Goal: Task Accomplishment & Management: Manage account settings

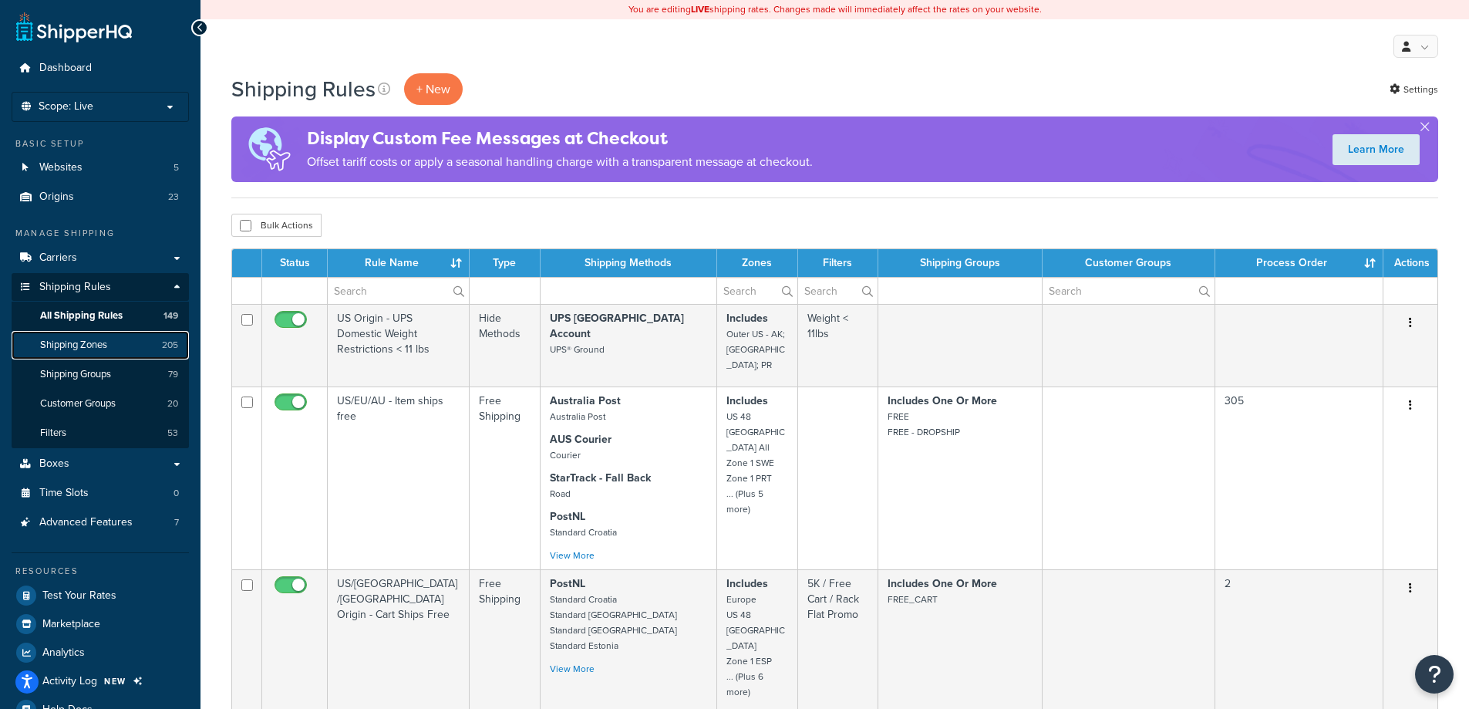
click at [127, 350] on link "Shipping Zones 205" at bounding box center [100, 345] width 177 height 29
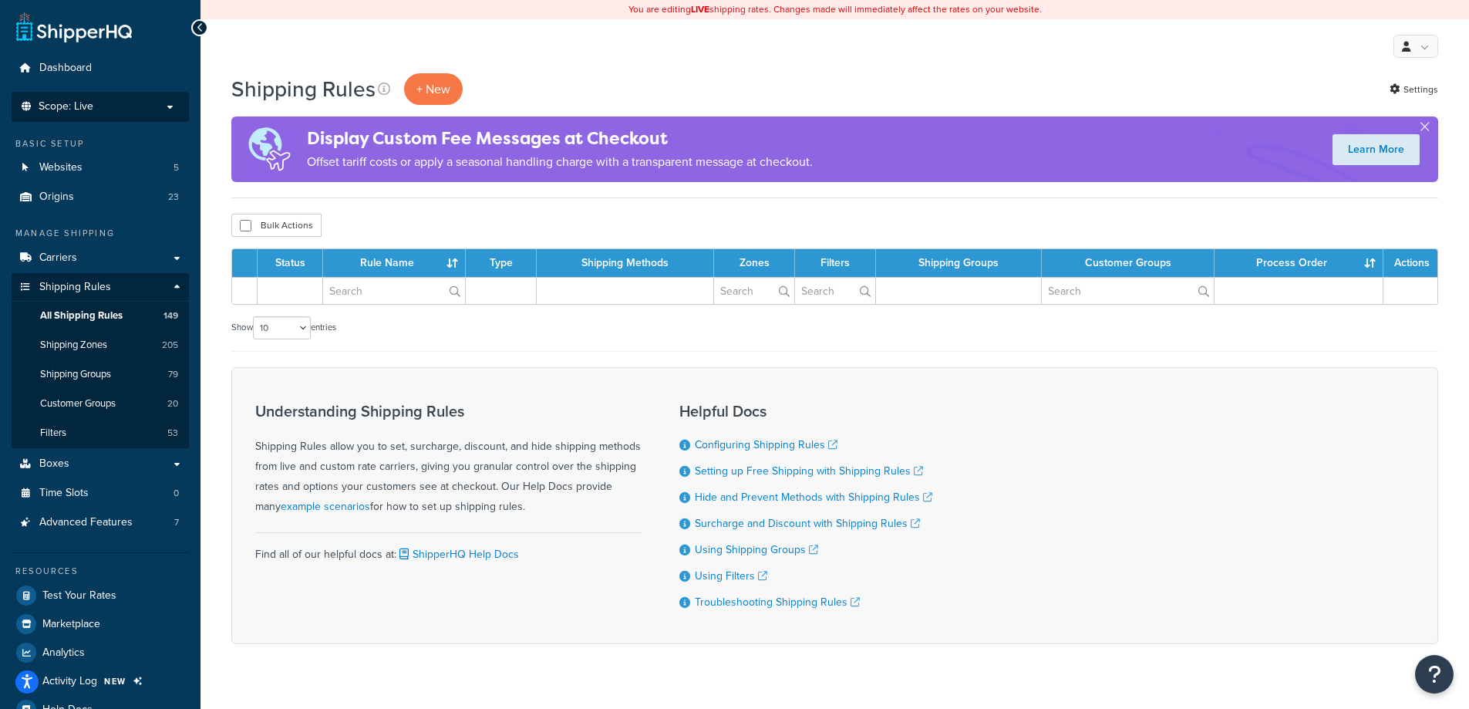
click at [134, 113] on p "Scope: Live" at bounding box center [100, 106] width 163 height 13
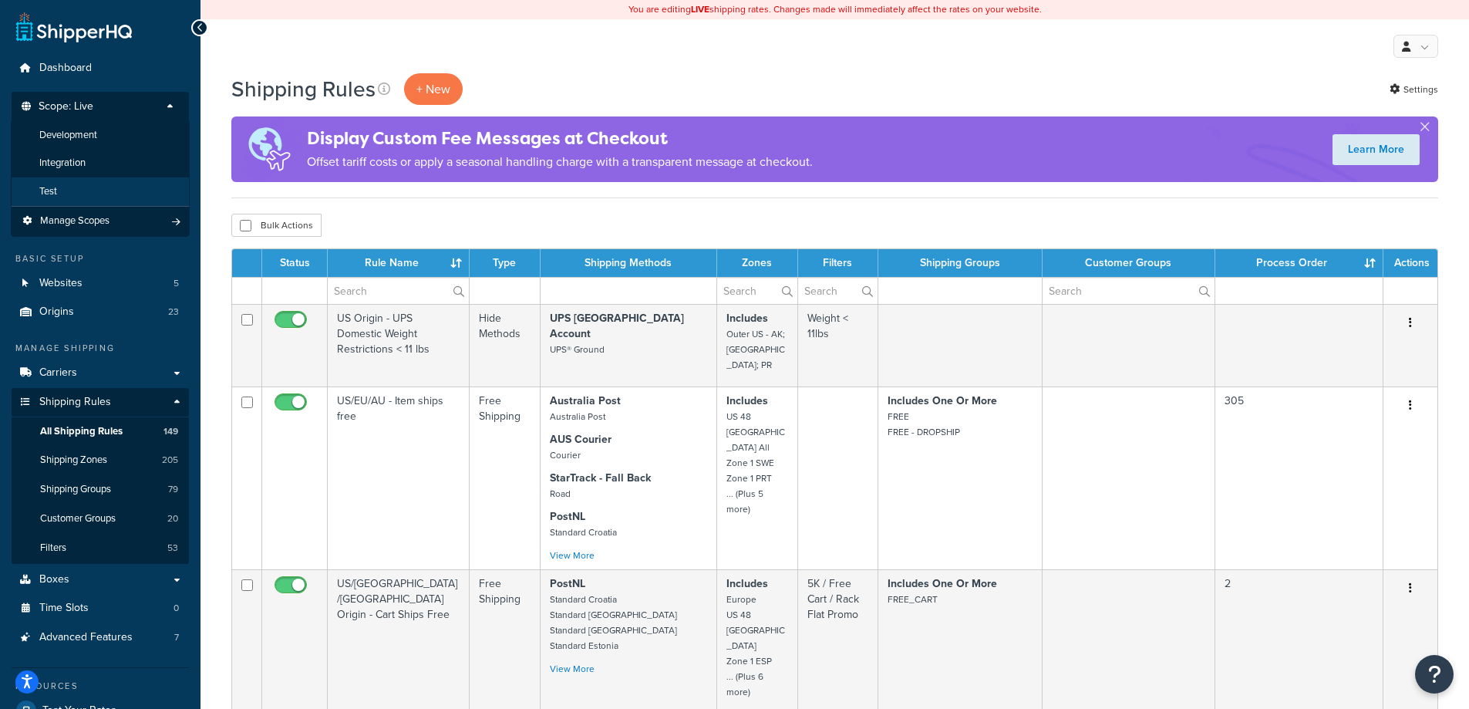
click at [85, 185] on li "Test" at bounding box center [100, 191] width 179 height 29
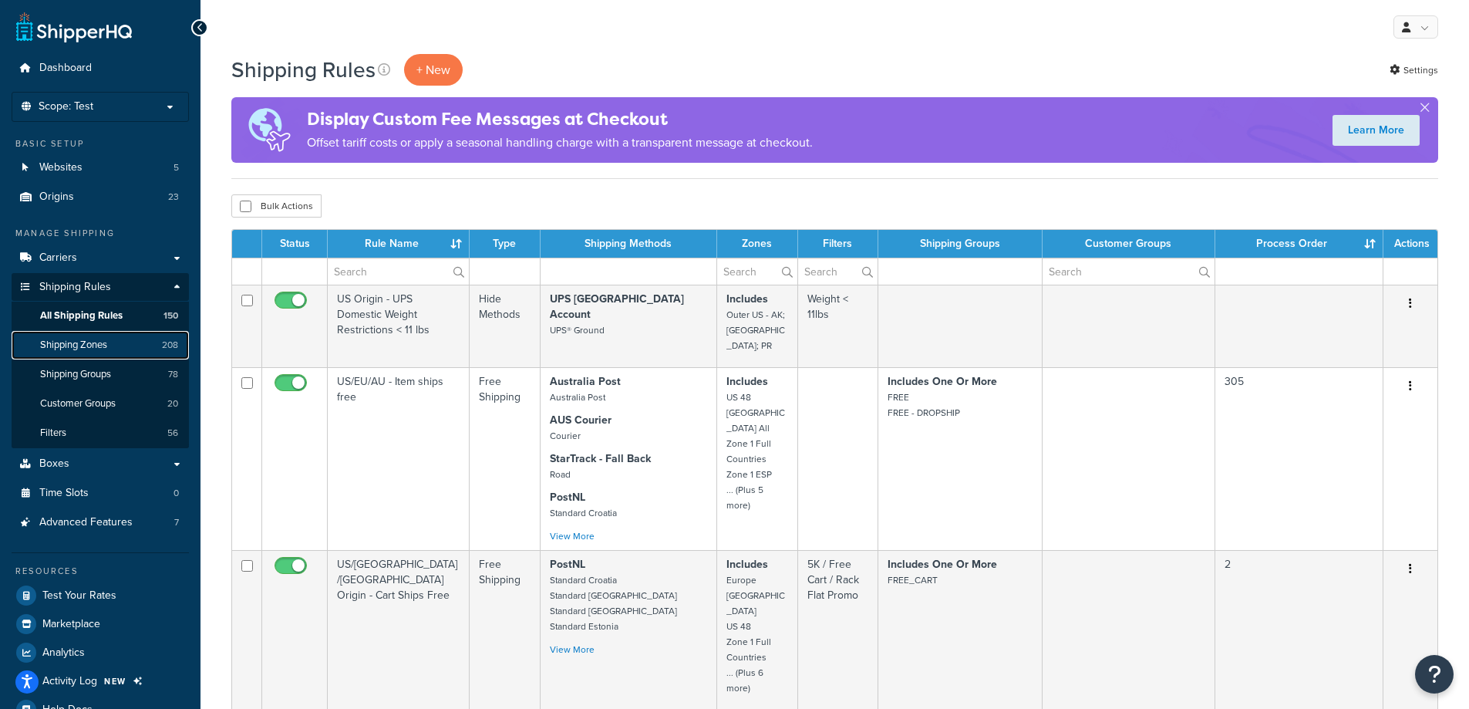
click at [116, 348] on link "Shipping Zones 208" at bounding box center [100, 345] width 177 height 29
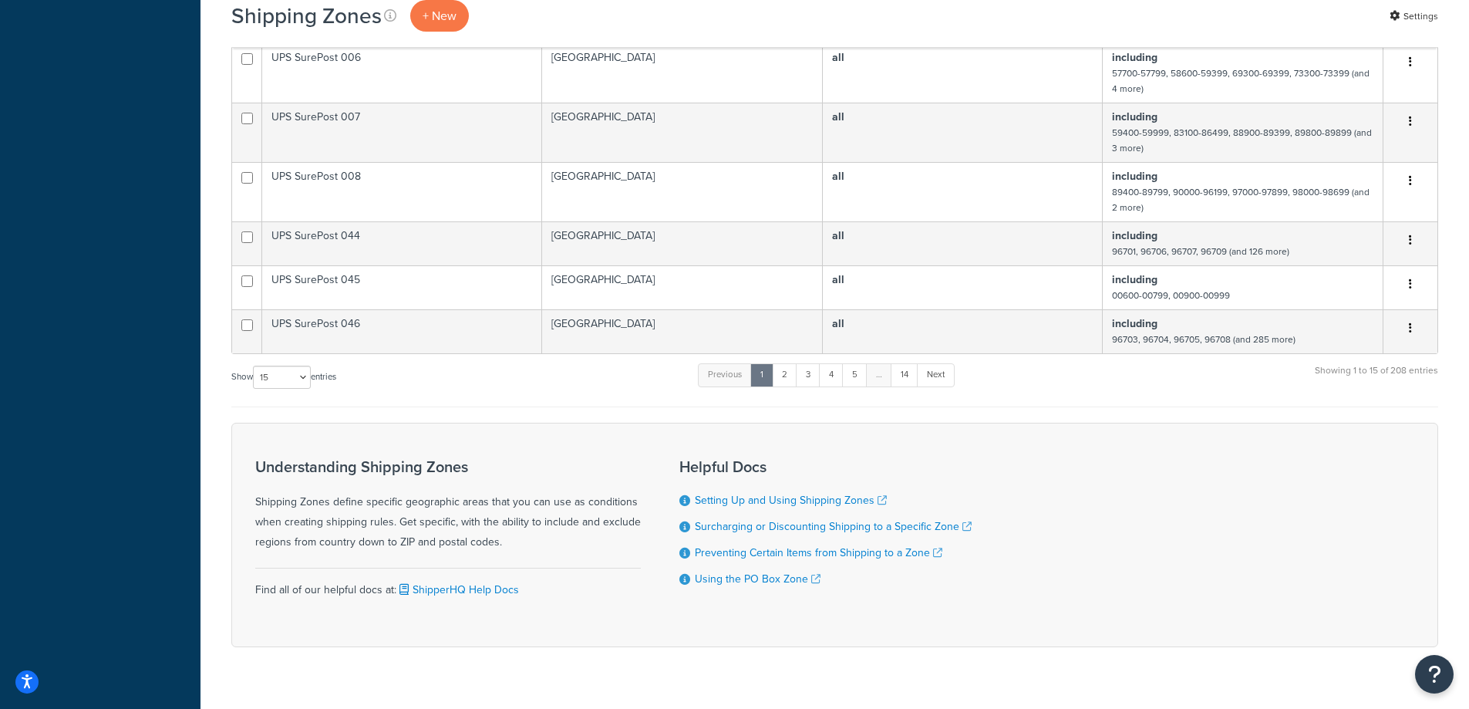
scroll to position [822, 0]
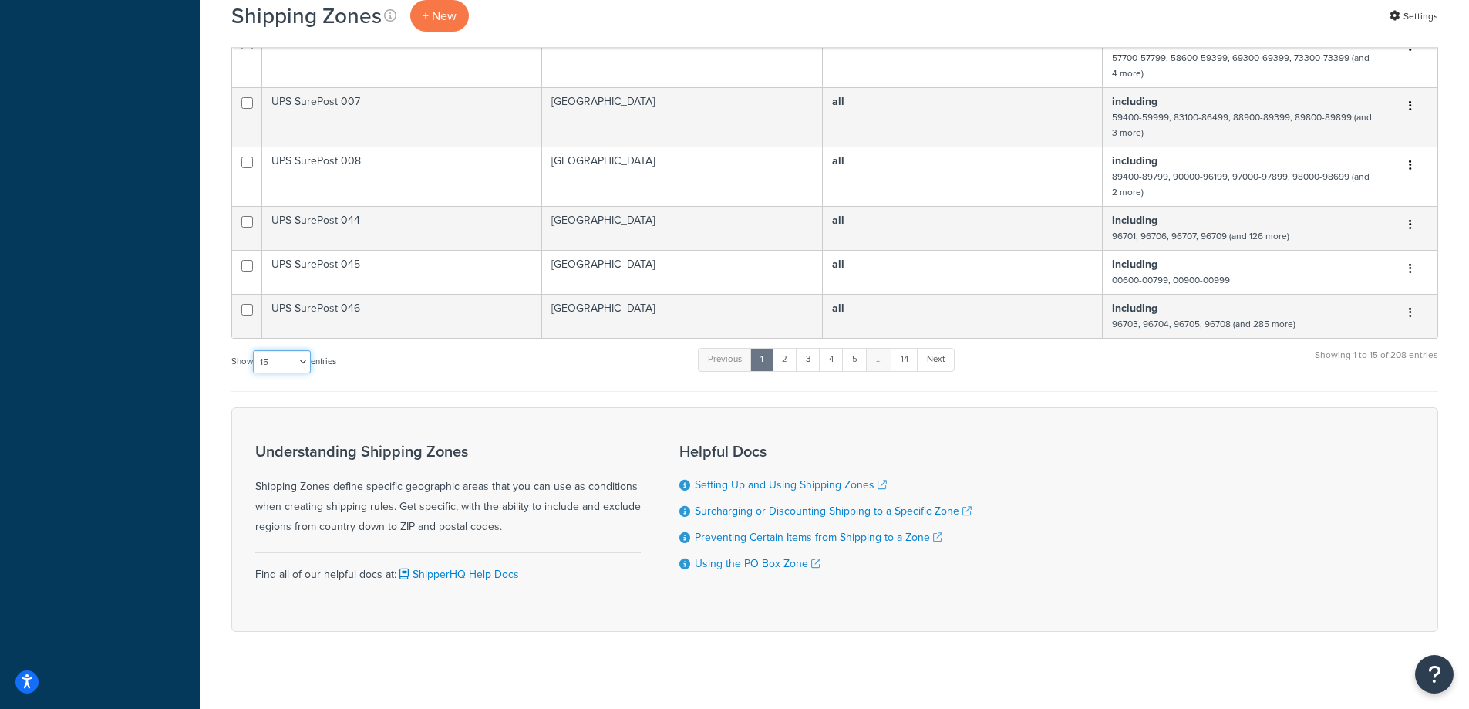
click at [298, 354] on select "10 15 25 50 100" at bounding box center [282, 361] width 58 height 23
select select "100"
click at [254, 373] on select "10 15 25 50 100" at bounding box center [282, 361] width 58 height 23
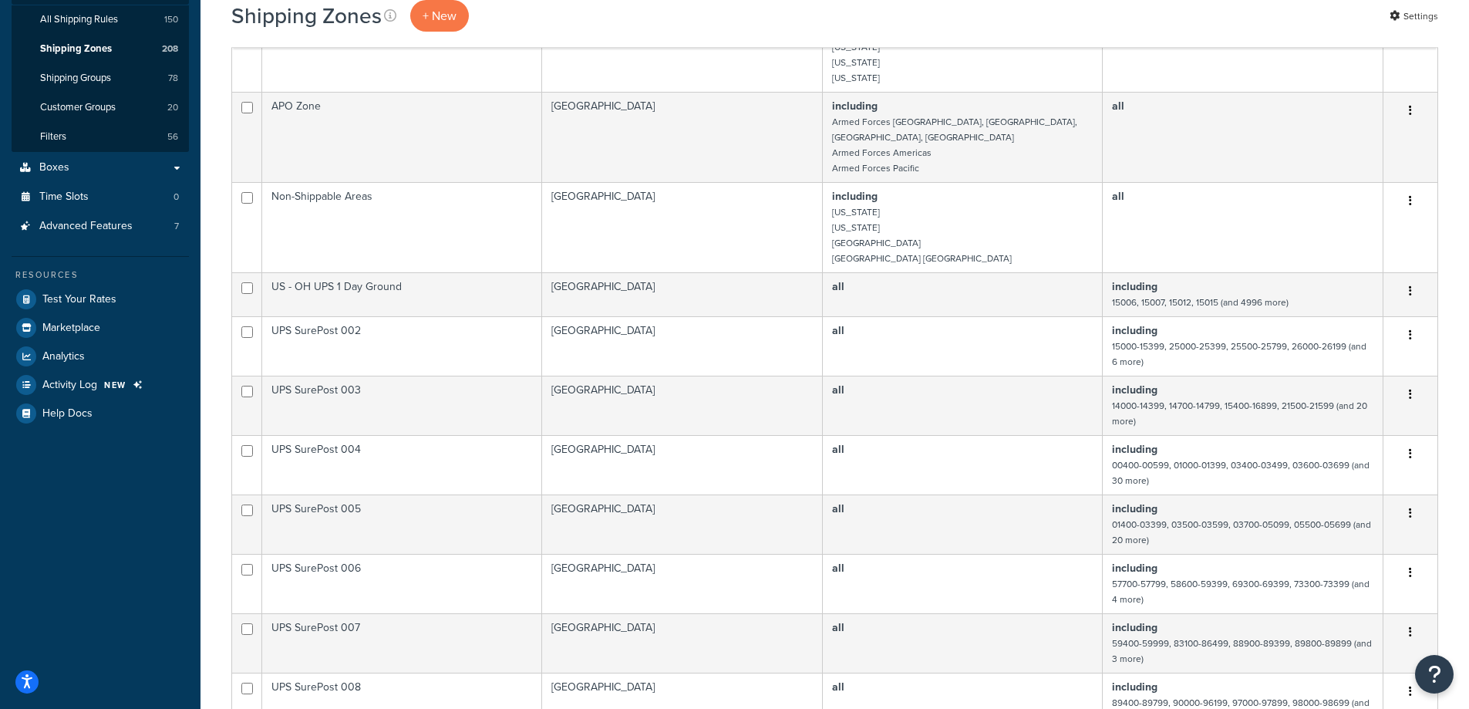
scroll to position [0, 0]
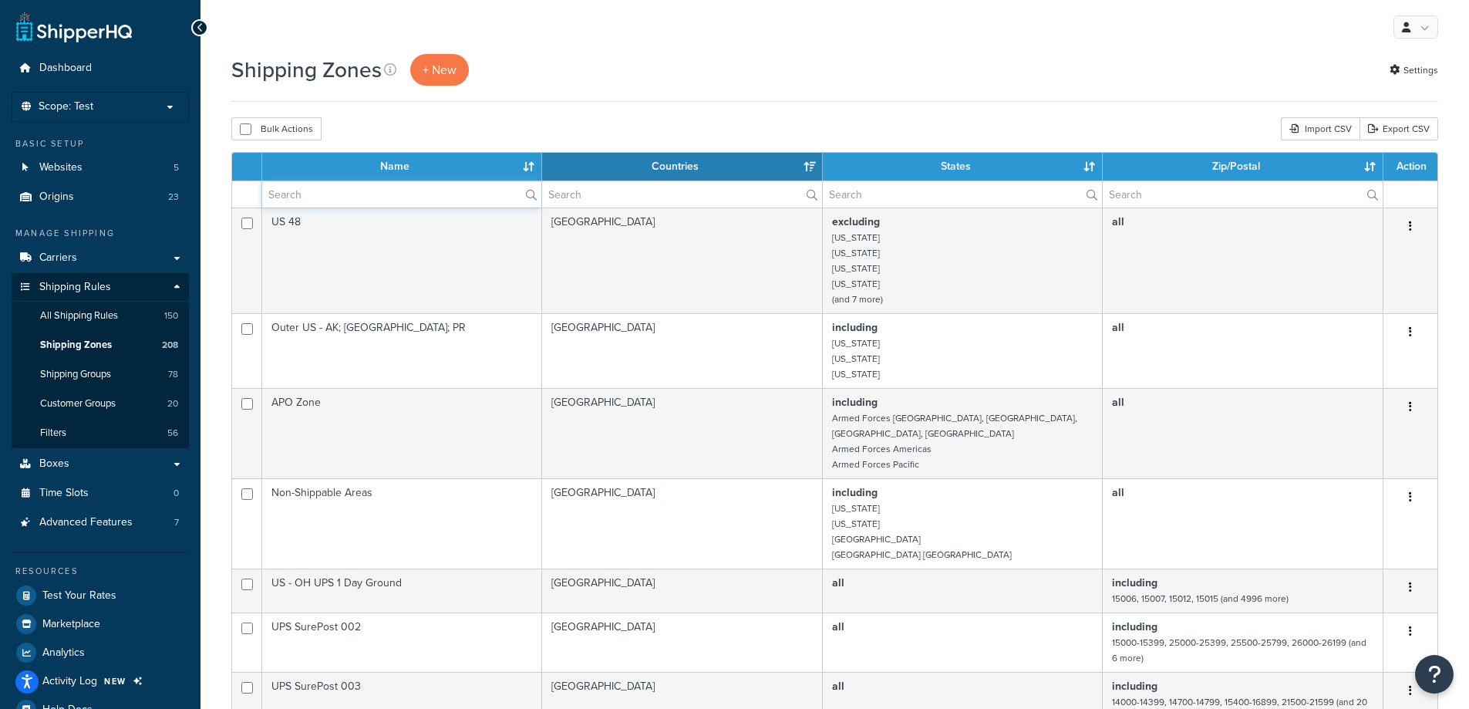
click at [316, 184] on input "text" at bounding box center [401, 194] width 279 height 26
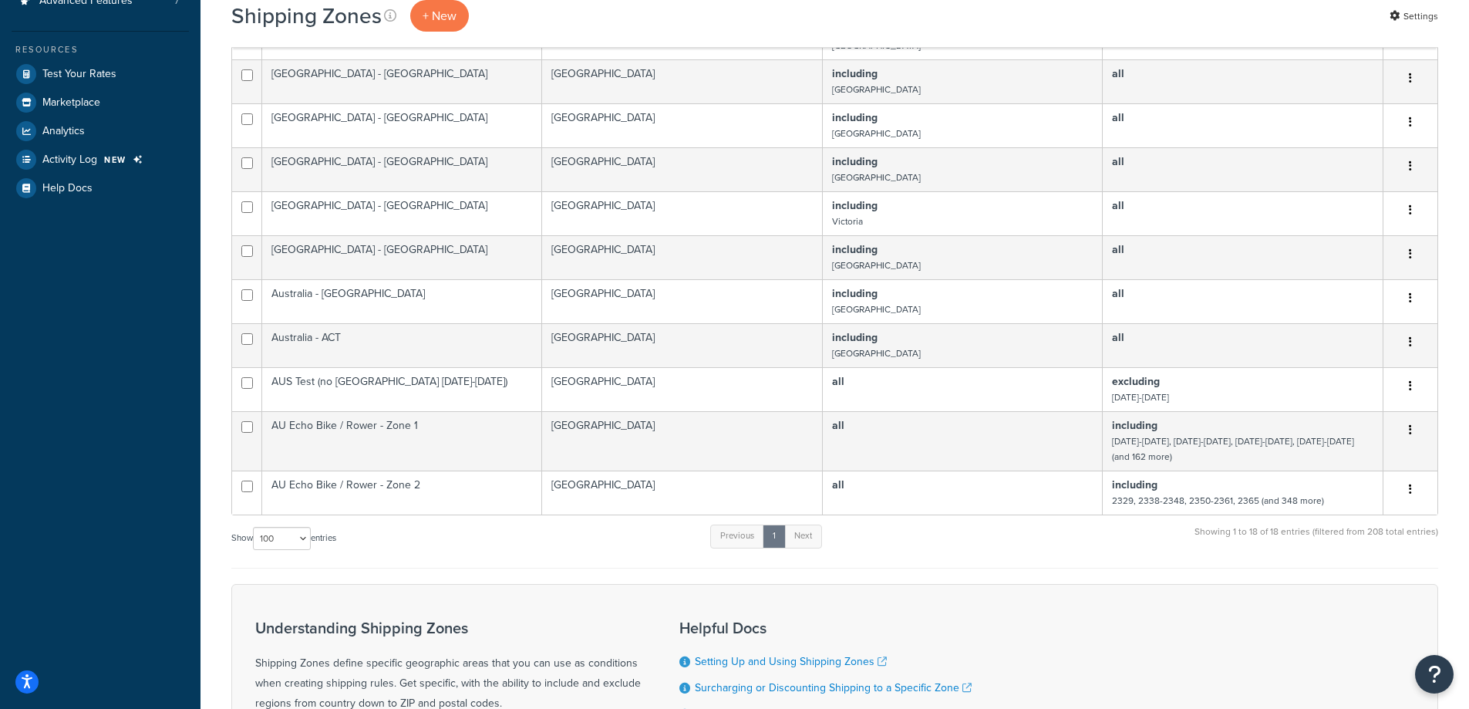
scroll to position [651, 0]
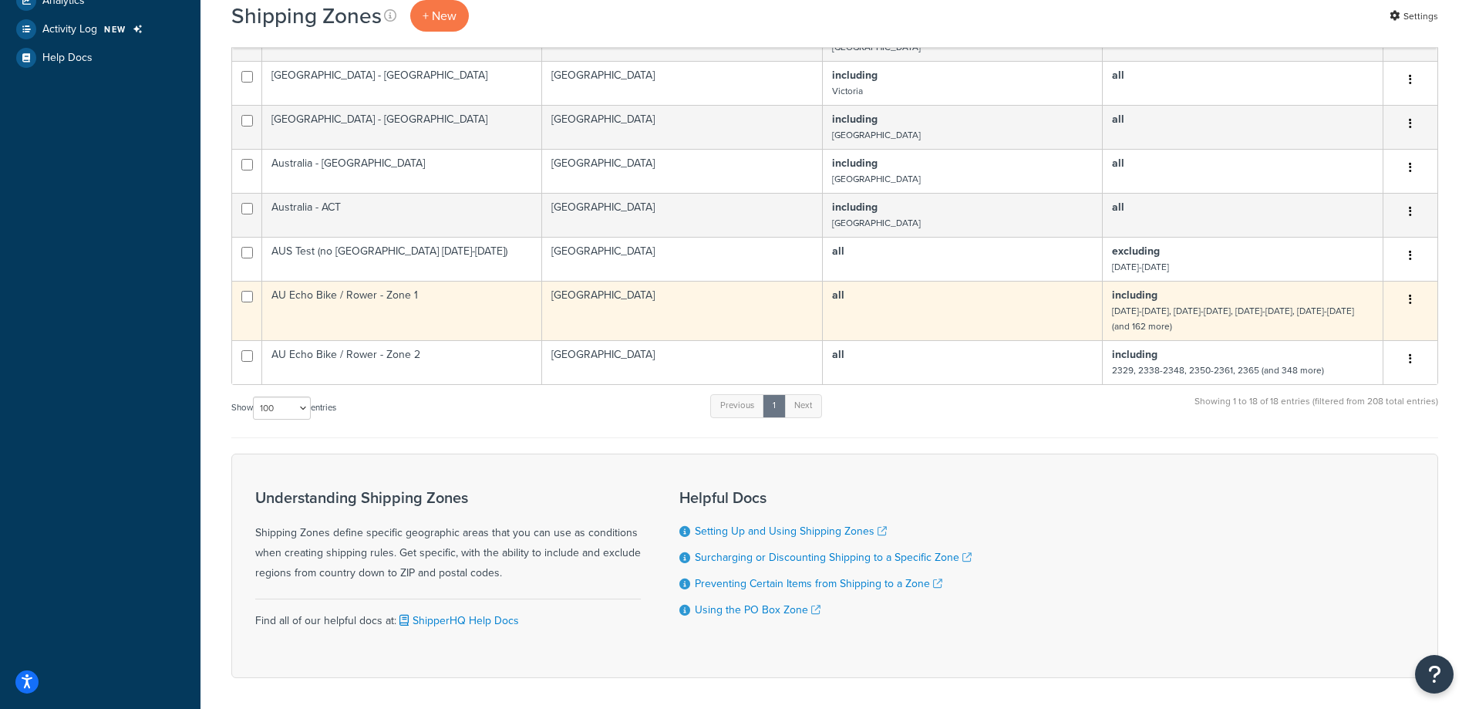
type input "au"
click at [644, 281] on td "Australia" at bounding box center [682, 310] width 281 height 59
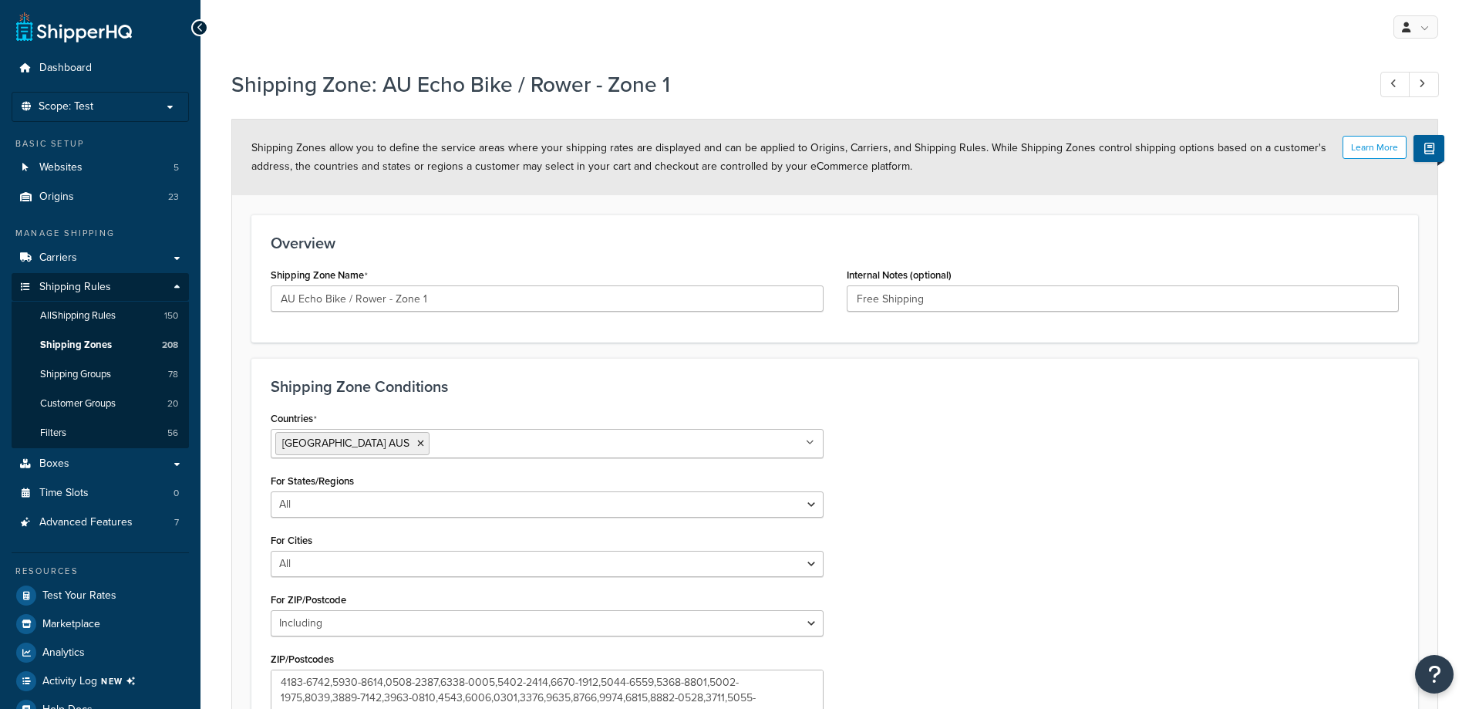
select select "including"
click at [399, 89] on h1 "Shipping Zone: AU Echo Bike / Rower - Zone 1" at bounding box center [791, 84] width 1120 height 30
drag, startPoint x: 399, startPoint y: 89, endPoint x: 674, endPoint y: 85, distance: 275.3
click at [674, 85] on h1 "Shipping Zone: AU Echo Bike / Rower - Zone 1" at bounding box center [791, 84] width 1120 height 30
copy h1 "AU Echo Bike / Rower - Zone 1"
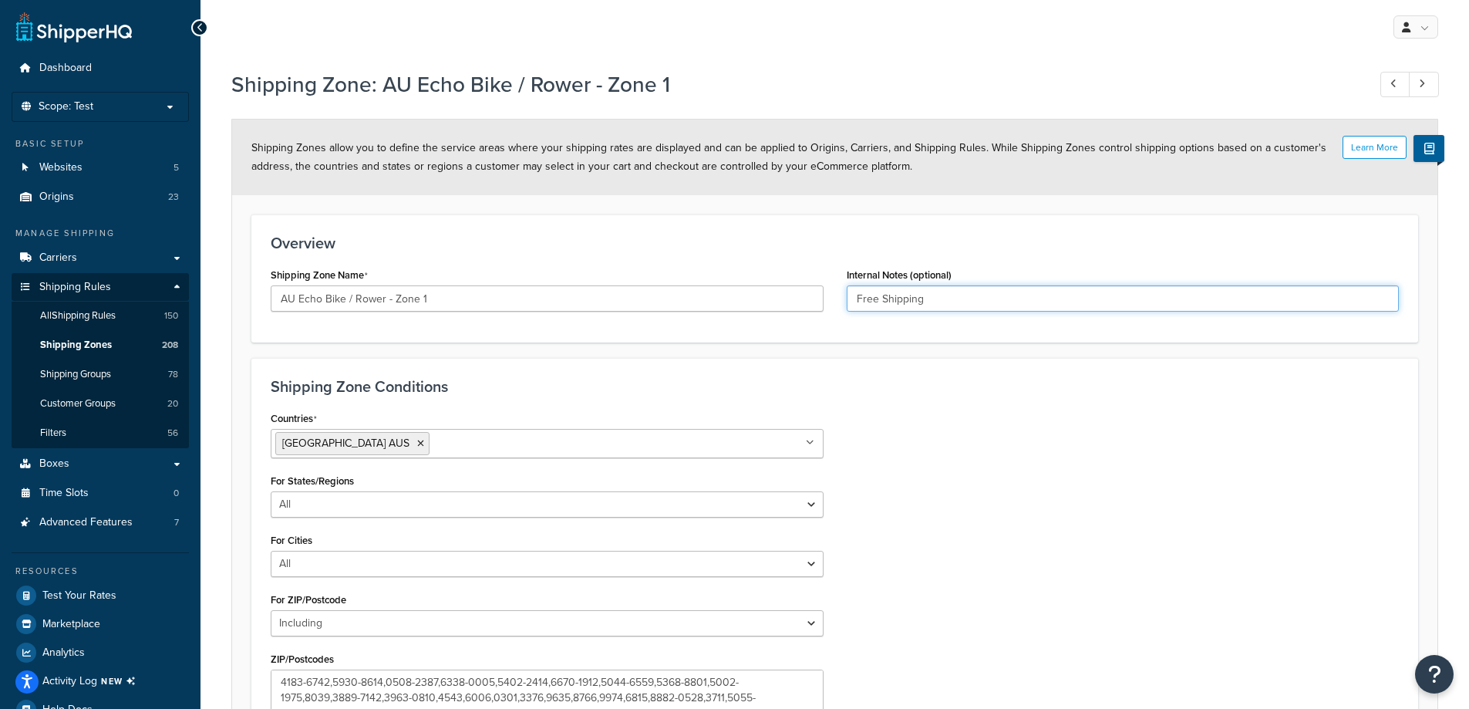
drag, startPoint x: 1018, startPoint y: 306, endPoint x: 727, endPoint y: 271, distance: 292.7
click at [728, 272] on div "Shipping Zone Name AU Echo Bike / Rower - Zone 1 Internal Notes (optional) Free…" at bounding box center [834, 293] width 1151 height 59
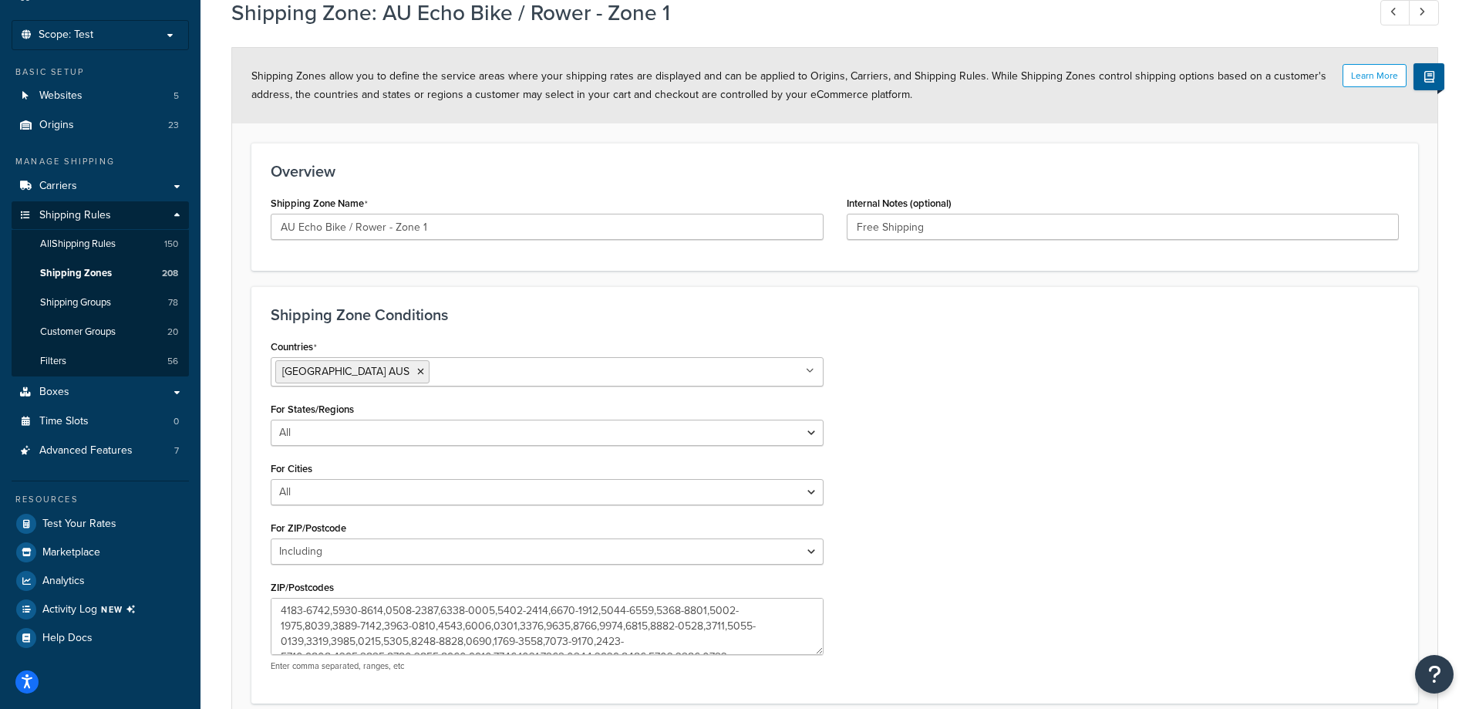
scroll to position [154, 0]
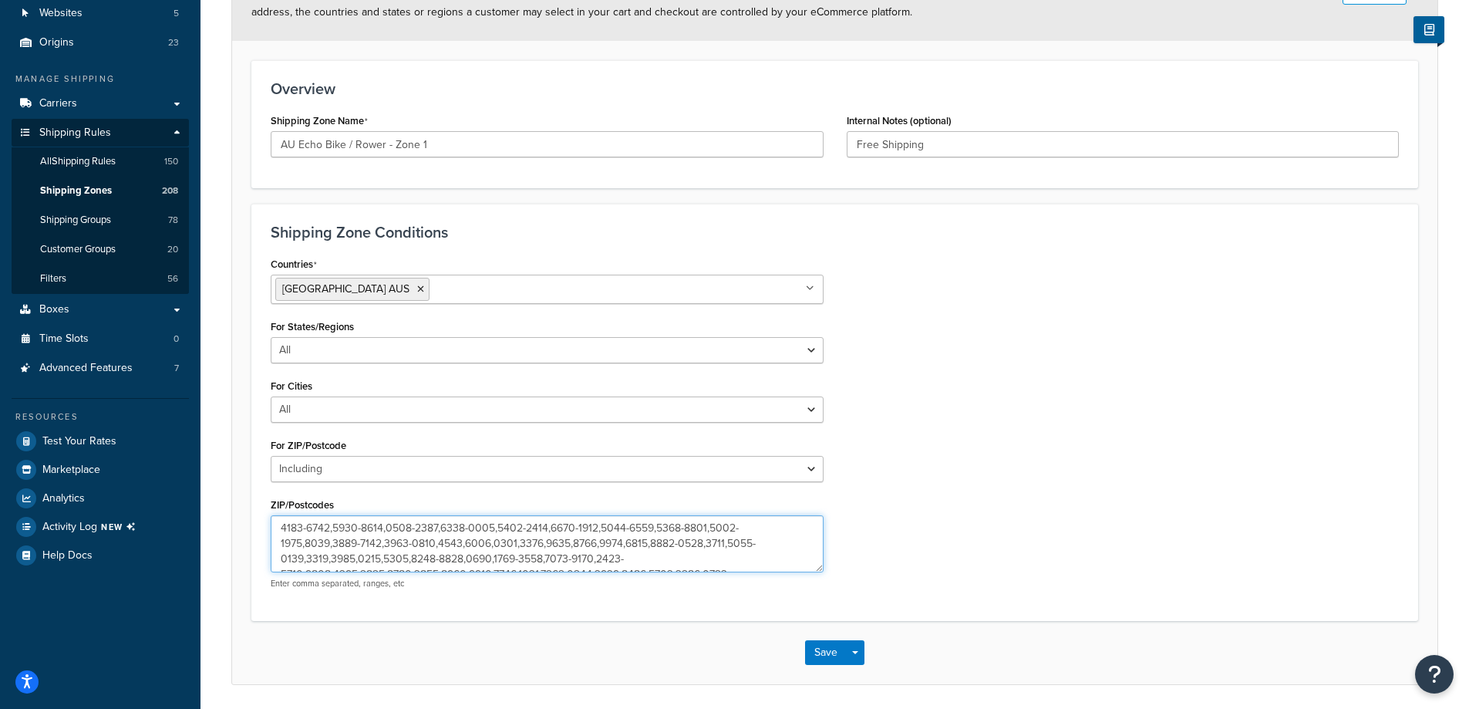
click at [328, 527] on textarea "ZIP/Postcodes" at bounding box center [547, 543] width 553 height 57
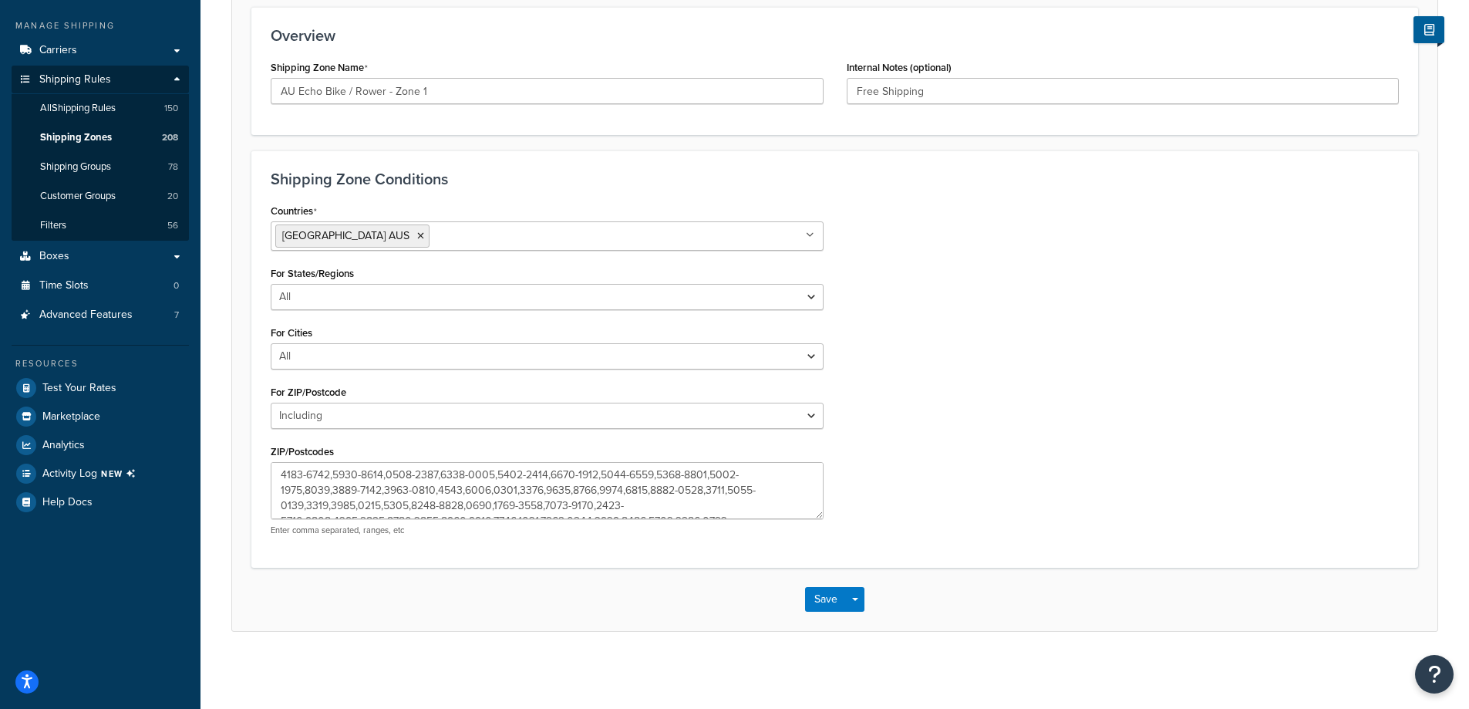
scroll to position [0, 0]
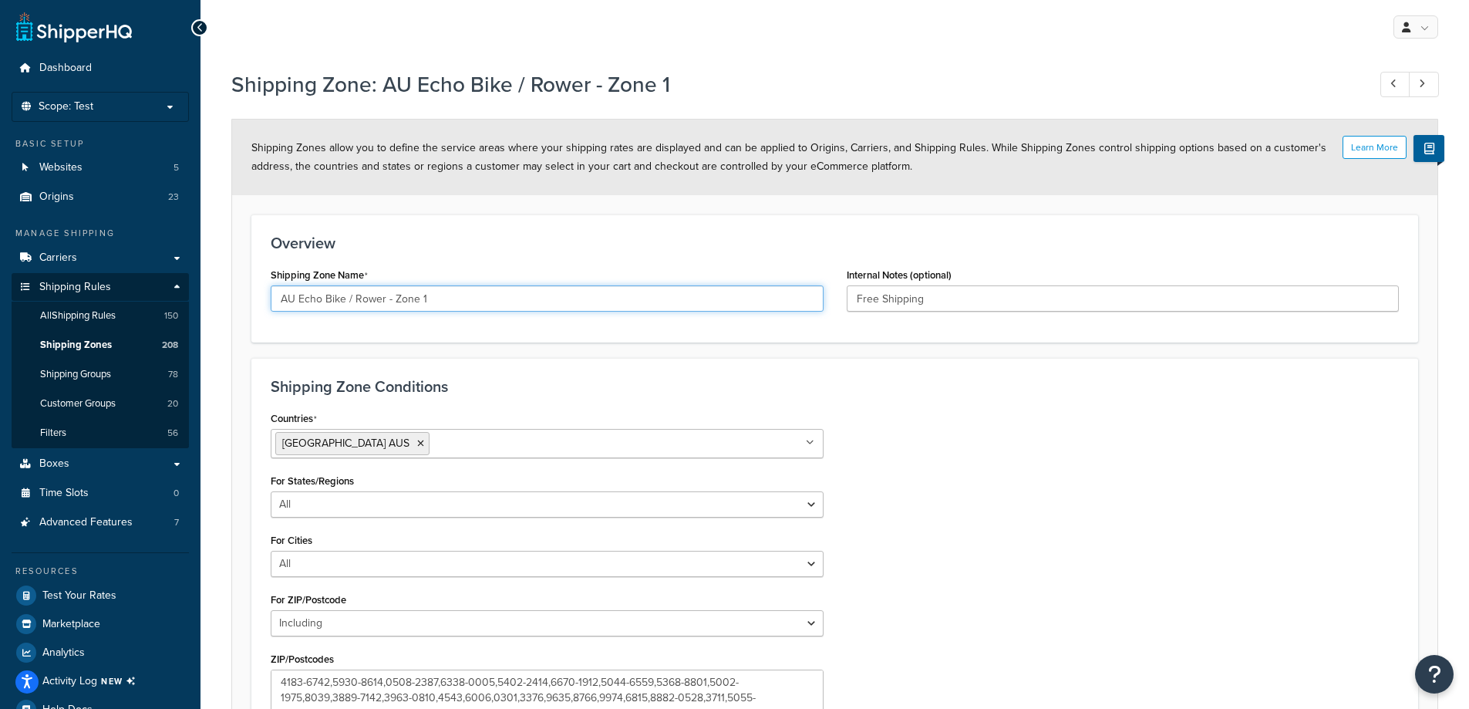
click at [372, 305] on input "AU Echo Bike / Rower - Zone 1" at bounding box center [547, 298] width 553 height 26
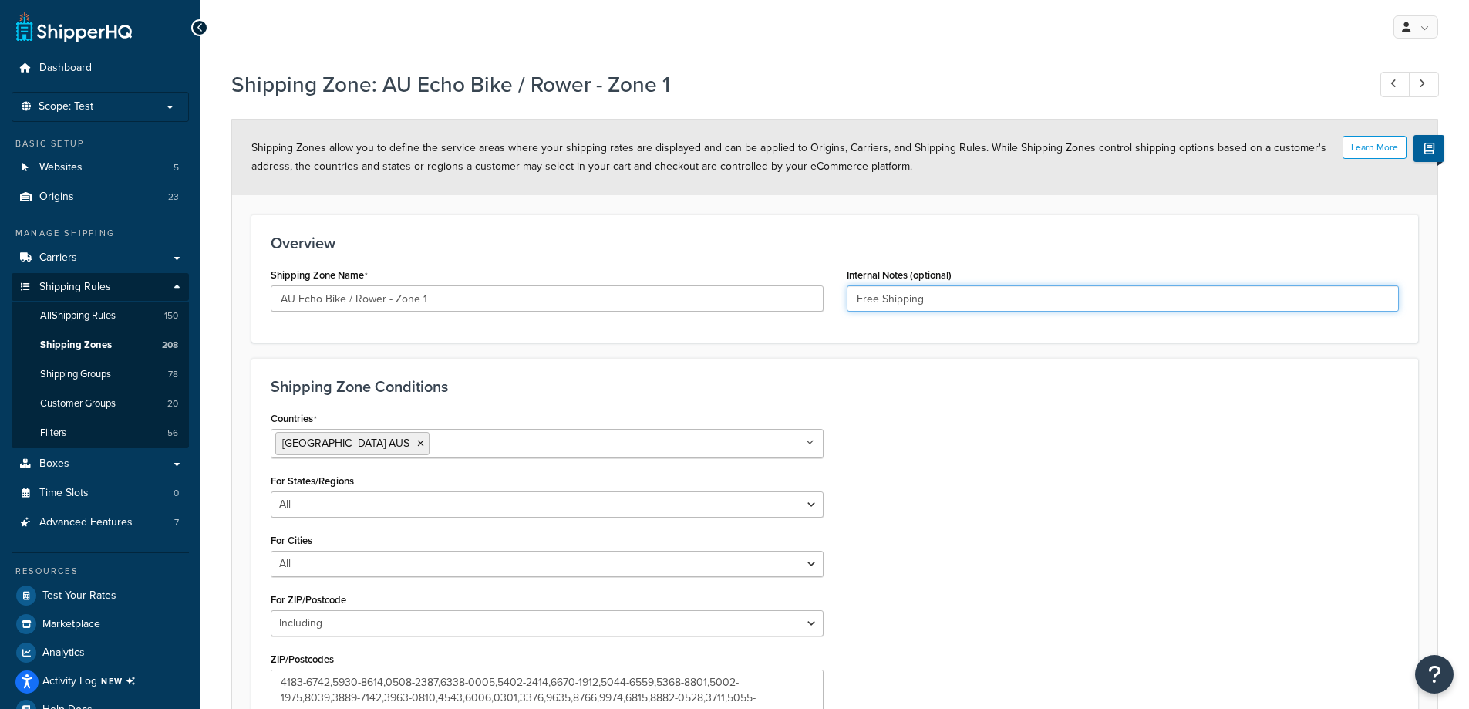
click at [995, 301] on input "Free Shipping" at bounding box center [1123, 298] width 553 height 26
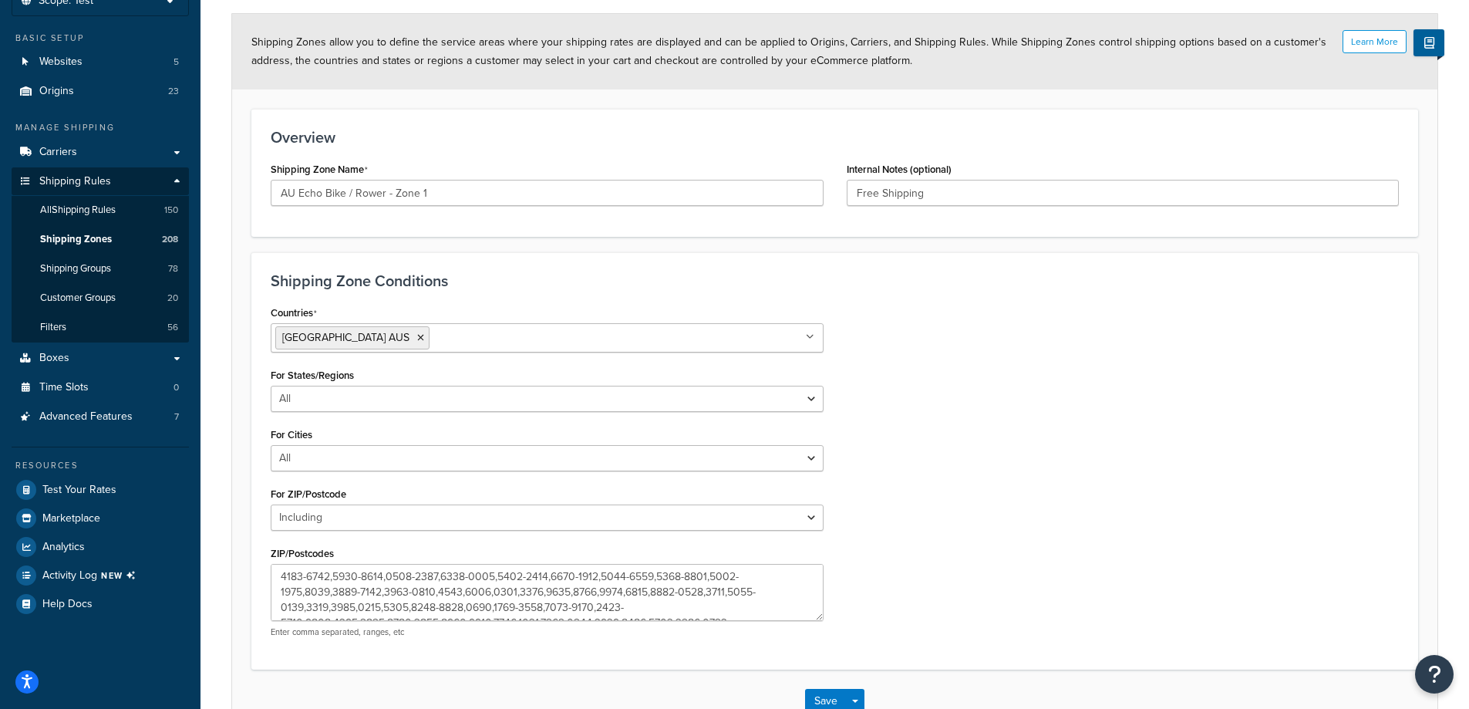
scroll to position [207, 0]
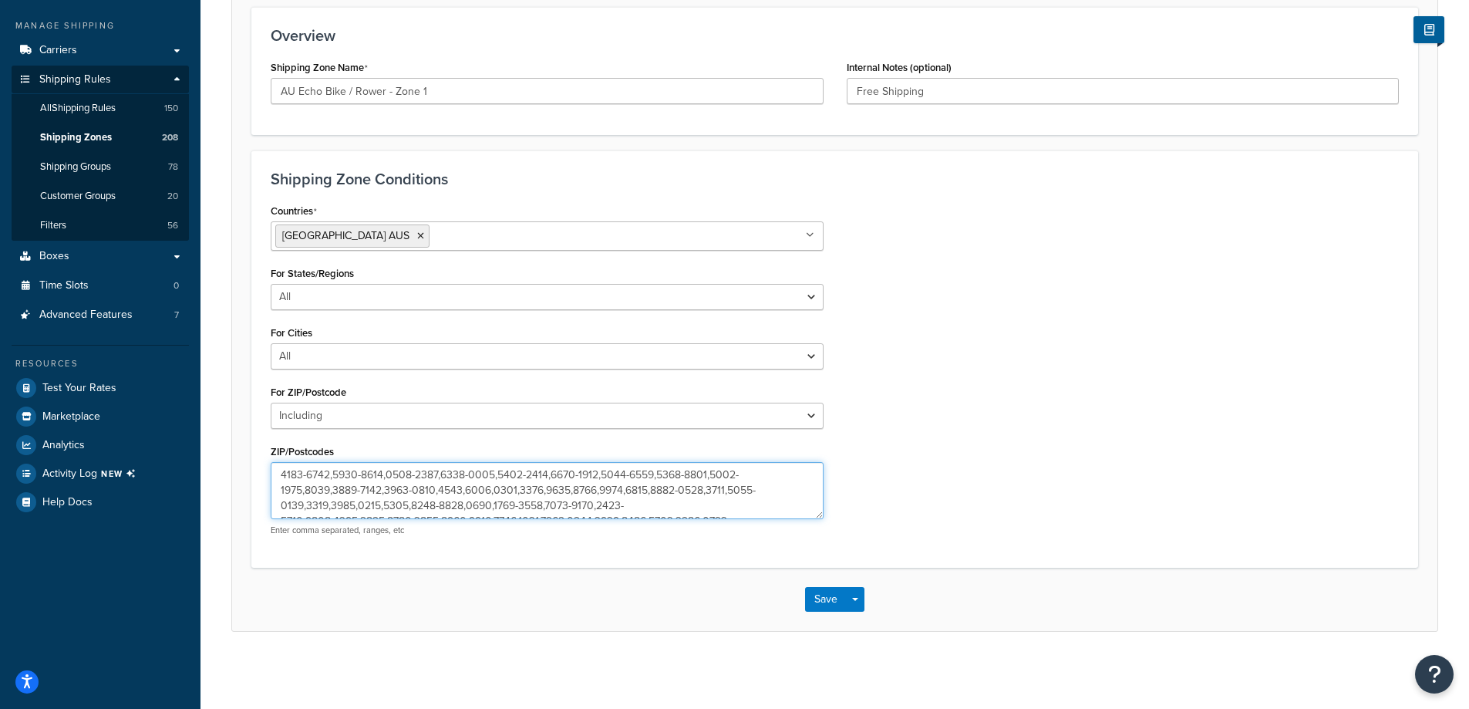
click at [477, 488] on textarea "ZIP/Postcodes" at bounding box center [547, 490] width 553 height 57
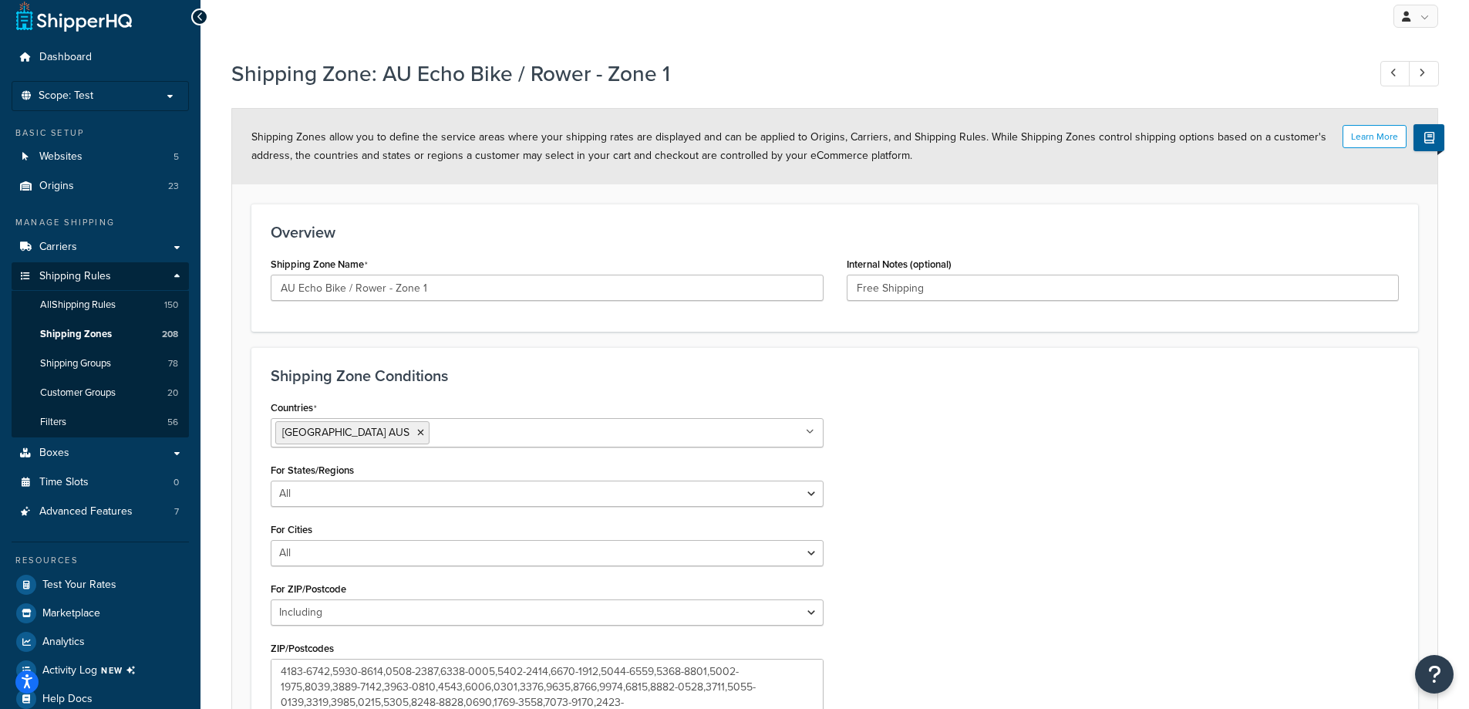
scroll to position [0, 0]
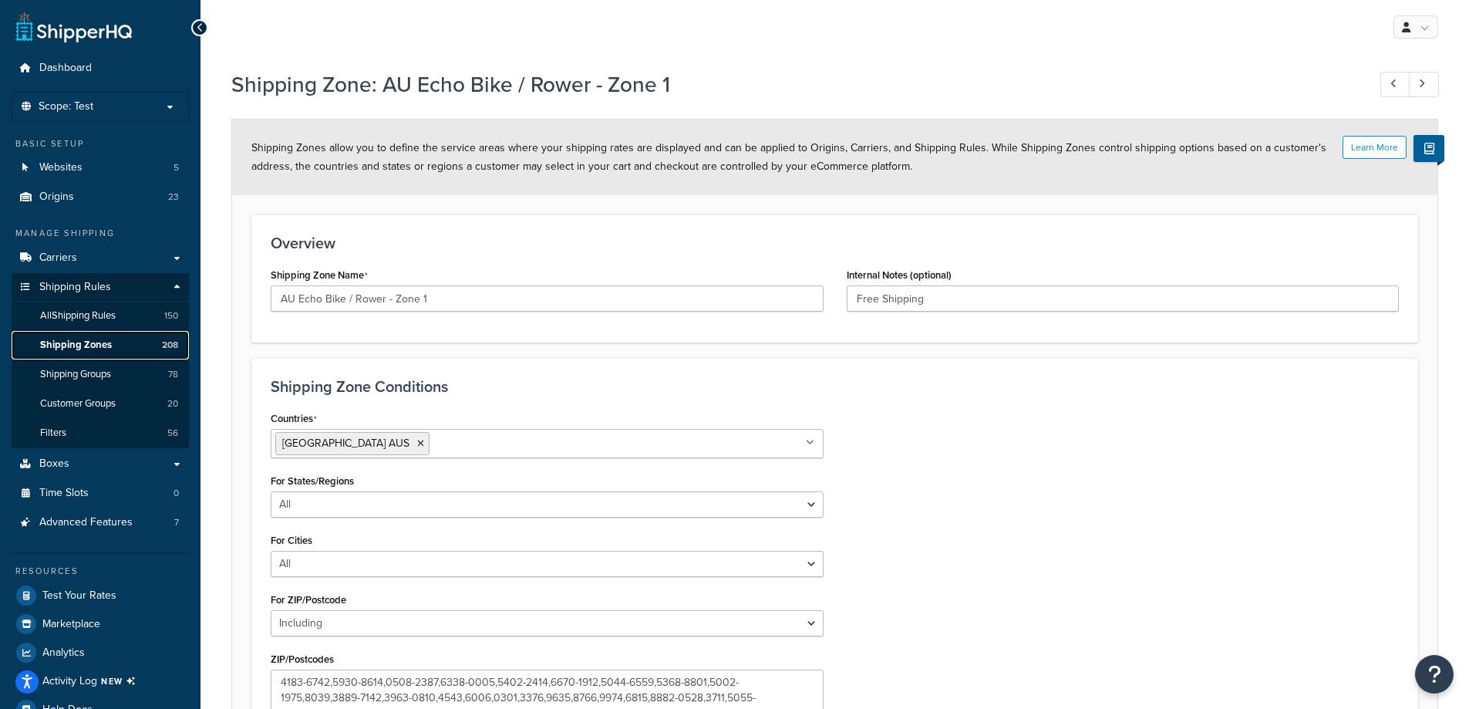
click at [126, 345] on link "Shipping Zones 208" at bounding box center [100, 345] width 177 height 29
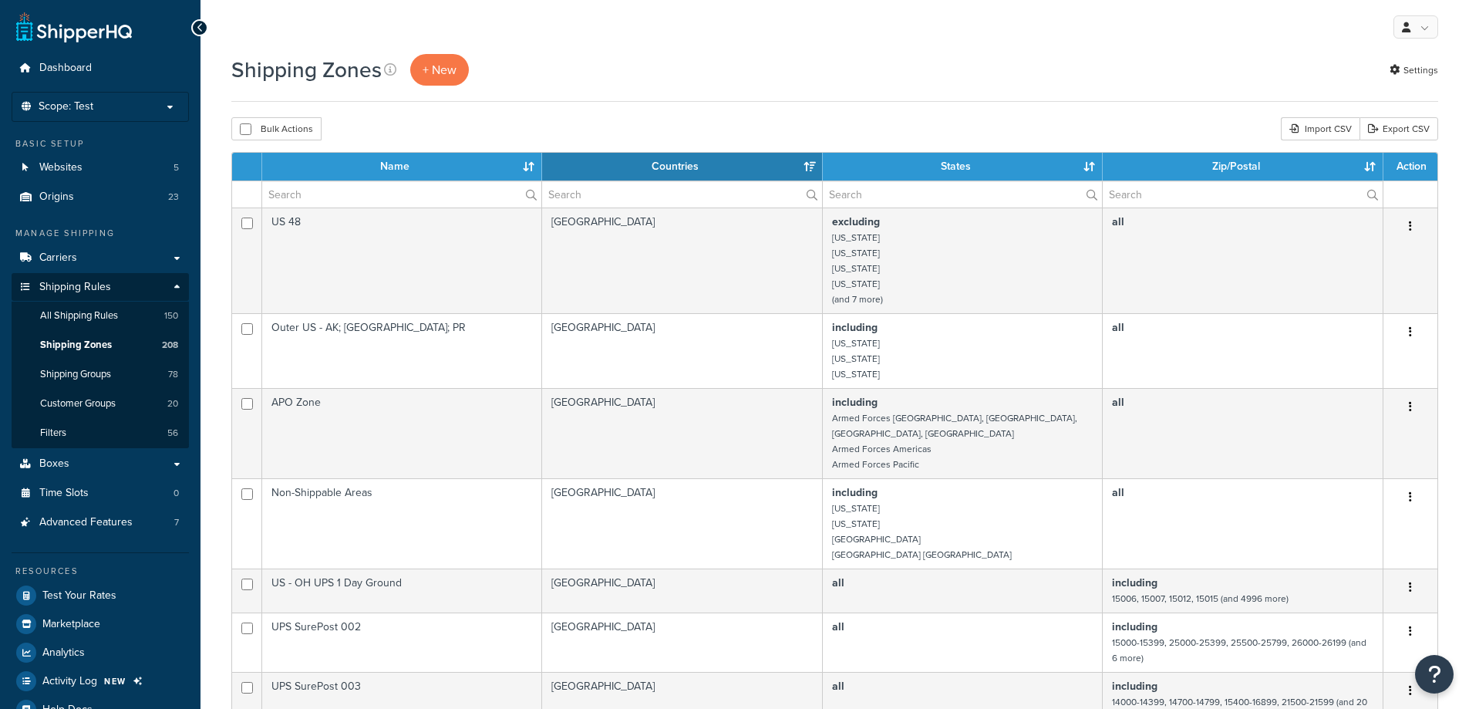
select select "15"
click at [435, 66] on span "+ New" at bounding box center [439, 70] width 34 height 18
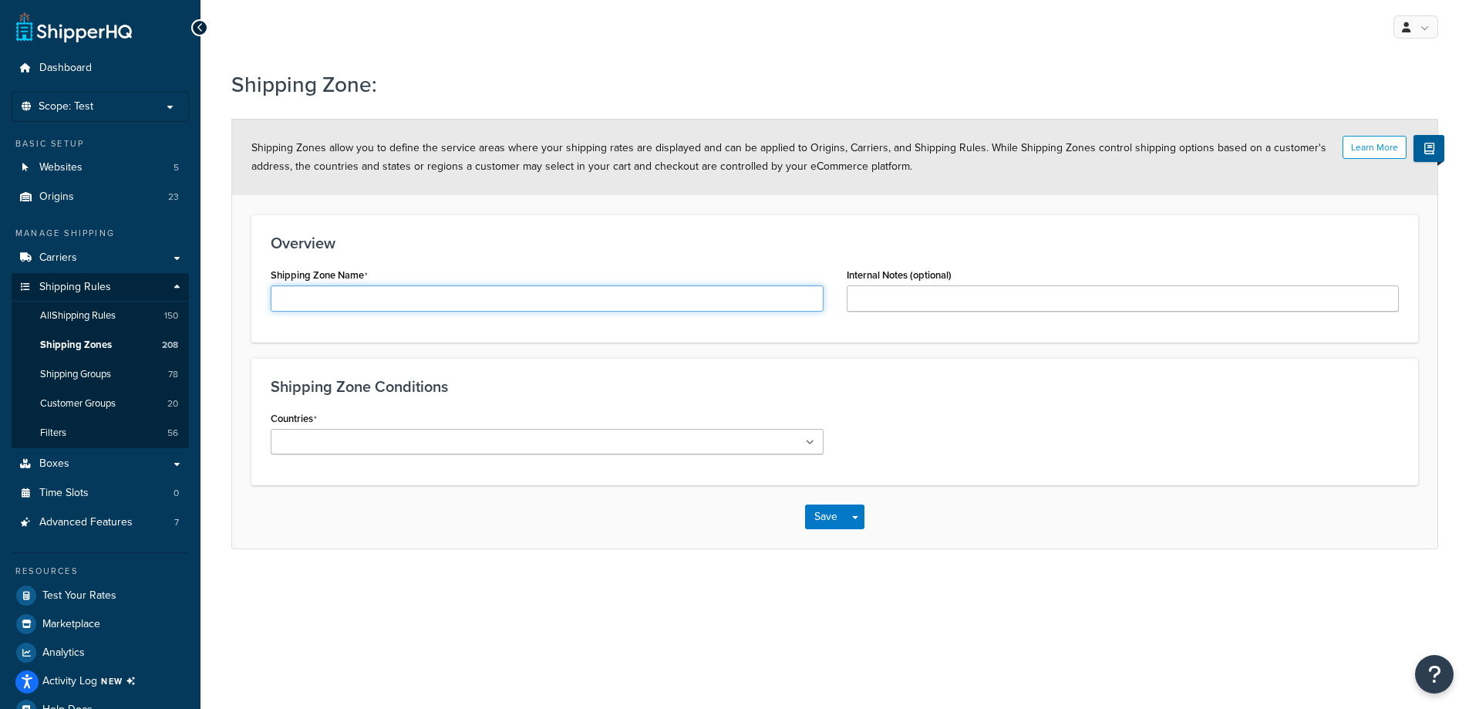
click at [469, 305] on input "Shipping Zone Name" at bounding box center [547, 298] width 553 height 26
paste input "AU Echo Bike / Rower - Zone 1"
type input "AU Echo Bike / Rower - Zone 1"
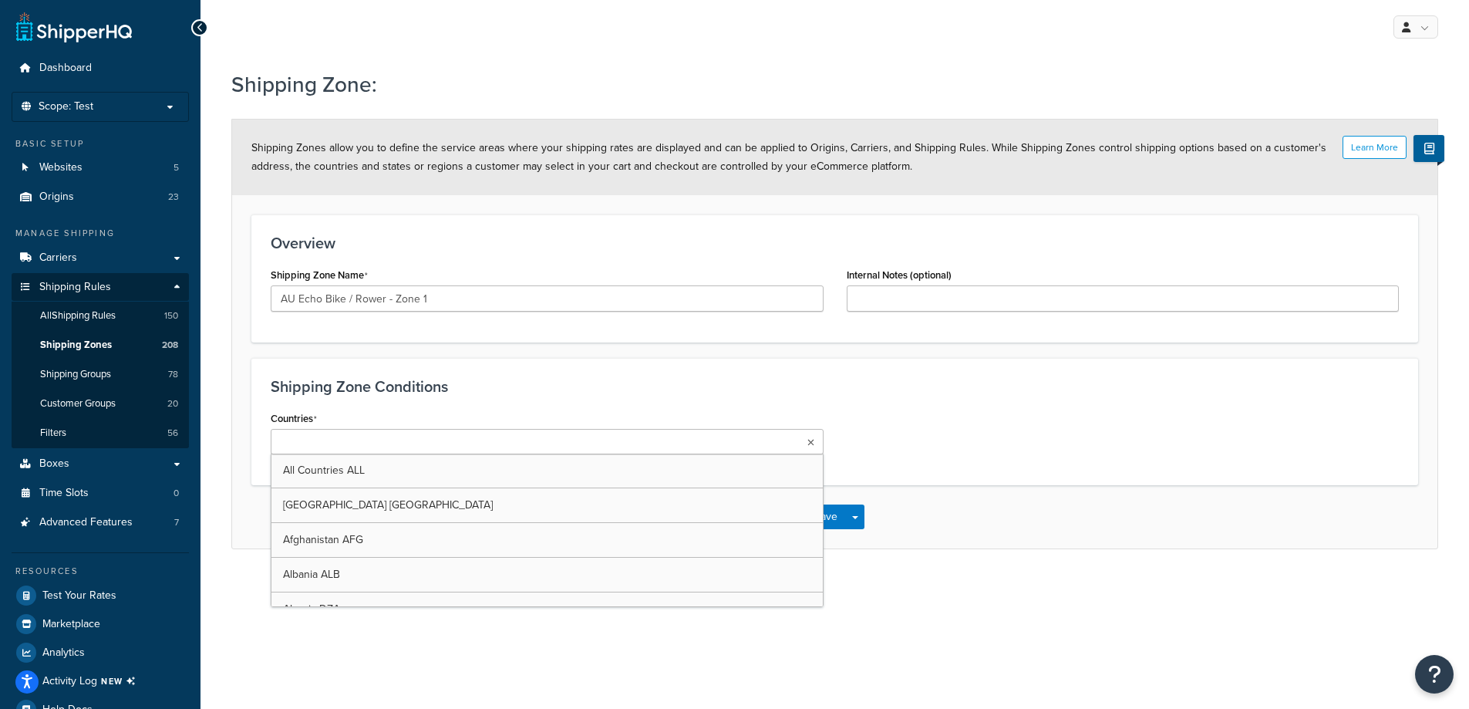
click at [440, 436] on ul at bounding box center [547, 441] width 553 height 25
click at [1051, 286] on input "Internal Notes (optional)" at bounding box center [1123, 298] width 553 height 26
paste input "Free Shipping"
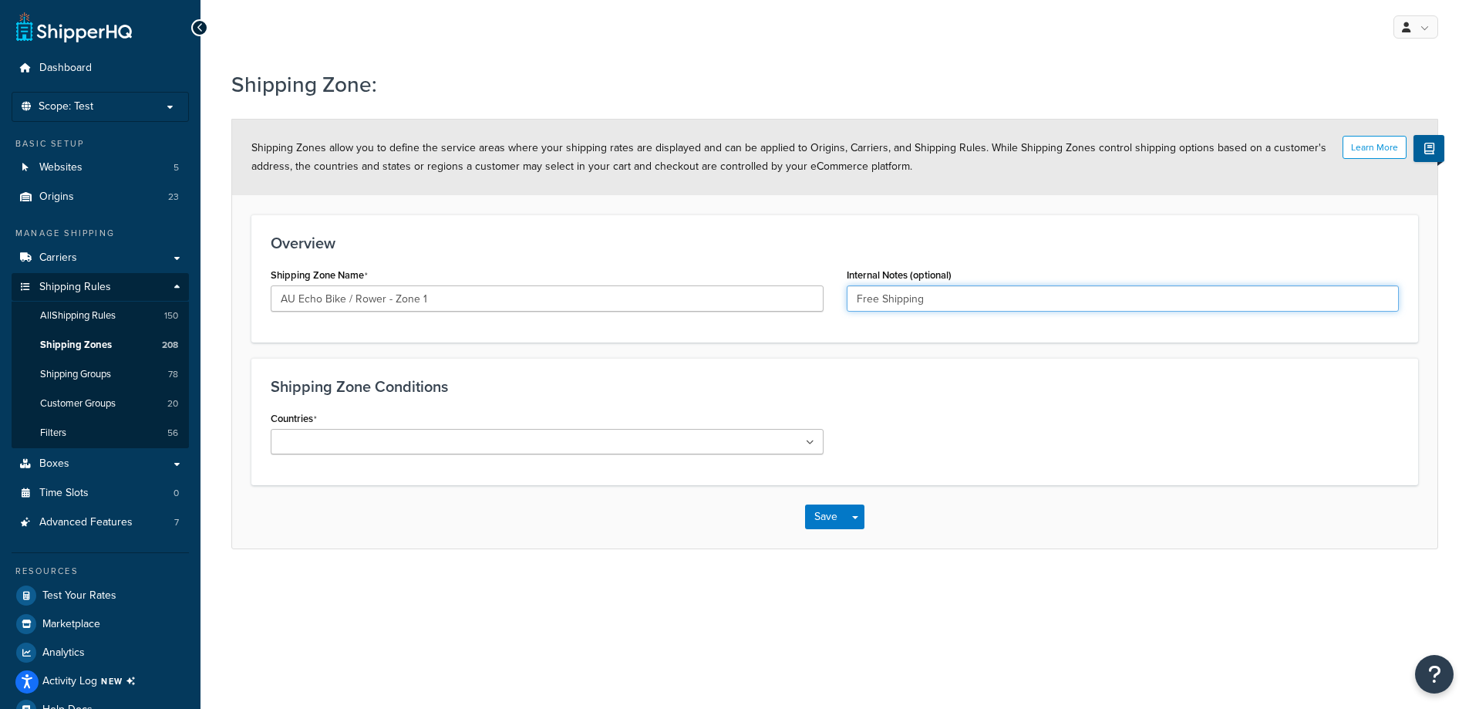
type input "Free Shipping"
click at [293, 443] on input "Countries" at bounding box center [343, 442] width 136 height 17
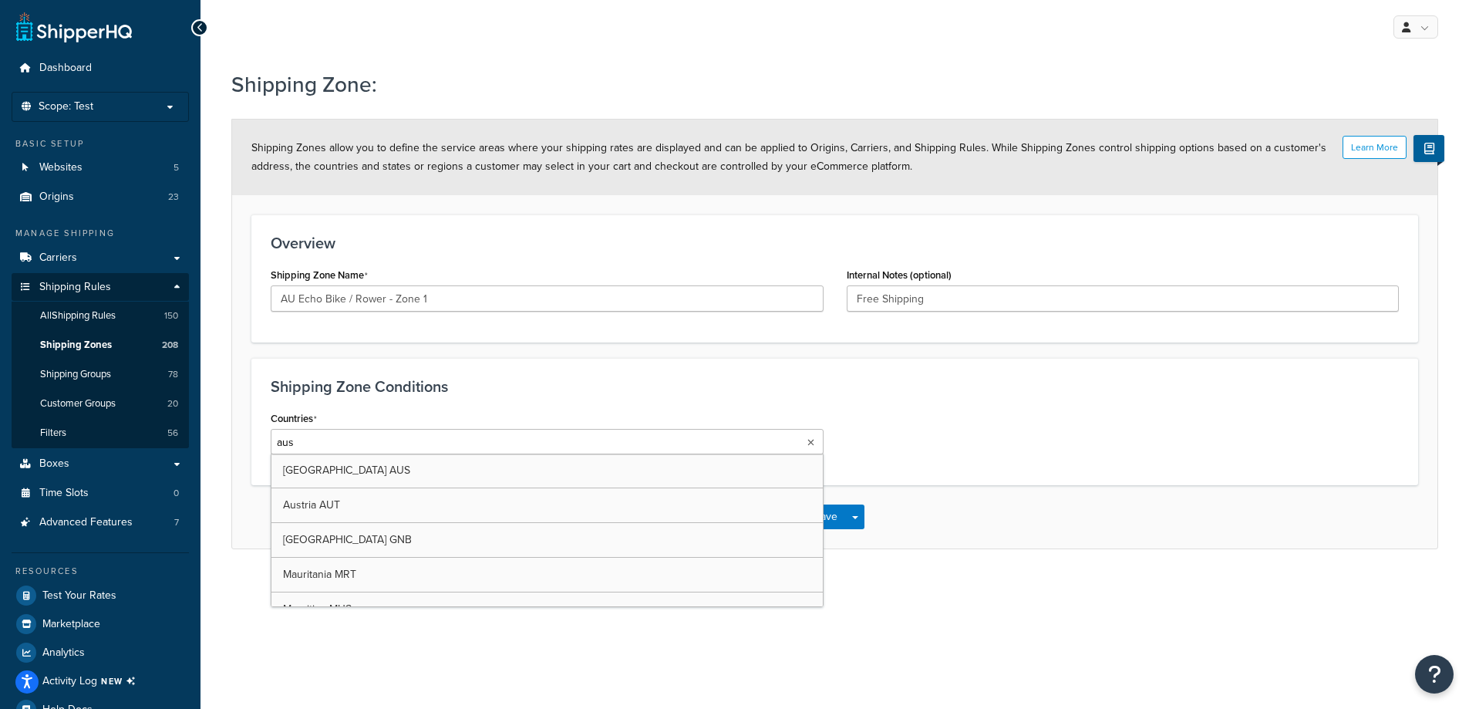
type input "aust"
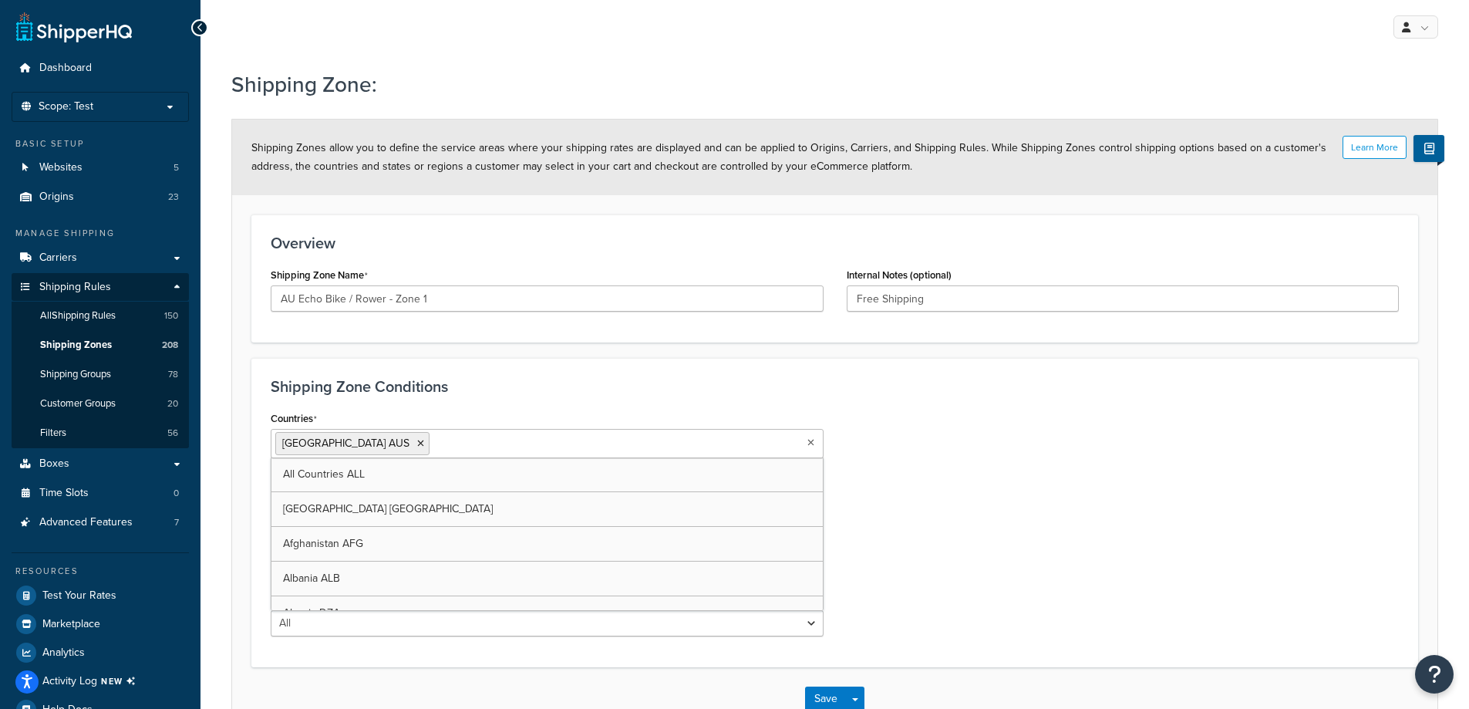
click at [991, 536] on div "Countries Australia AUS All Countries ALL United States USA Afghanistan AFG Alb…" at bounding box center [834, 527] width 1151 height 241
click at [435, 629] on select "All Including Excluding" at bounding box center [547, 623] width 553 height 26
select select "including"
click at [271, 610] on select "All Including Excluding" at bounding box center [547, 623] width 553 height 26
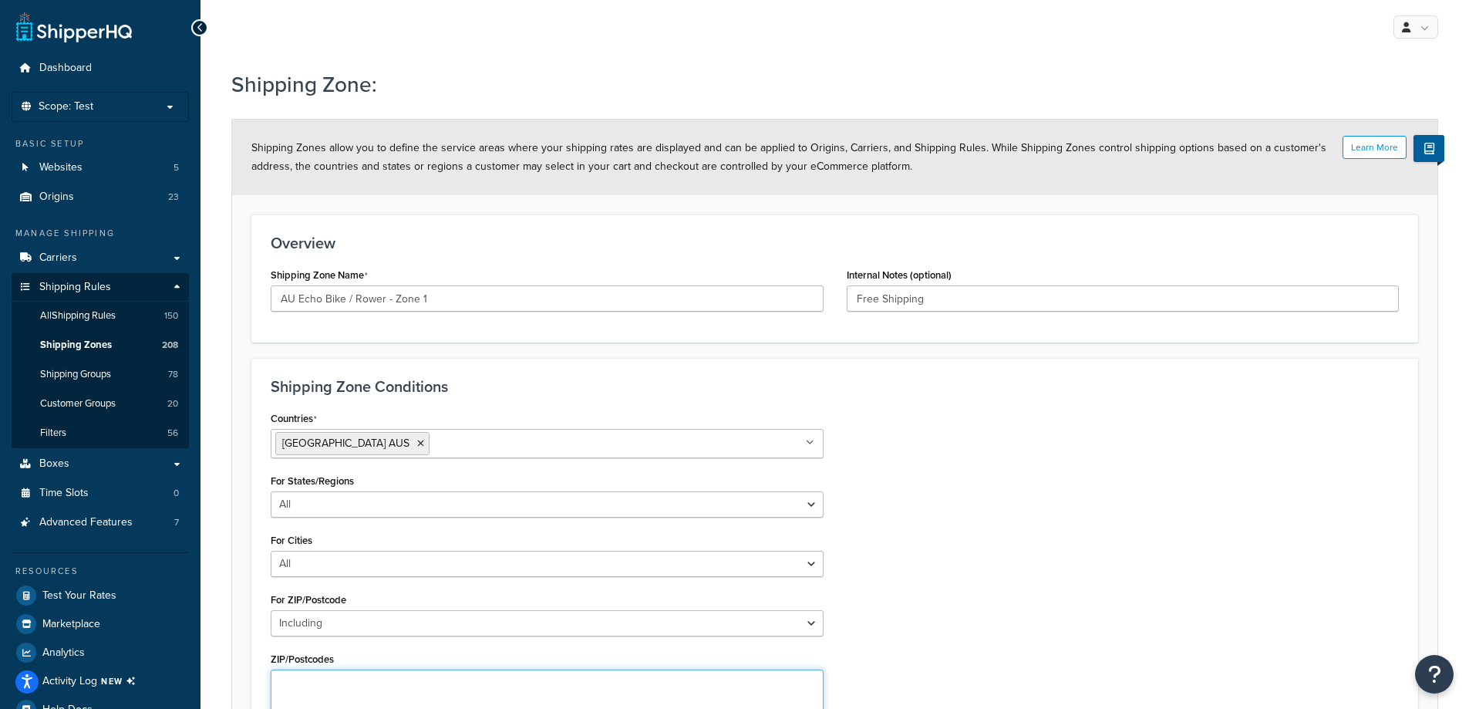
click at [341, 675] on textarea "ZIP/Postcodes" at bounding box center [547, 697] width 553 height 57
paste textarea "1001-1010,1020-1023,1025-1046,1100-1101,1105-1110,1112-1129,1130-1149,1150-1199…"
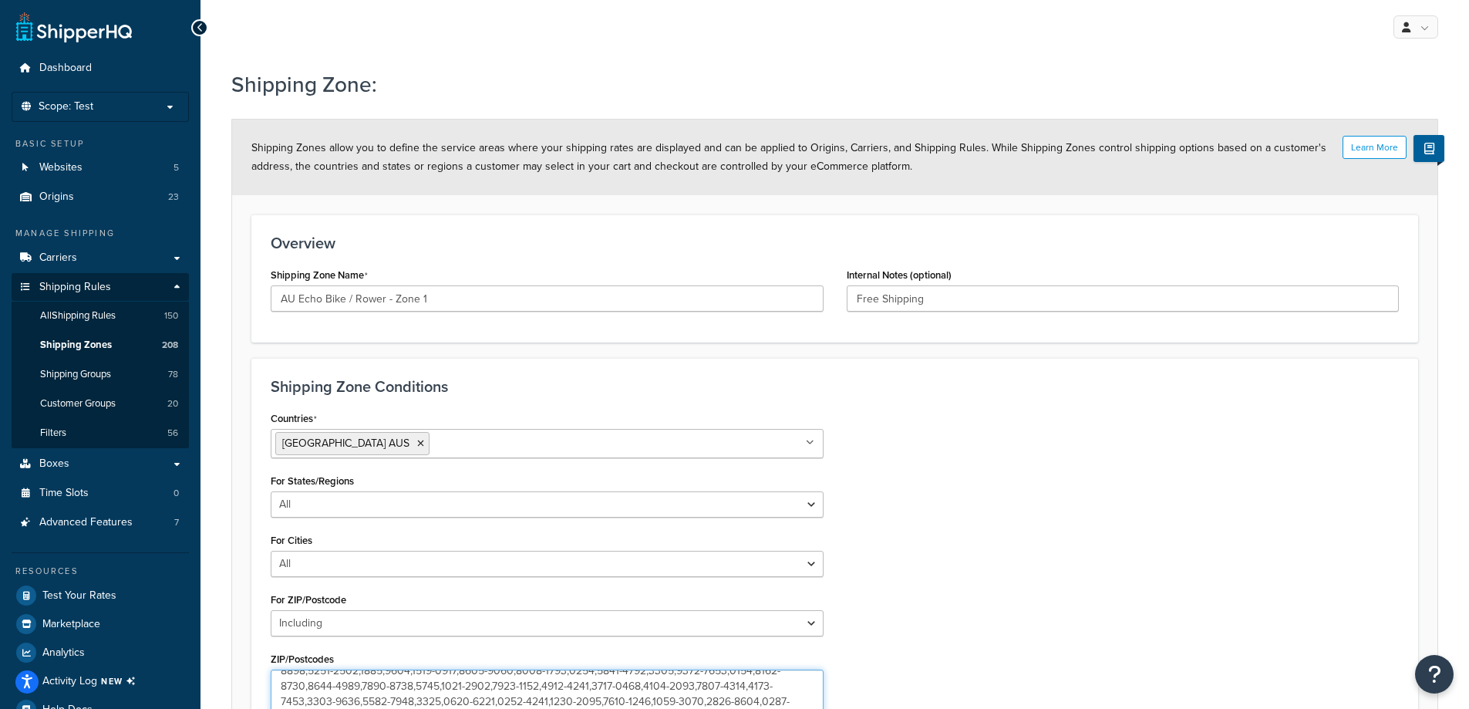
type textarea "1001-1010,1020-1023,1025-1046,1100-1101,1105-1110,1112-1129,1130-1149,1150-1199…"
click at [204, 31] on div at bounding box center [199, 27] width 17 height 17
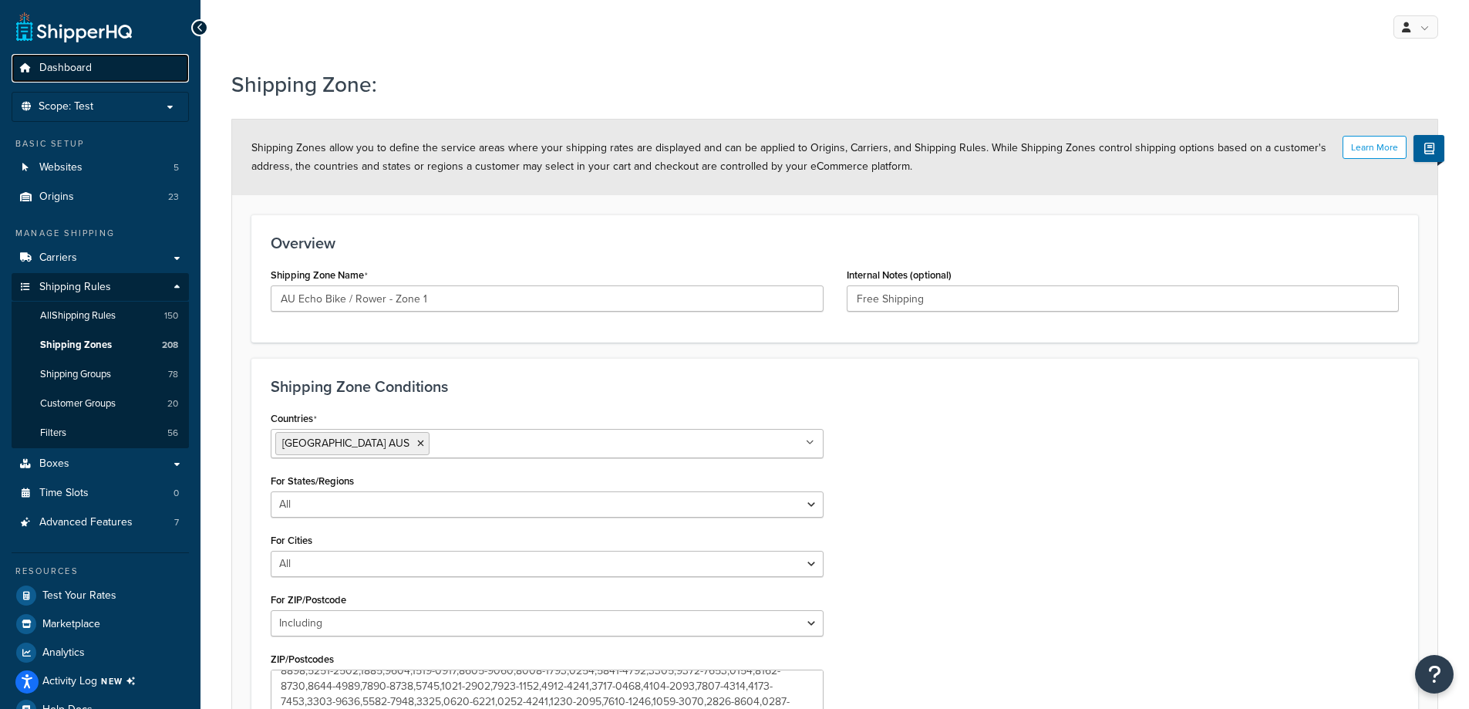
click at [105, 74] on link "Dashboard" at bounding box center [100, 68] width 177 height 29
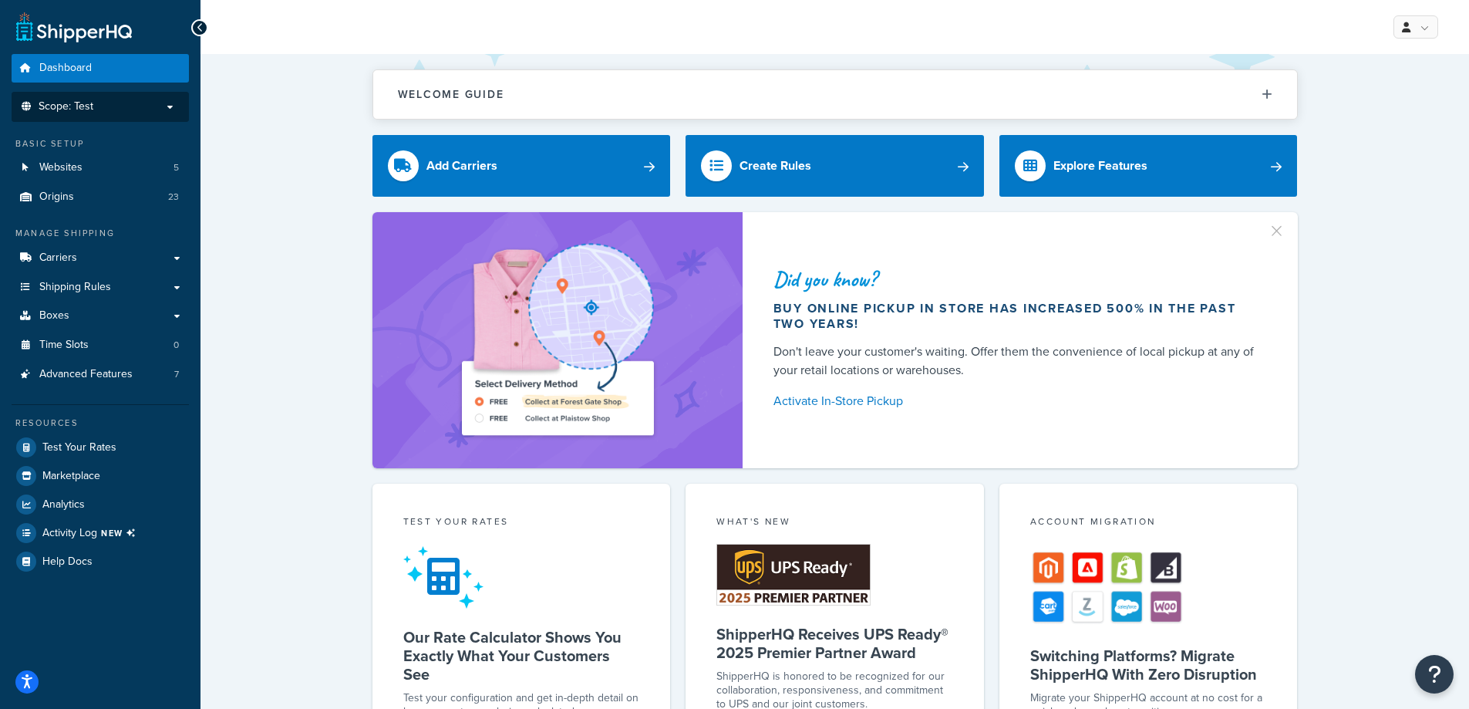
click at [147, 108] on p "Scope: Test" at bounding box center [100, 106] width 163 height 13
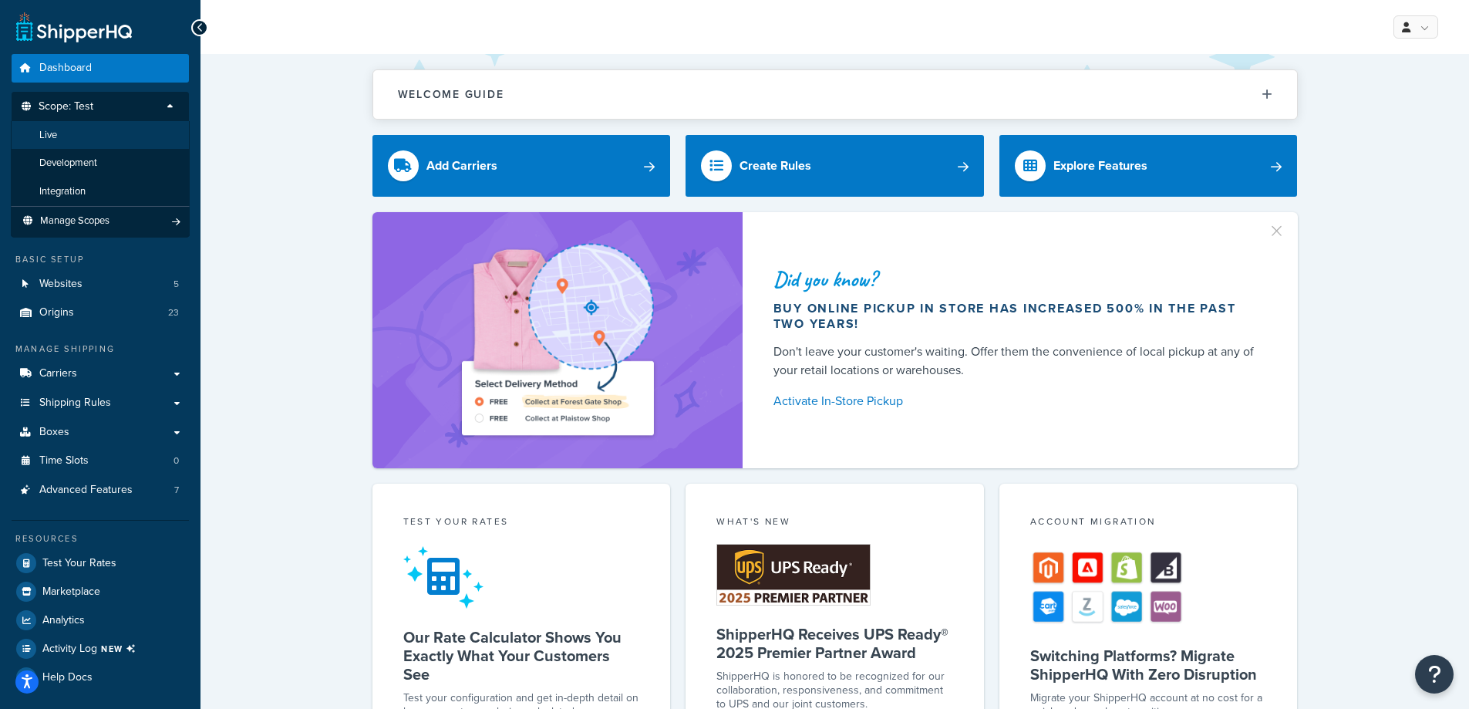
click at [102, 134] on li "Live" at bounding box center [100, 135] width 179 height 29
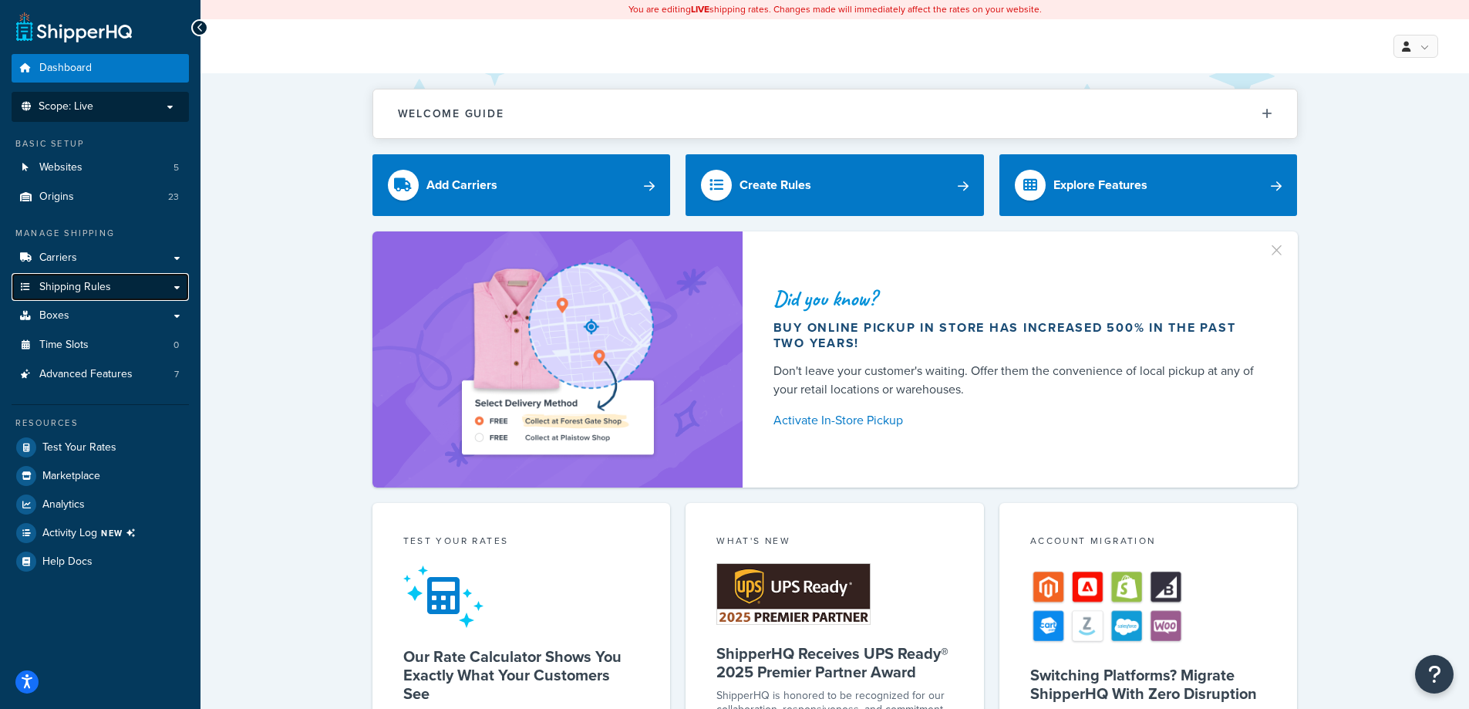
click at [173, 285] on link "Shipping Rules" at bounding box center [100, 287] width 177 height 29
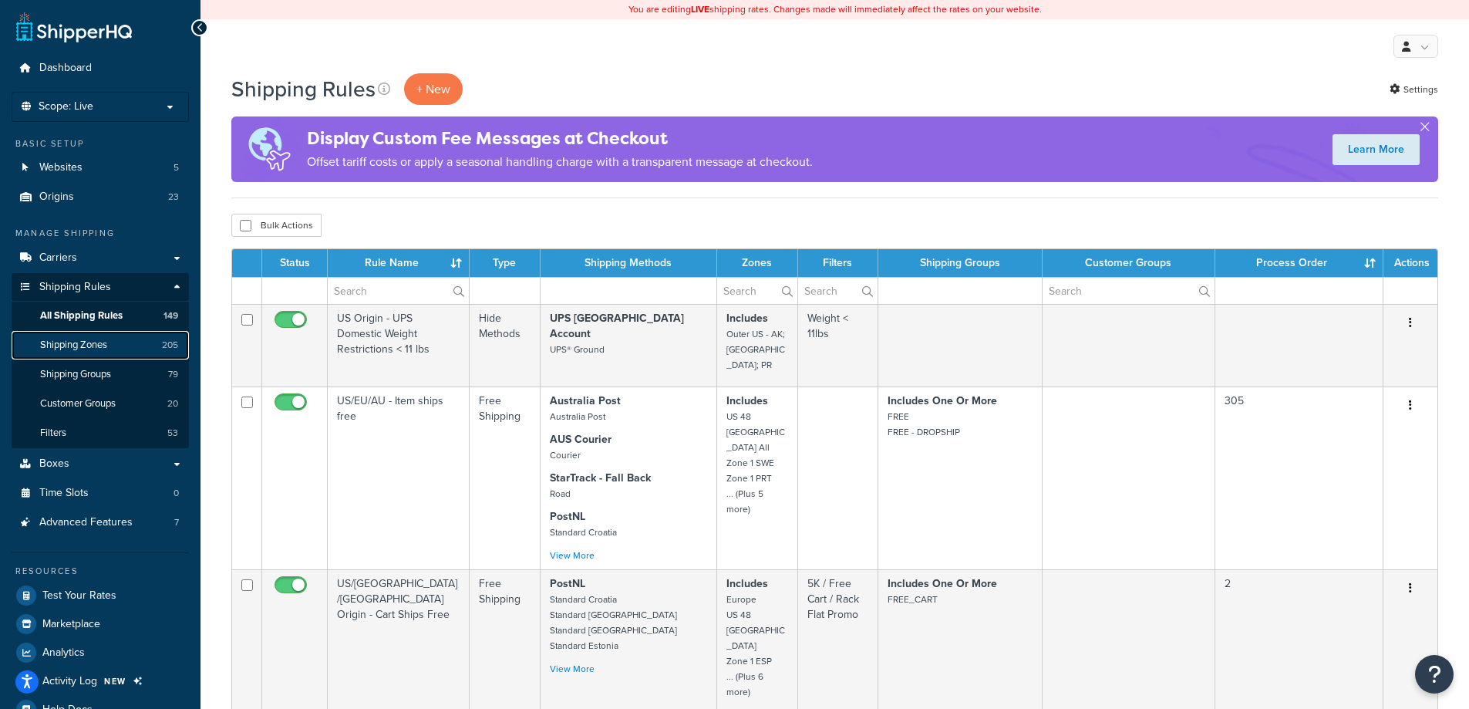
click at [132, 349] on link "Shipping Zones 205" at bounding box center [100, 345] width 177 height 29
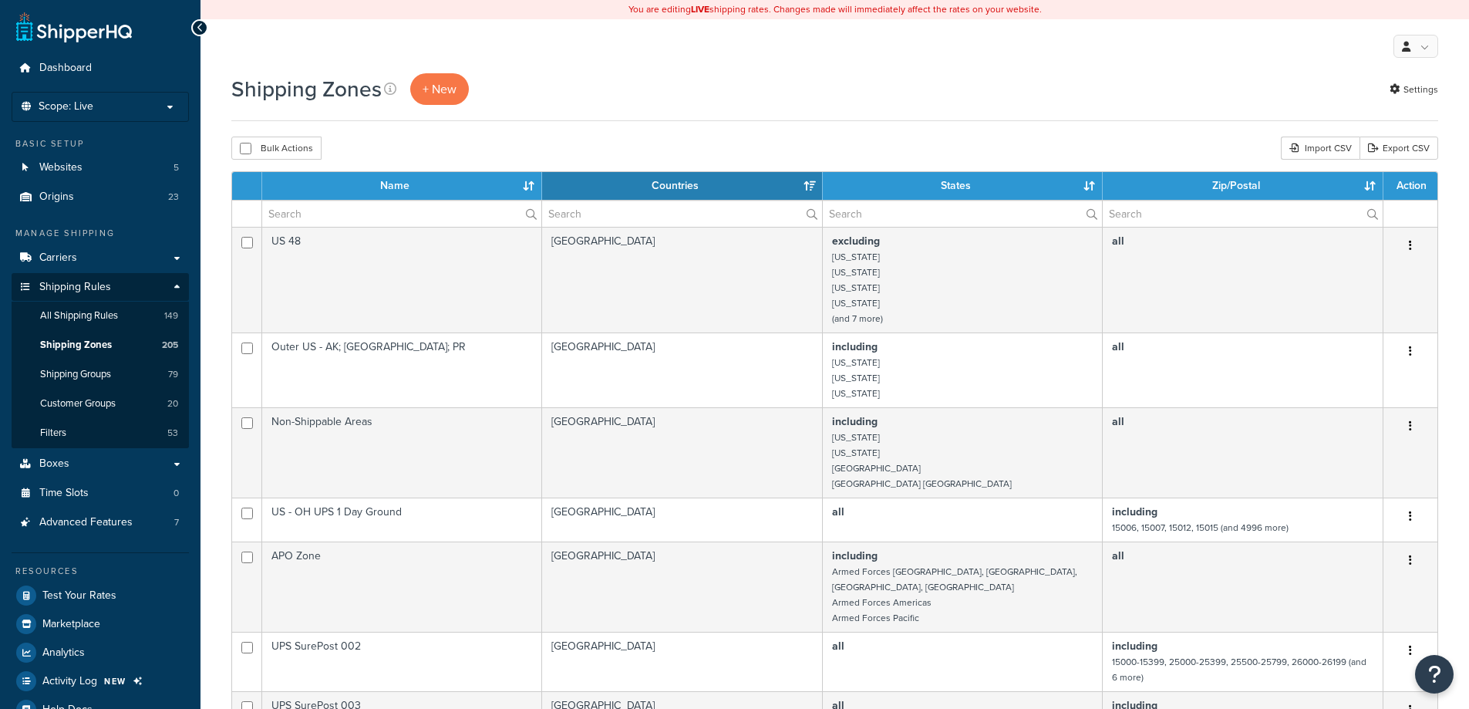
select select "15"
click at [330, 220] on input "text" at bounding box center [401, 213] width 279 height 26
click at [431, 83] on span "+ New" at bounding box center [439, 89] width 34 height 18
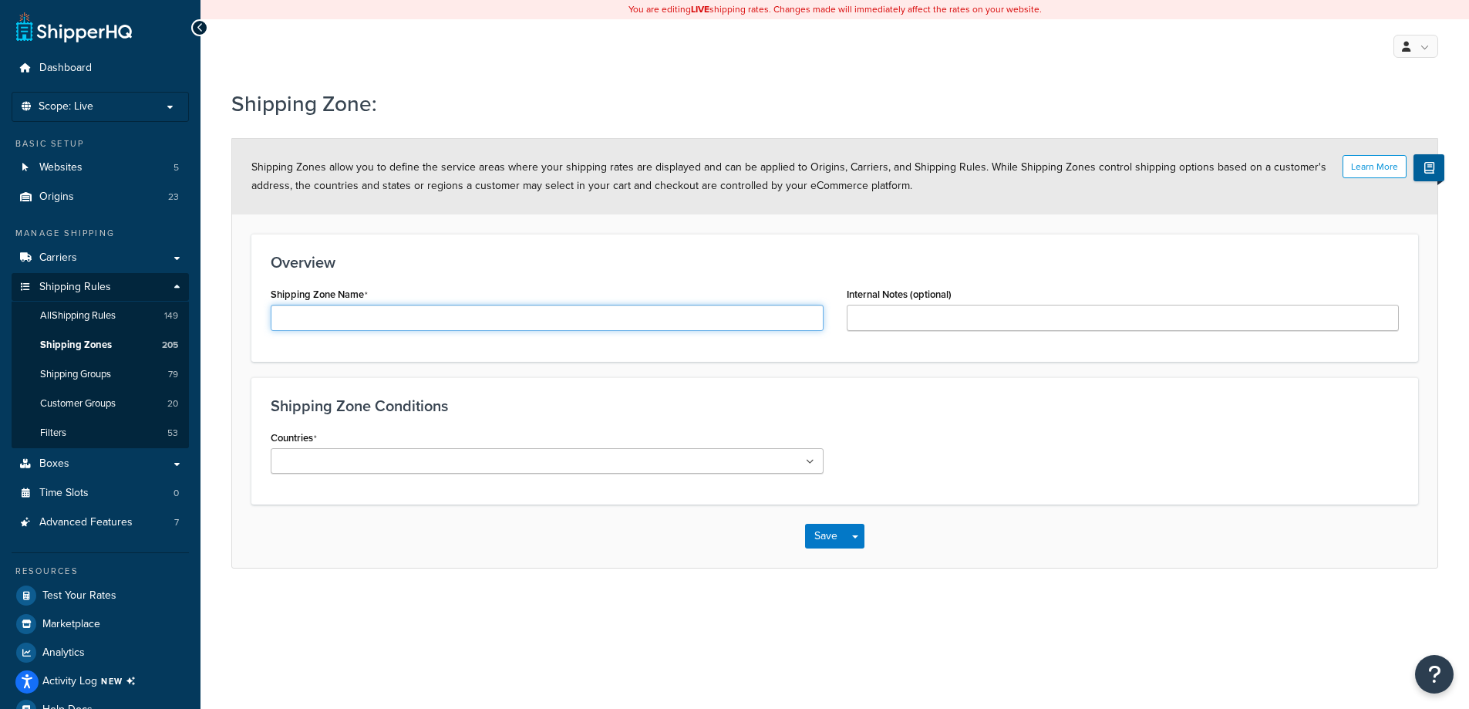
click at [512, 314] on input "Shipping Zone Name" at bounding box center [547, 318] width 553 height 26
paste input "AU Echo Bike / Rower - Zone 1"
type input "AU Echo Bike / Rower - Zone 1"
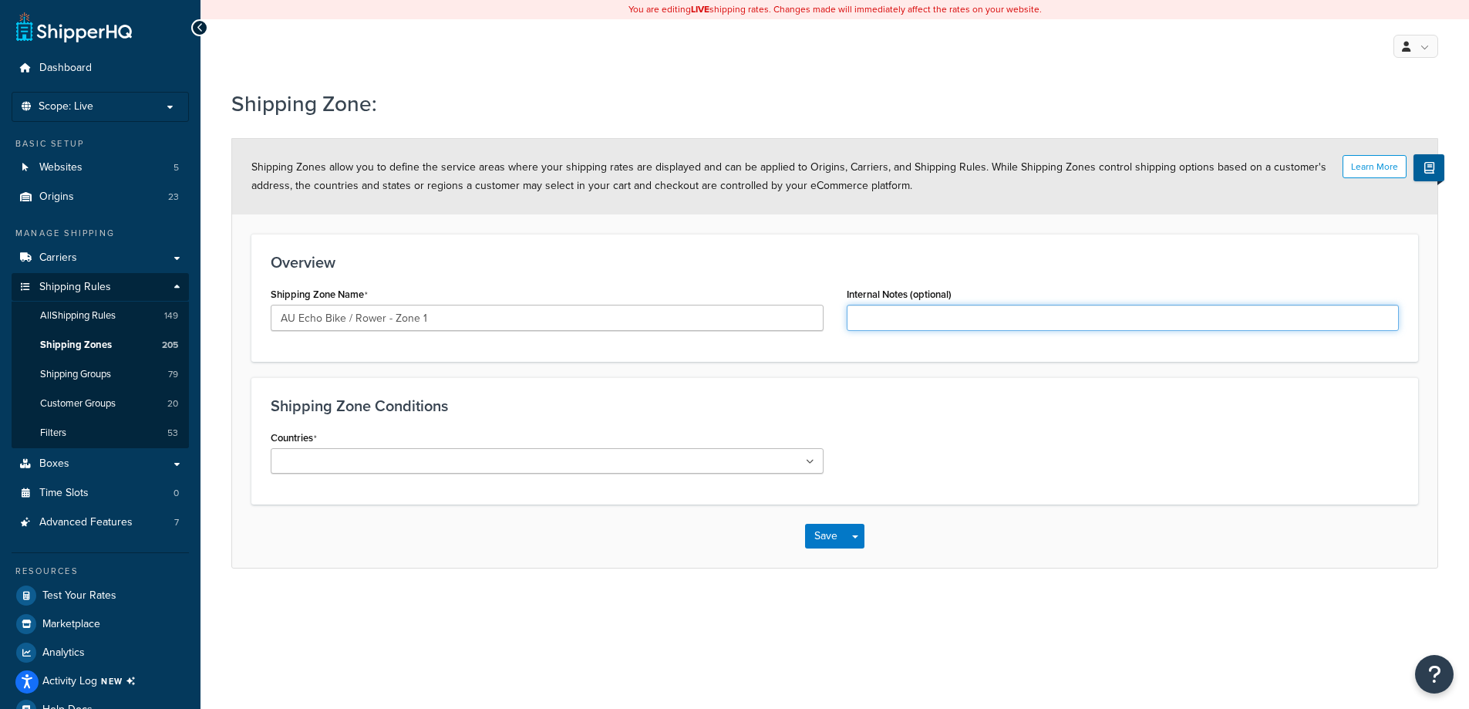
drag, startPoint x: 996, startPoint y: 316, endPoint x: 988, endPoint y: 325, distance: 11.5
click at [996, 316] on input "Internal Notes (optional)" at bounding box center [1123, 318] width 553 height 26
paste input "Free Shipping"
type input "Free Shipping"
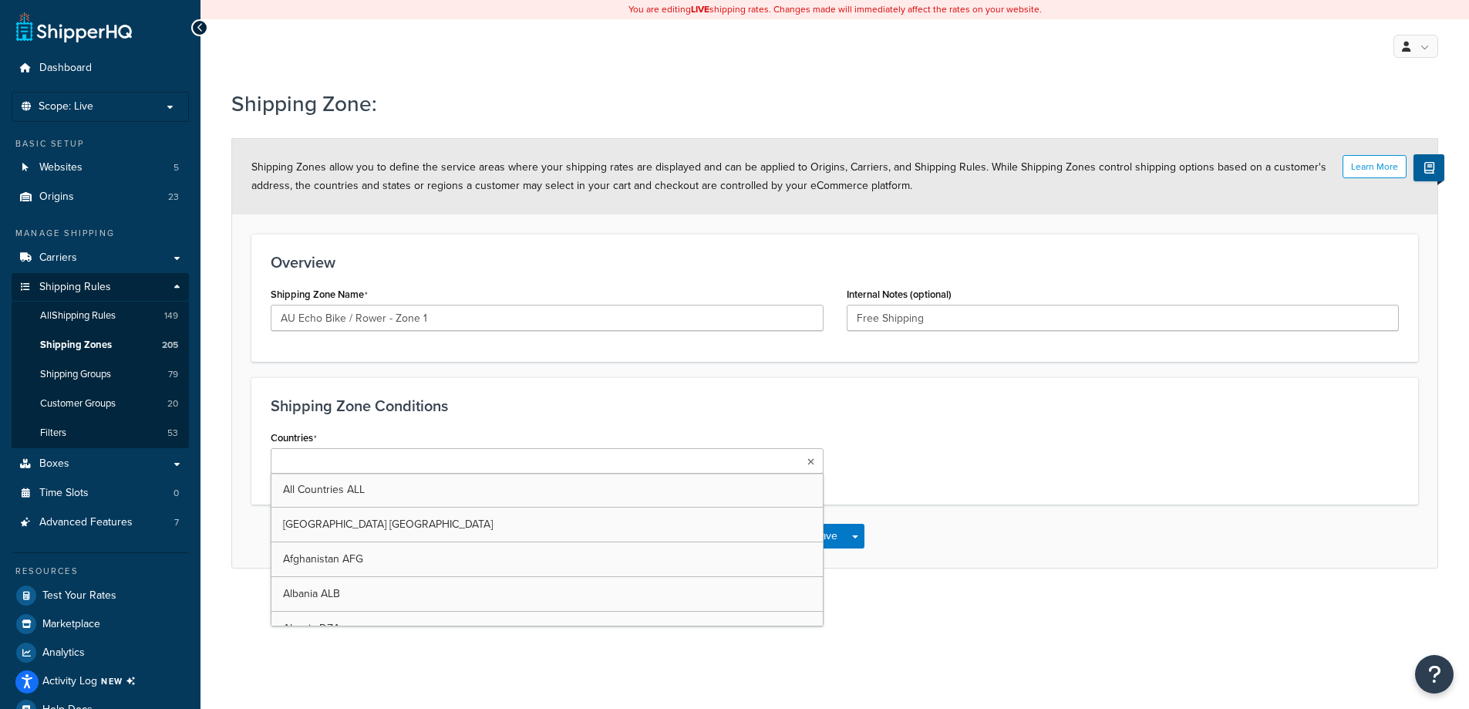
click at [490, 459] on ul at bounding box center [547, 460] width 553 height 25
type input "aust"
click at [1068, 520] on div "Countries Australia AUS All Countries ALL United States USA Afghanistan AFG Alb…" at bounding box center [834, 546] width 1151 height 241
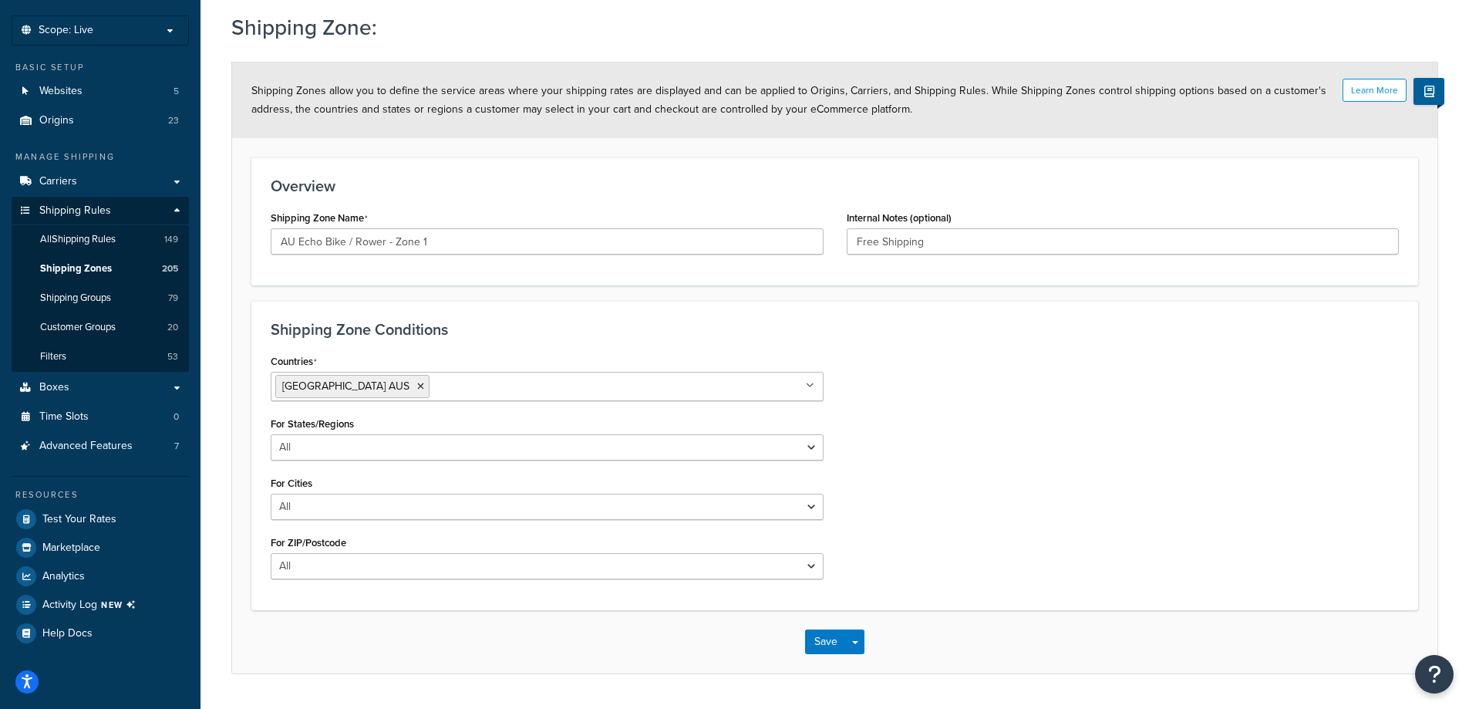
scroll to position [77, 0]
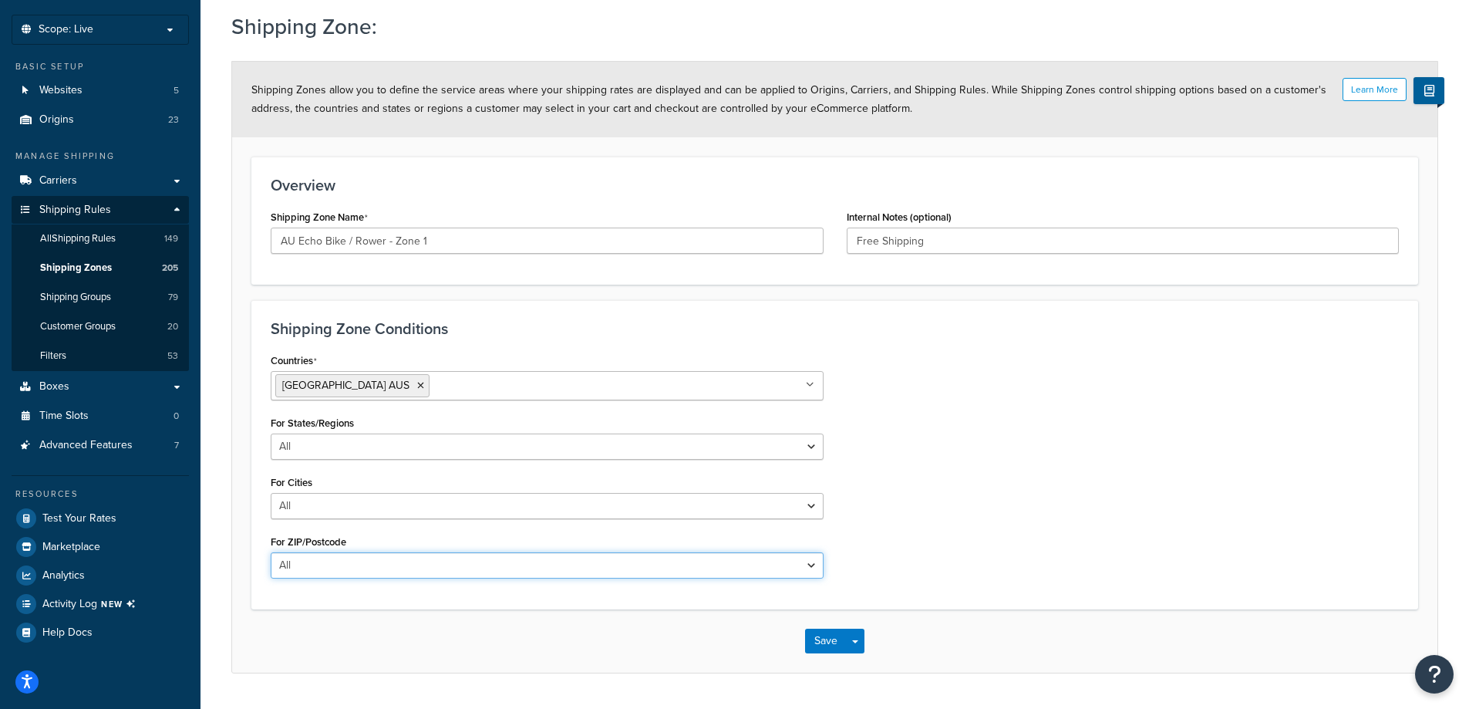
drag, startPoint x: 362, startPoint y: 573, endPoint x: 353, endPoint y: 577, distance: 9.7
click at [362, 573] on select "All Including Excluding" at bounding box center [547, 565] width 553 height 26
select select "including"
click at [271, 552] on select "All Including Excluding" at bounding box center [547, 565] width 553 height 26
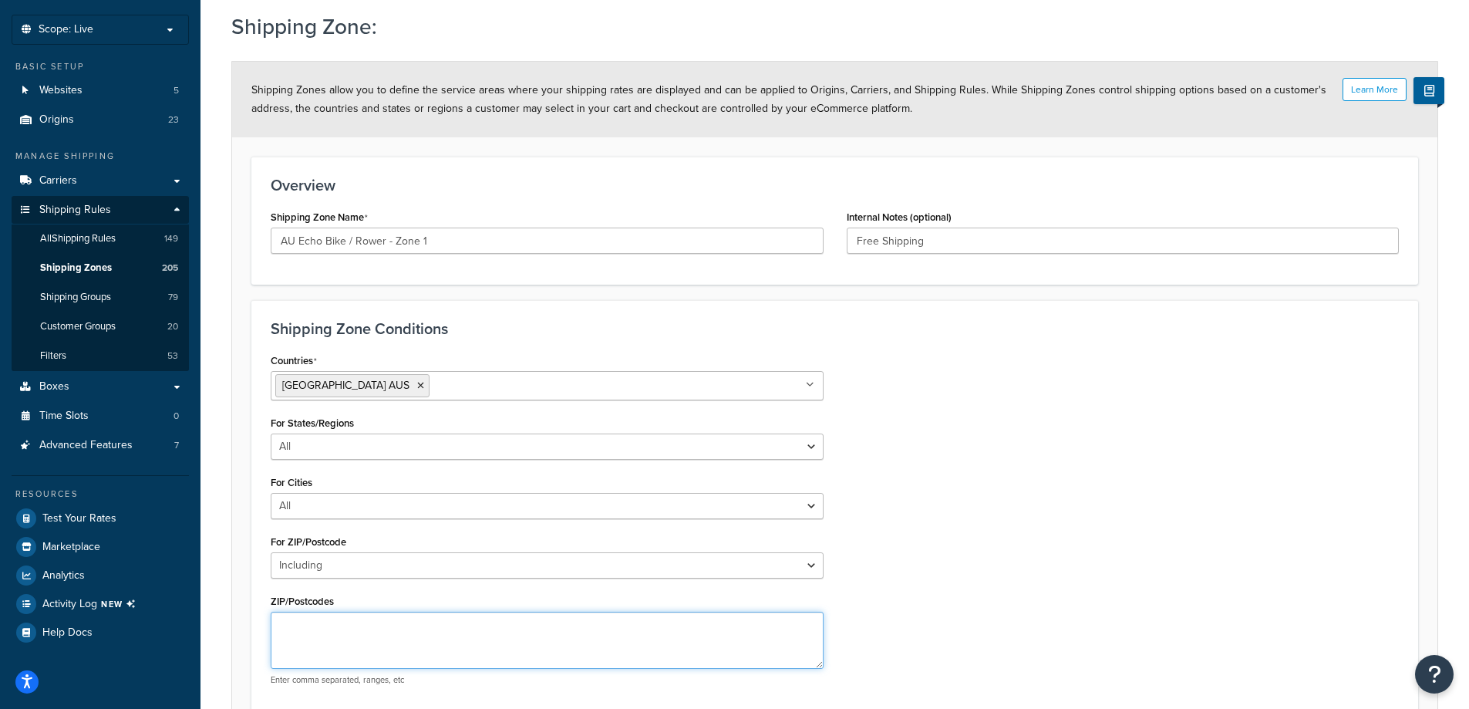
click at [510, 649] on textarea "ZIP/Postcodes" at bounding box center [547, 639] width 553 height 57
paste textarea "1001-1010,1020-1023,1025-1046,1100-1101,1105-1110,1112-1129,1130-1149,1150-1199…"
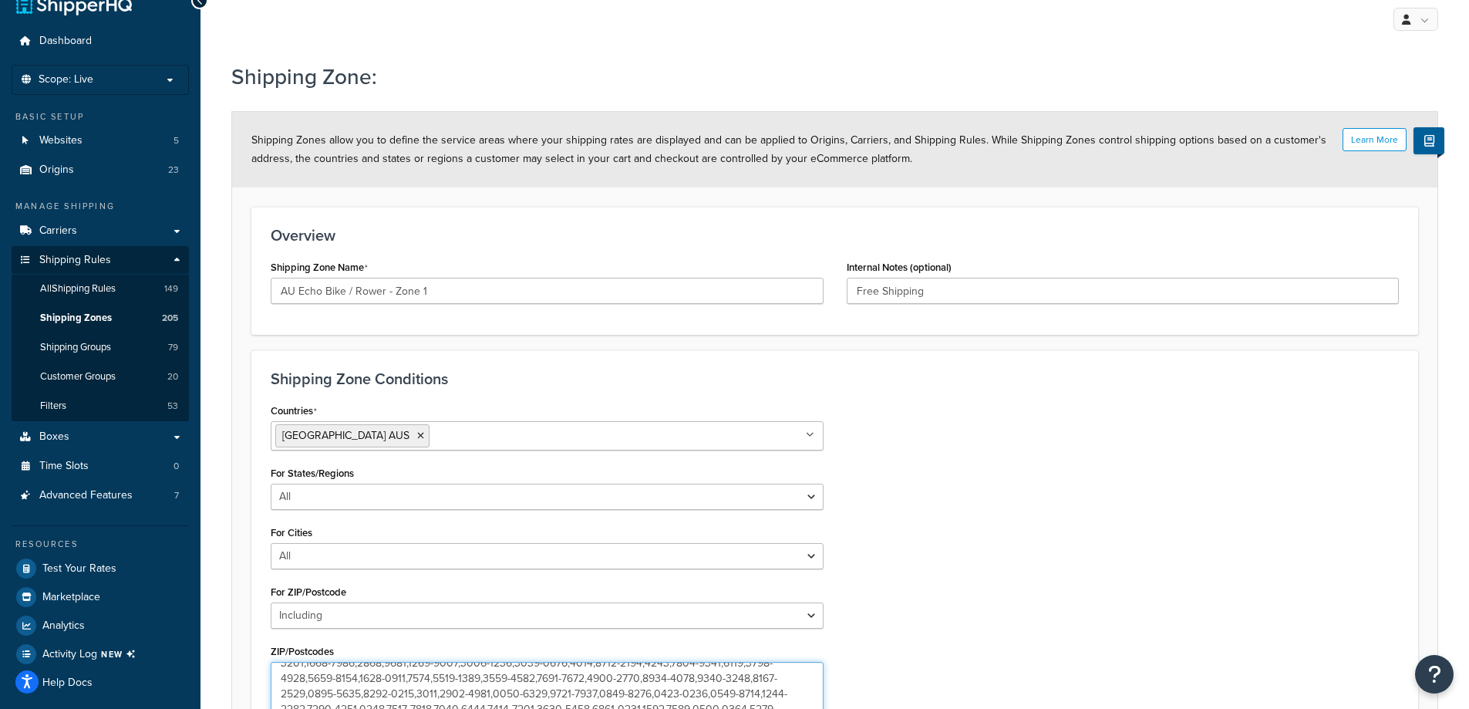
scroll to position [0, 0]
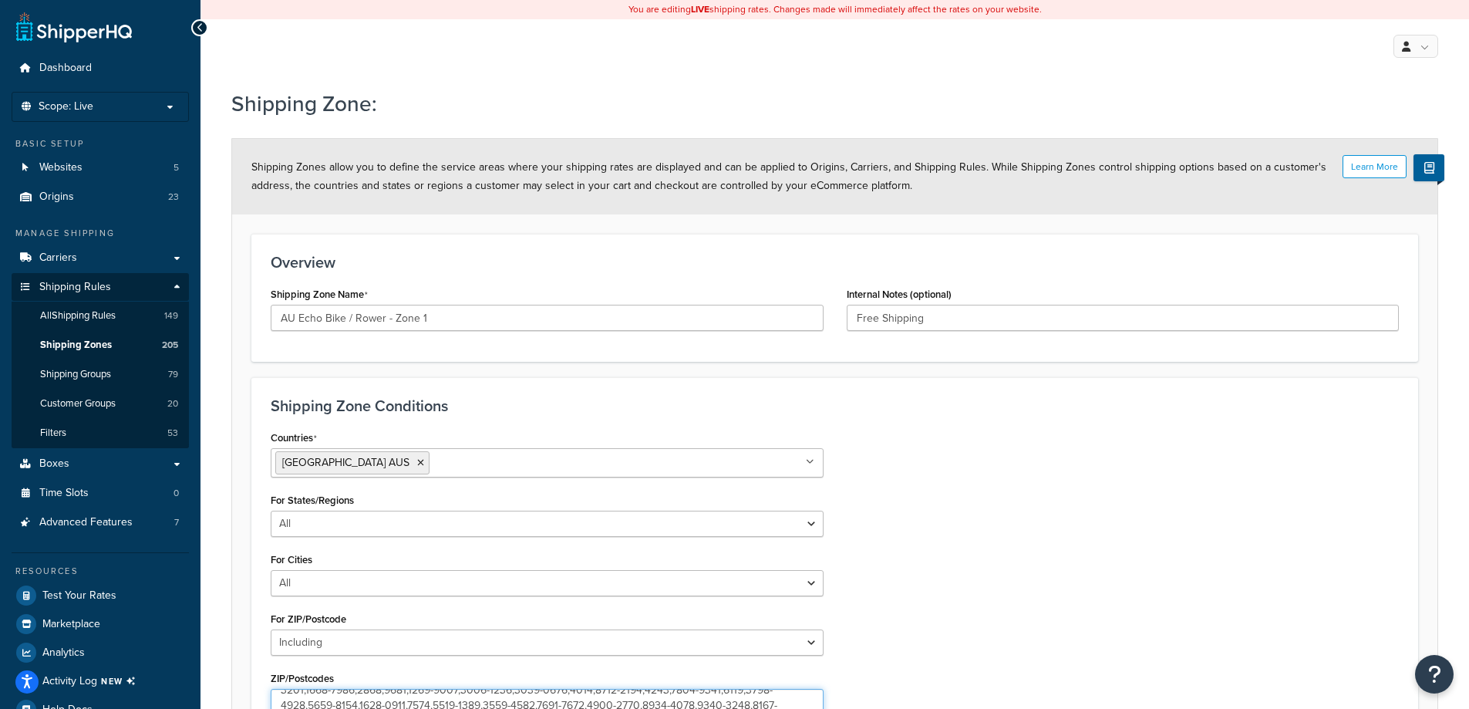
type textarea "1001-1010,1020-1023,1025-1046,1100-1101,1105-1110,1112-1129,1130-1149,1150-1199…"
click at [1119, 473] on div "Countries Australia AUS All Countries ALL United States USA Afghanistan AFG Alb…" at bounding box center [834, 600] width 1151 height 348
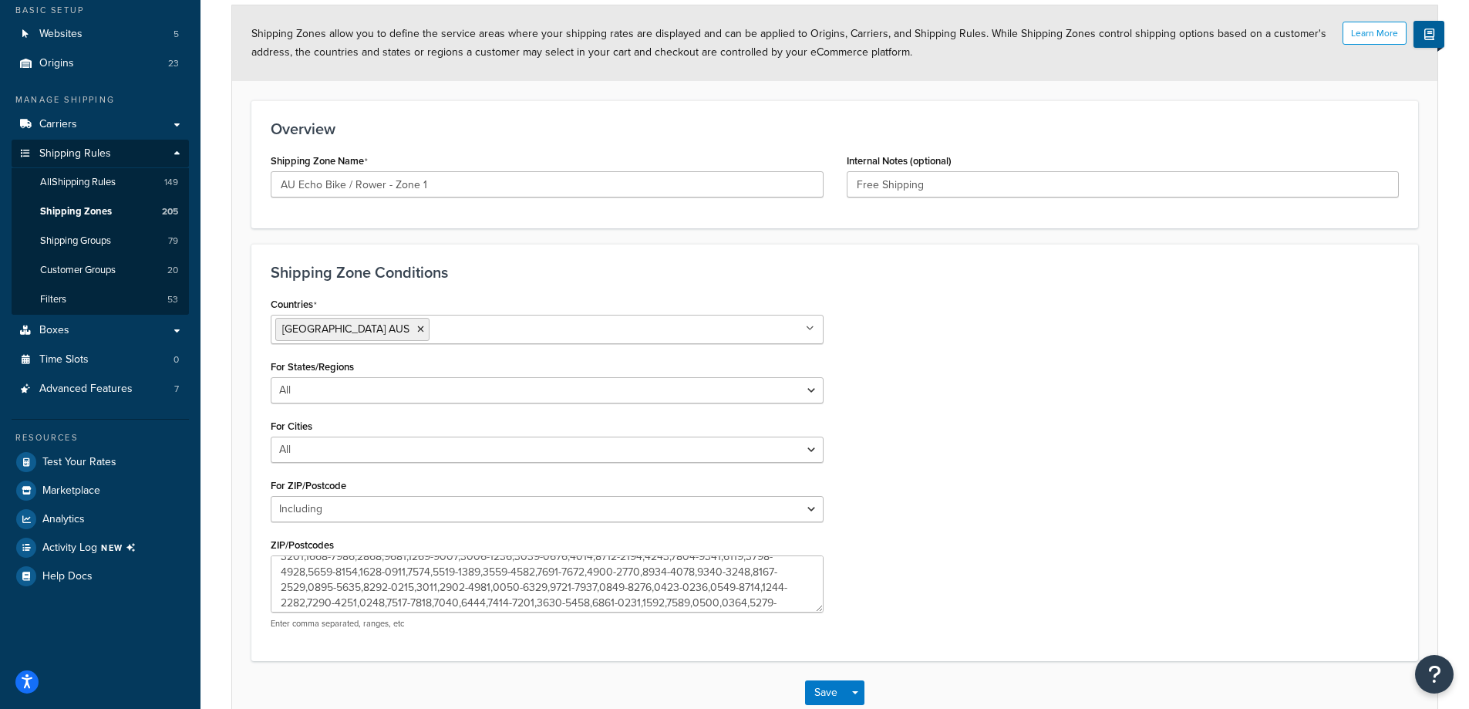
scroll to position [227, 0]
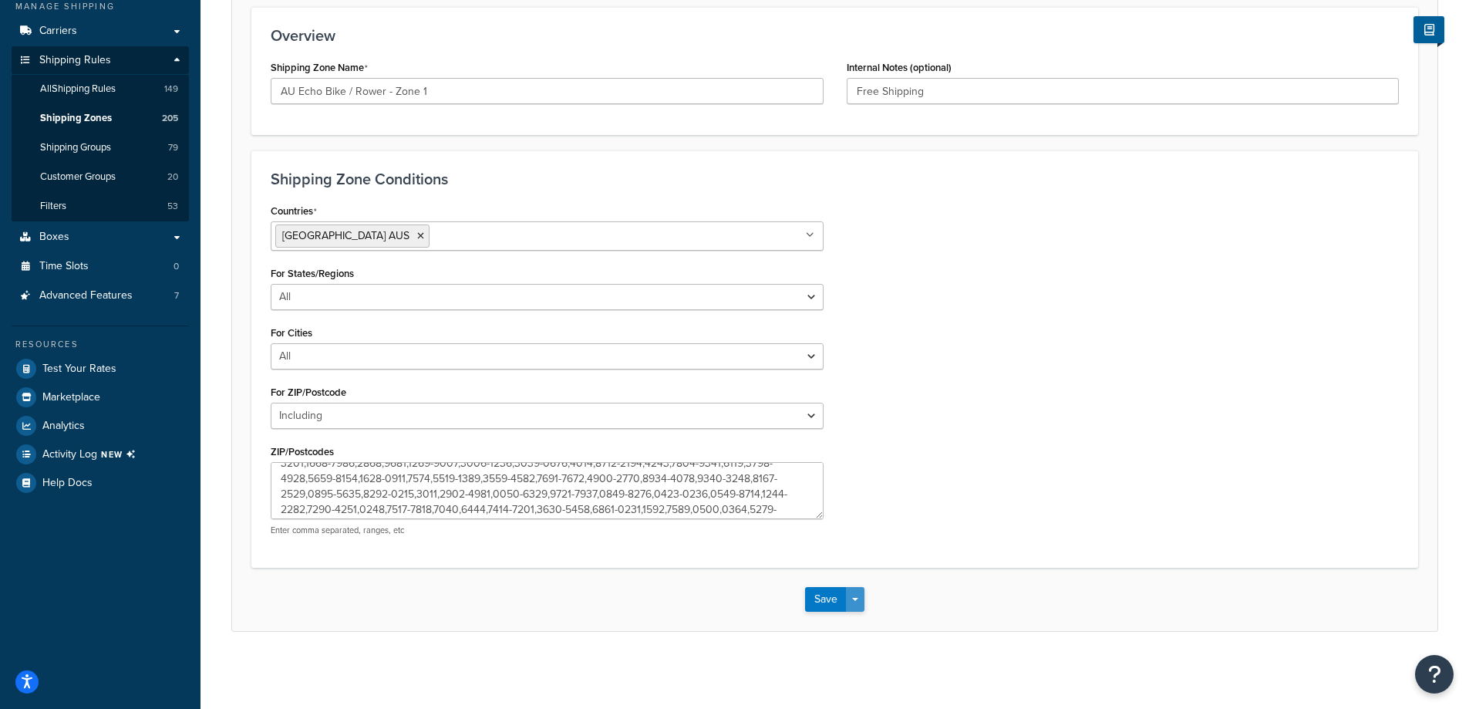
click at [860, 594] on button "Save Dropdown" at bounding box center [855, 599] width 19 height 25
click at [885, 622] on button "Save and Edit" at bounding box center [879, 627] width 149 height 32
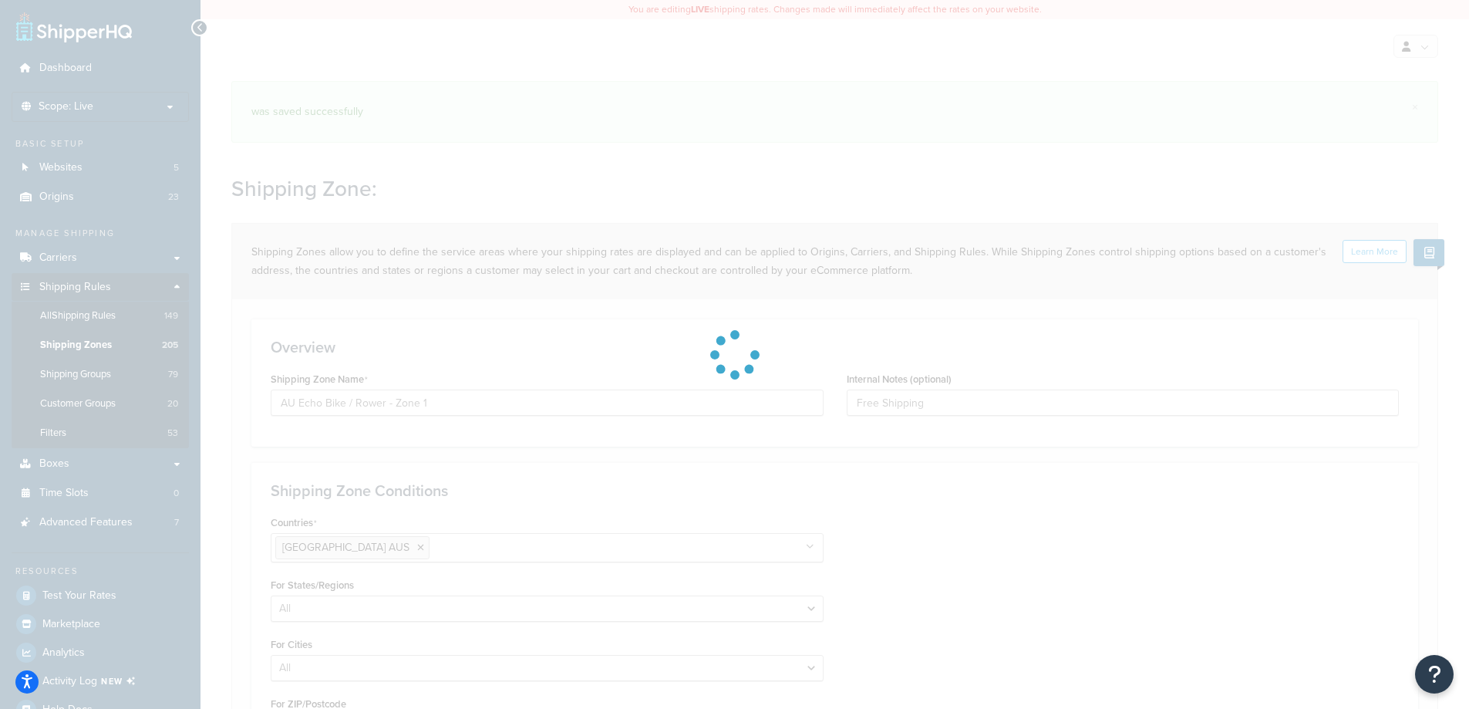
select select "including"
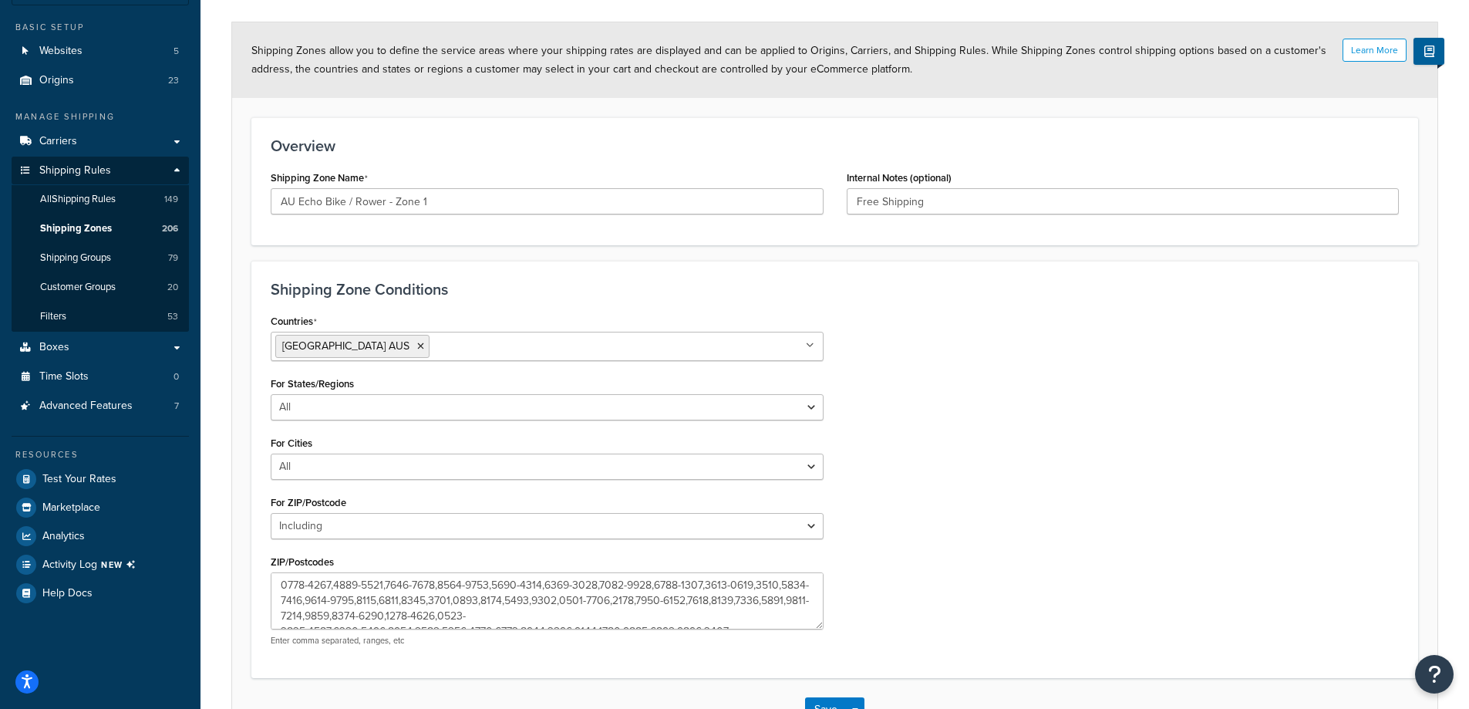
scroll to position [227, 0]
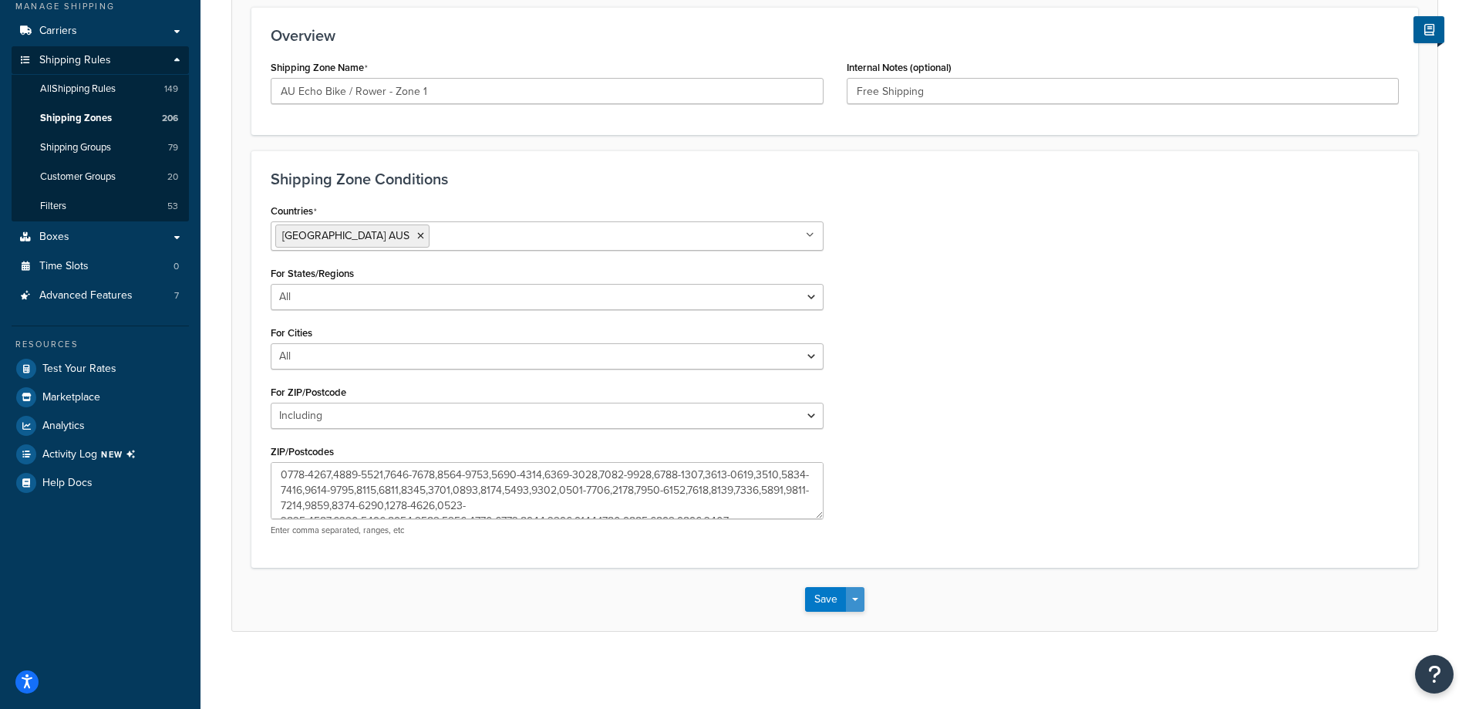
click at [861, 601] on button "Save Dropdown" at bounding box center [855, 599] width 19 height 25
click at [935, 655] on button "Save and Duplicate" at bounding box center [879, 659] width 149 height 32
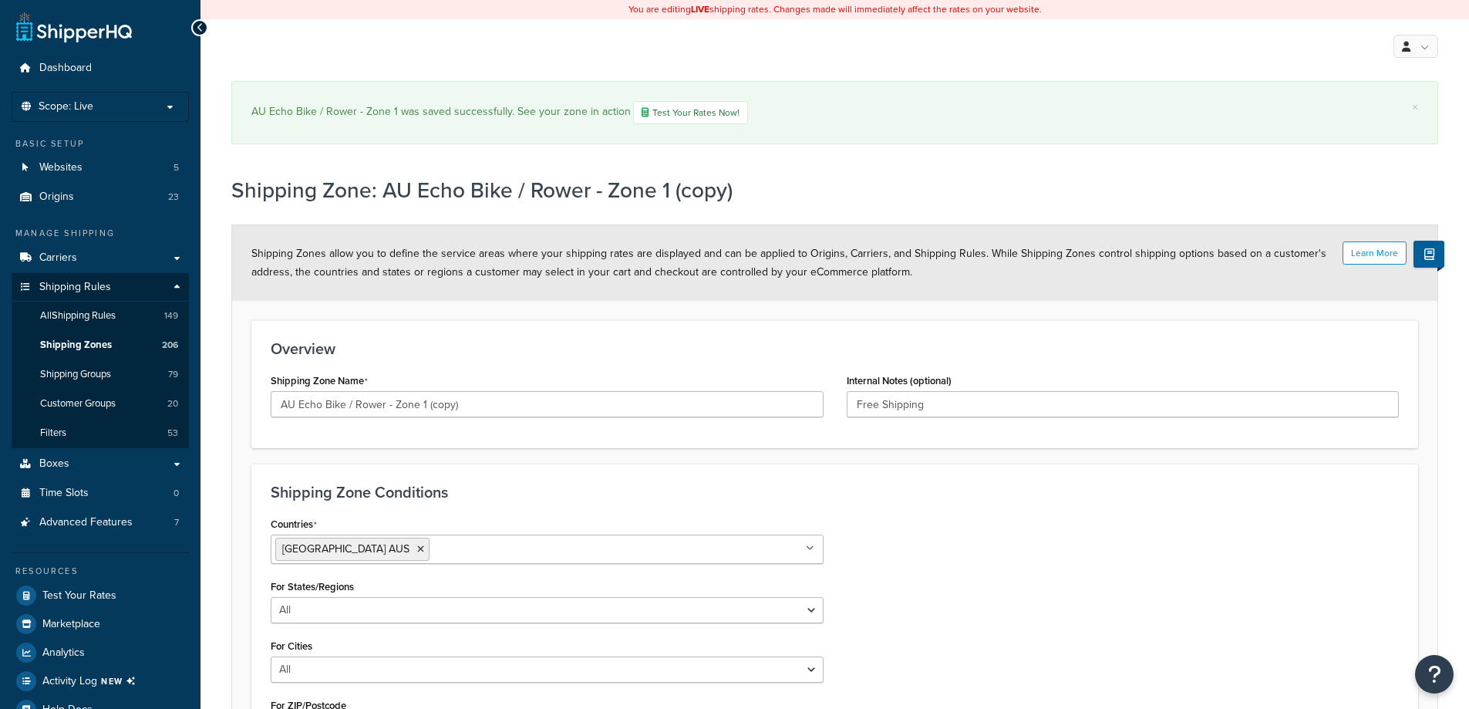
select select "including"
click at [424, 408] on input "AU Echo Bike / Rower - Zone 1 (copy)" at bounding box center [547, 404] width 553 height 26
drag, startPoint x: 421, startPoint y: 406, endPoint x: 558, endPoint y: 415, distance: 137.5
click at [557, 415] on input "AU Echo Bike / Rower - Zone 1 (copy)" at bounding box center [547, 404] width 553 height 26
type input "AU Echo Bike / Rower - Zone 2"
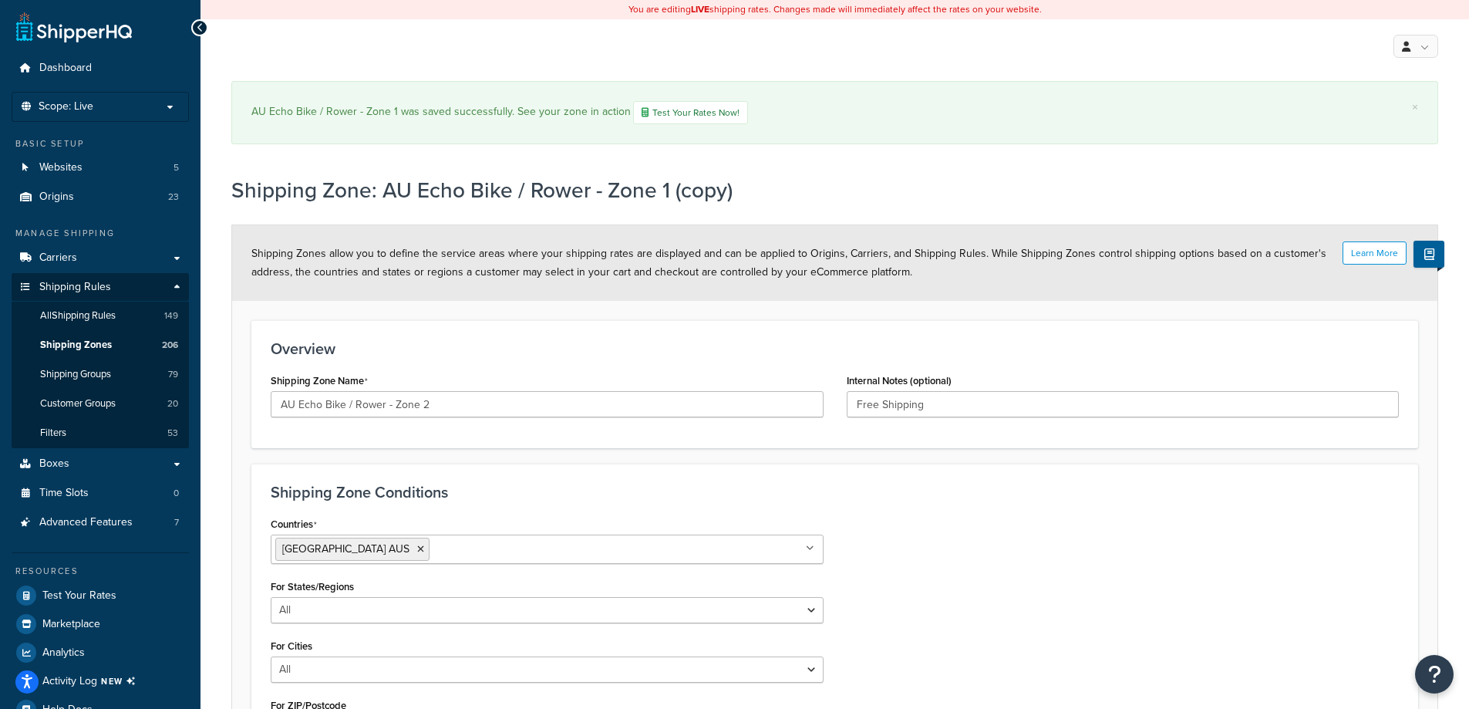
click at [983, 540] on div "Countries Australia AUS All Countries ALL United States USA Afghanistan AFG Alb…" at bounding box center [834, 687] width 1151 height 348
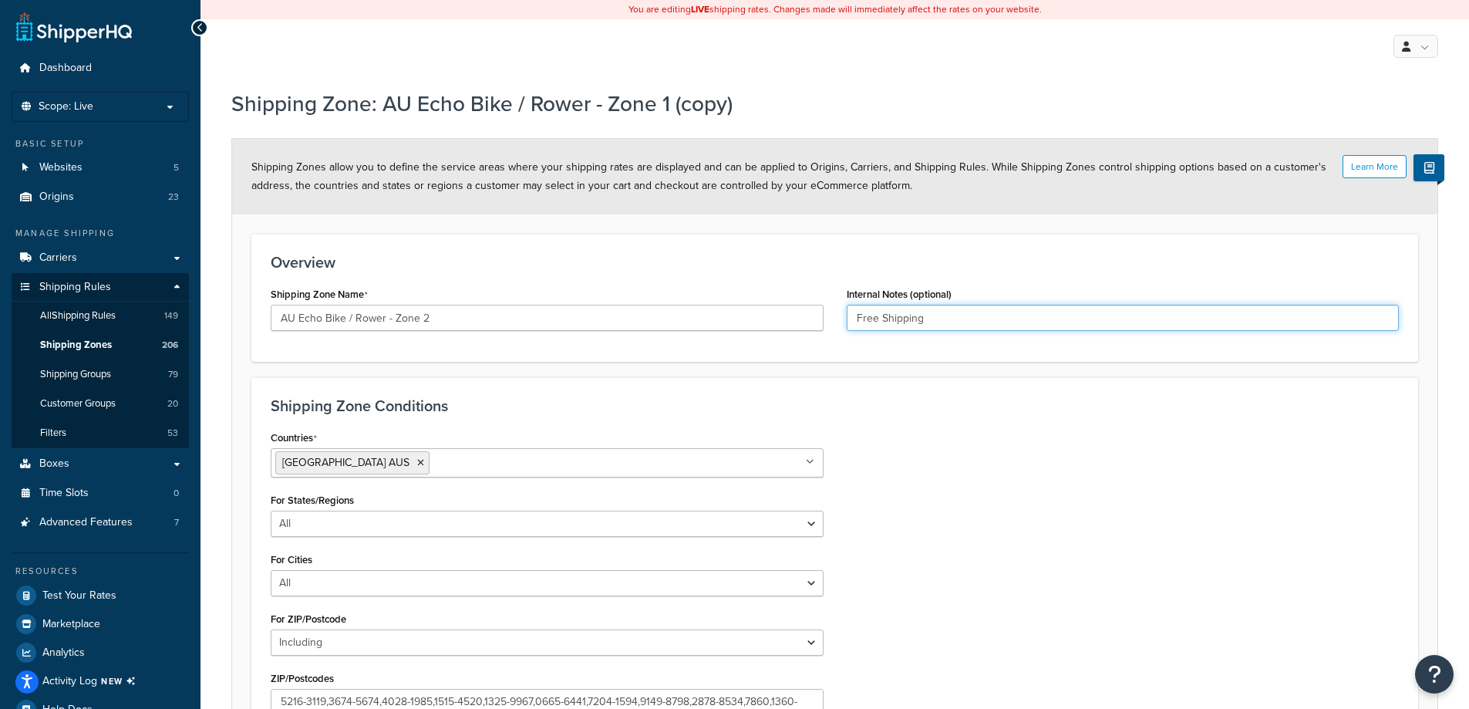
click at [873, 323] on input "Free Shipping" at bounding box center [1123, 318] width 553 height 26
click at [941, 328] on input "Flat Shipping" at bounding box center [1123, 318] width 553 height 26
paste input "Rate"
type input "Flat Rate"
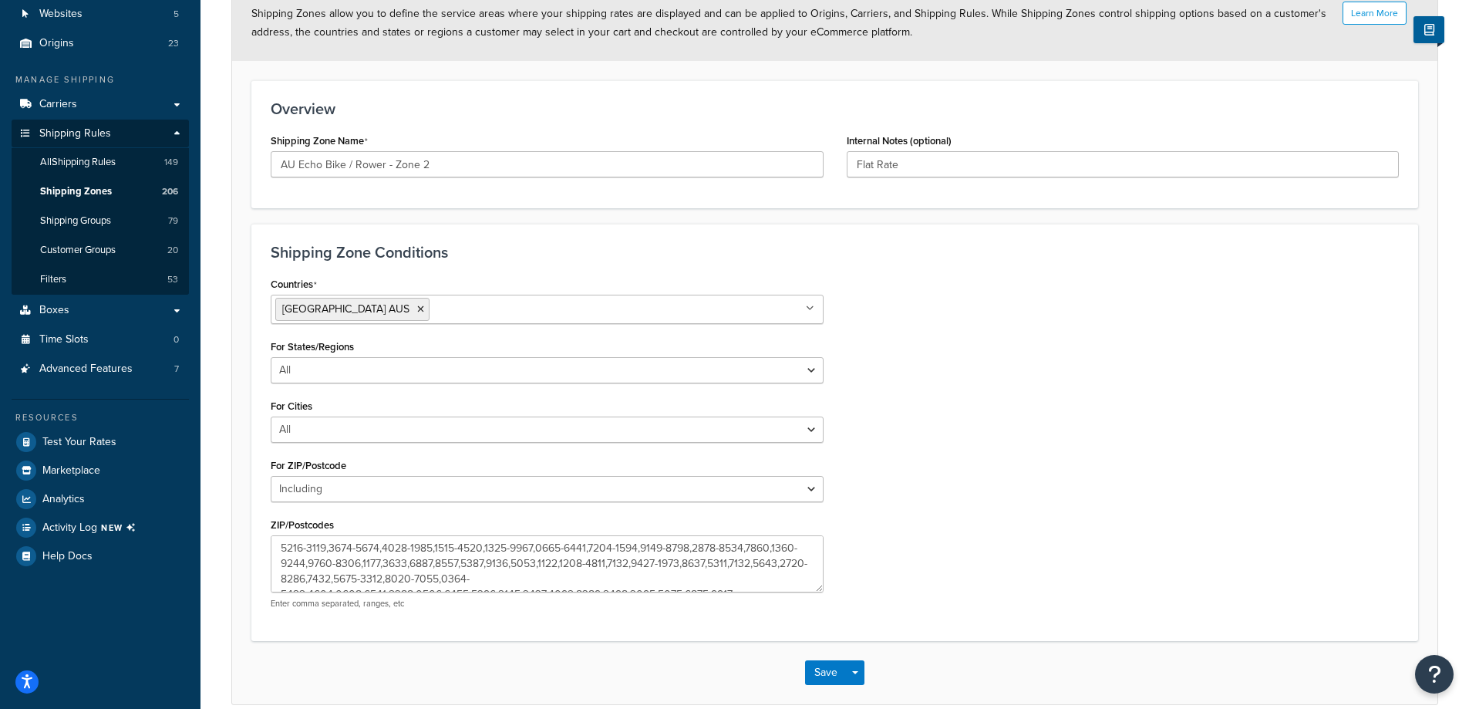
scroll to position [154, 0]
click at [479, 567] on textarea "ZIP/Postcodes" at bounding box center [547, 562] width 553 height 57
paste textarea "2329,2338-2348,2350-2361,2365,2369-2372,2379-2382,2386-2388,2390,2395-2406,2408…"
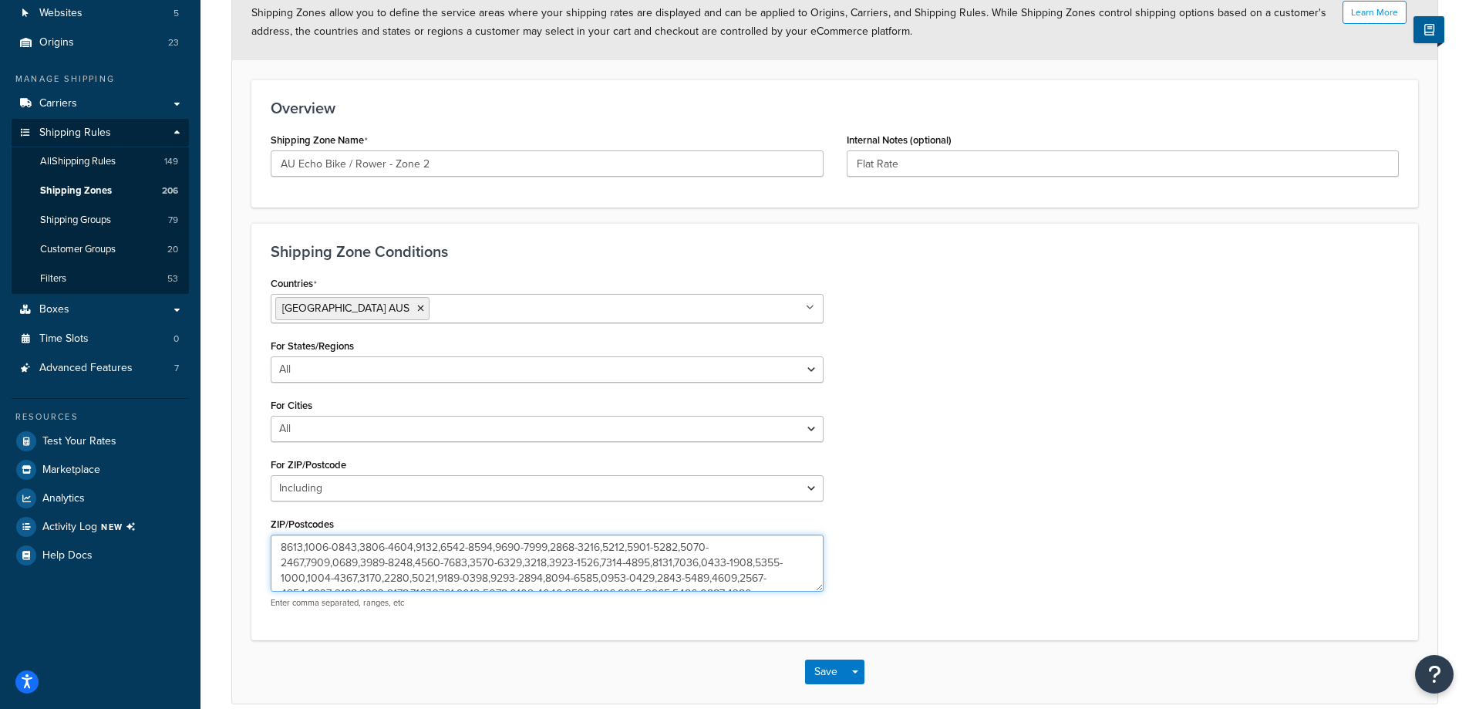
scroll to position [459, 0]
type textarea "2329,2338-2348,2350-2361,2365,2369-2372,2379-2382,2386-2388,2390,2395-2406,2408…"
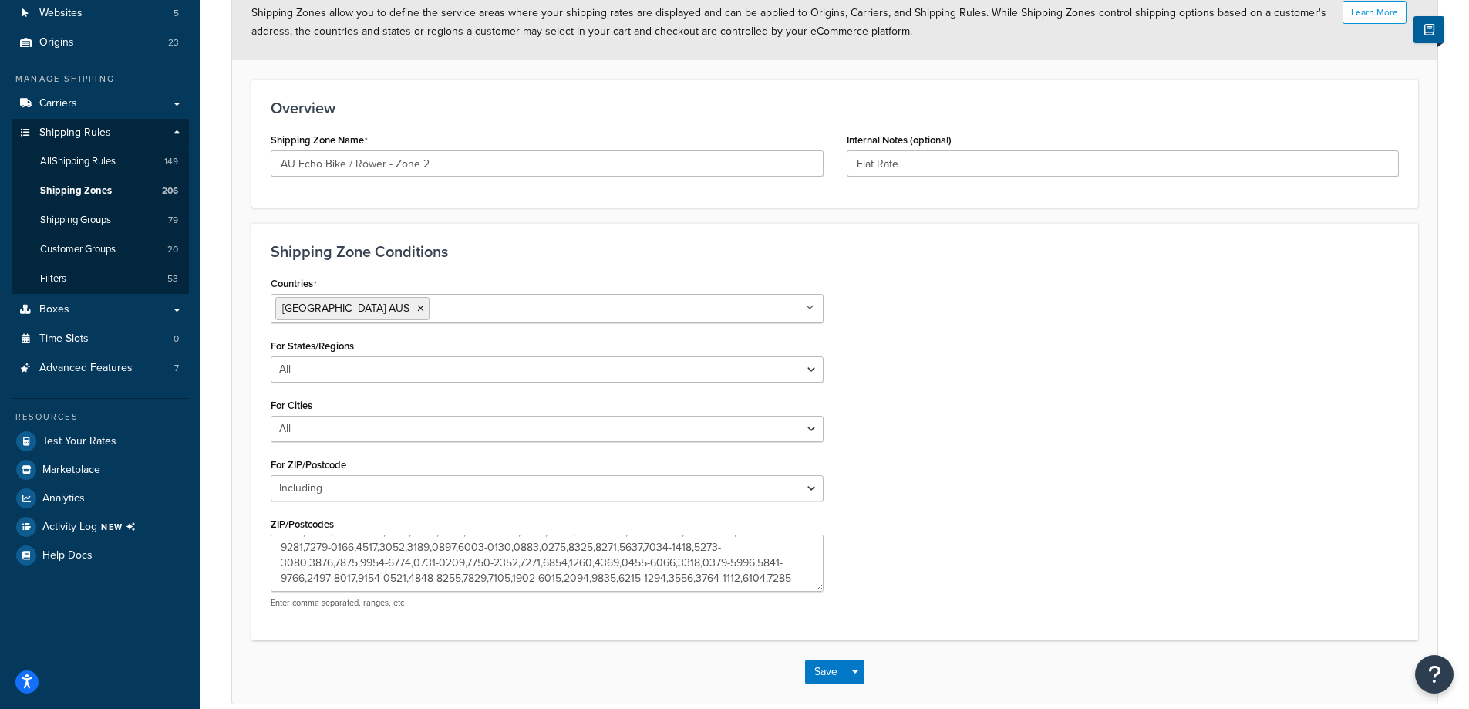
click at [1077, 552] on div "Countries Australia AUS All Countries ALL United States USA Afghanistan AFG Alb…" at bounding box center [834, 446] width 1151 height 348
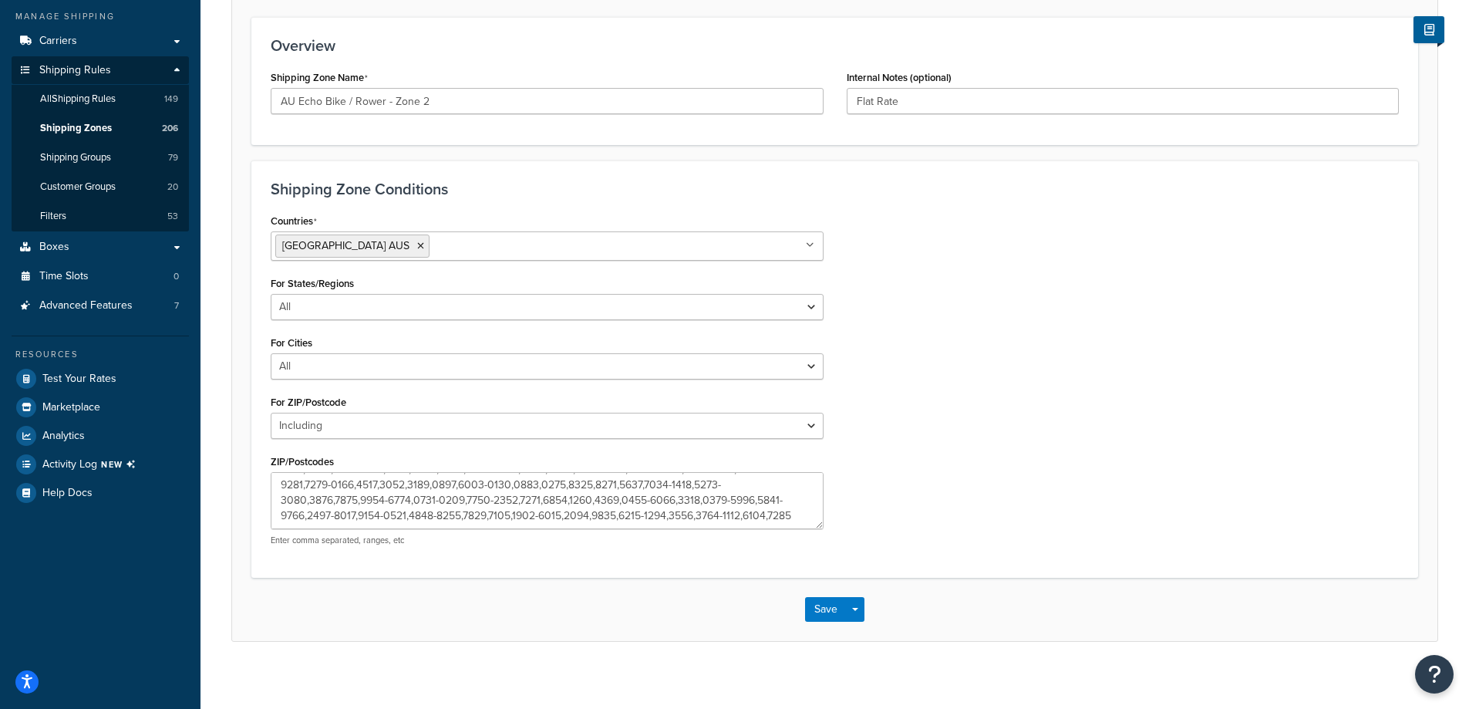
scroll to position [227, 0]
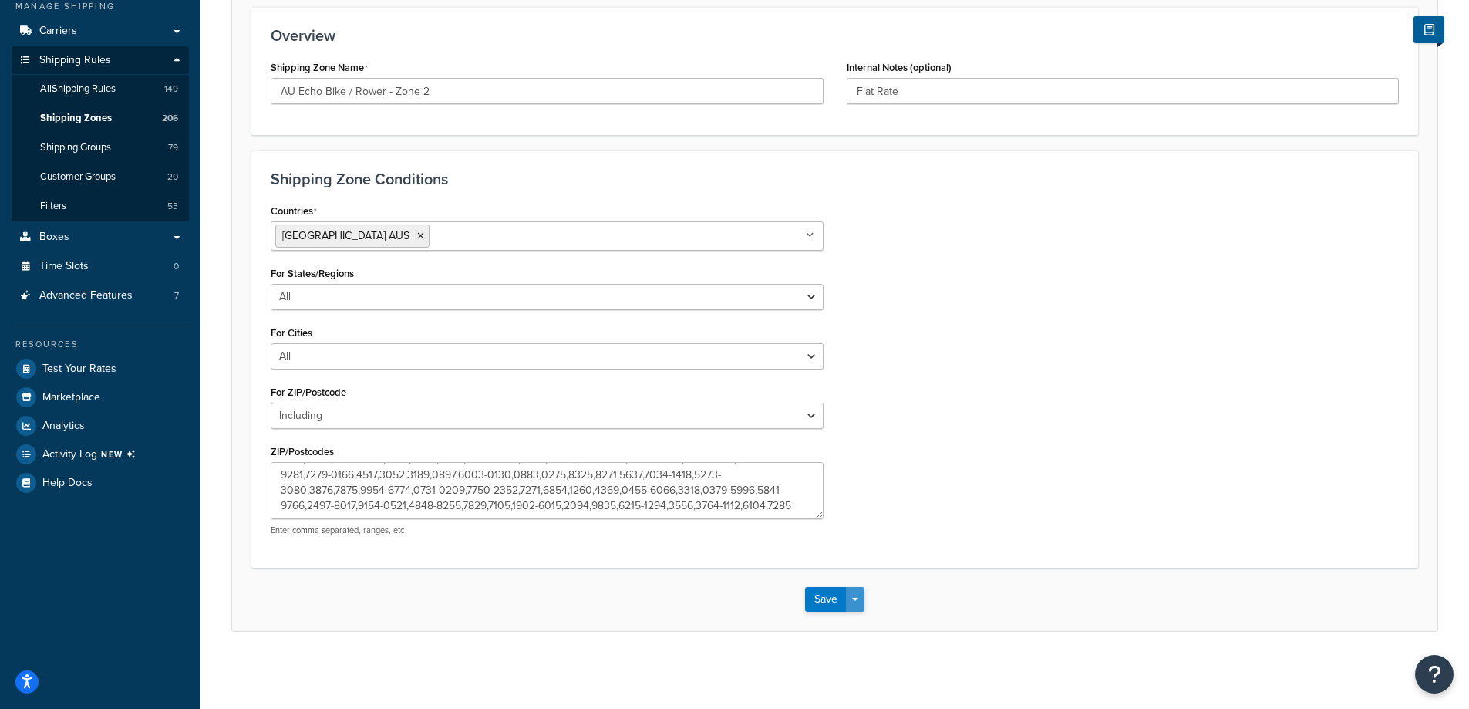
click at [860, 601] on button "Save Dropdown" at bounding box center [855, 599] width 19 height 25
click at [880, 621] on button "Save and Edit" at bounding box center [879, 627] width 149 height 32
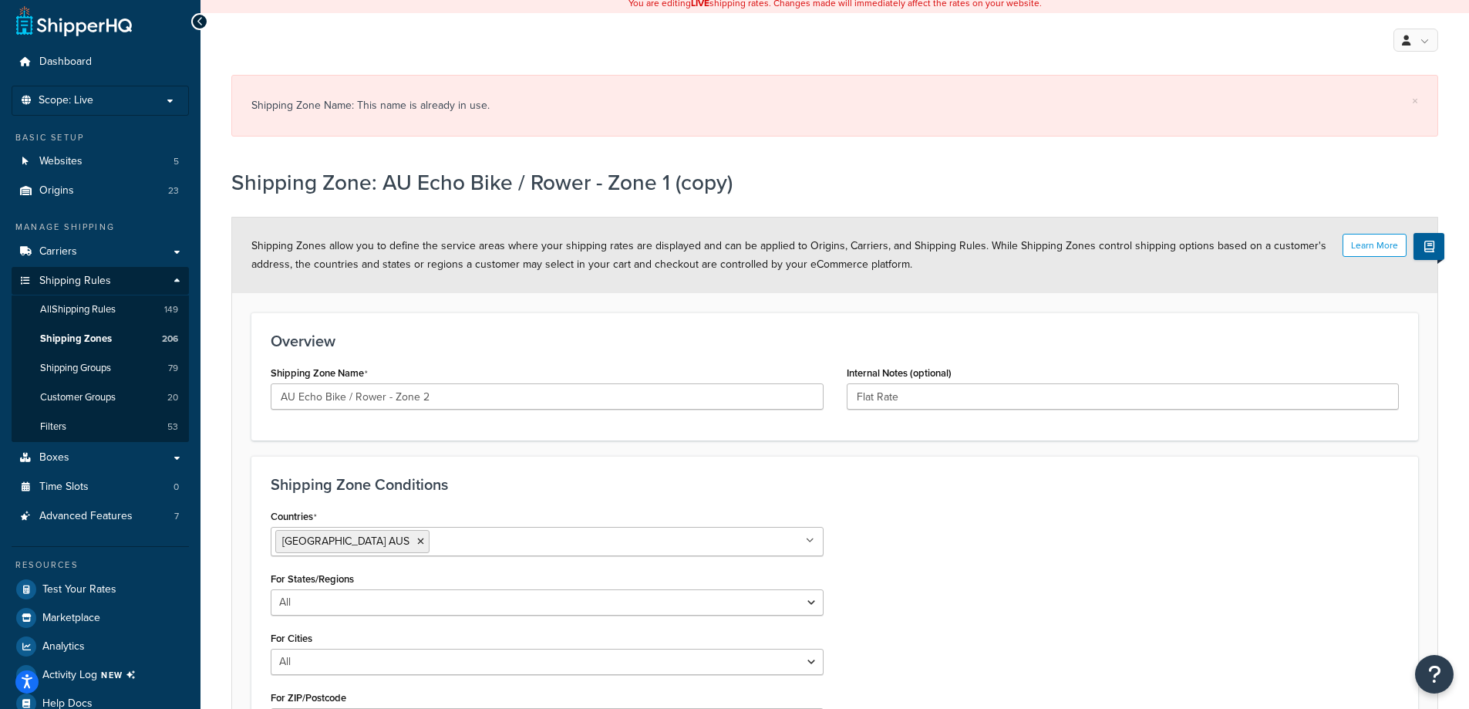
scroll to position [0, 0]
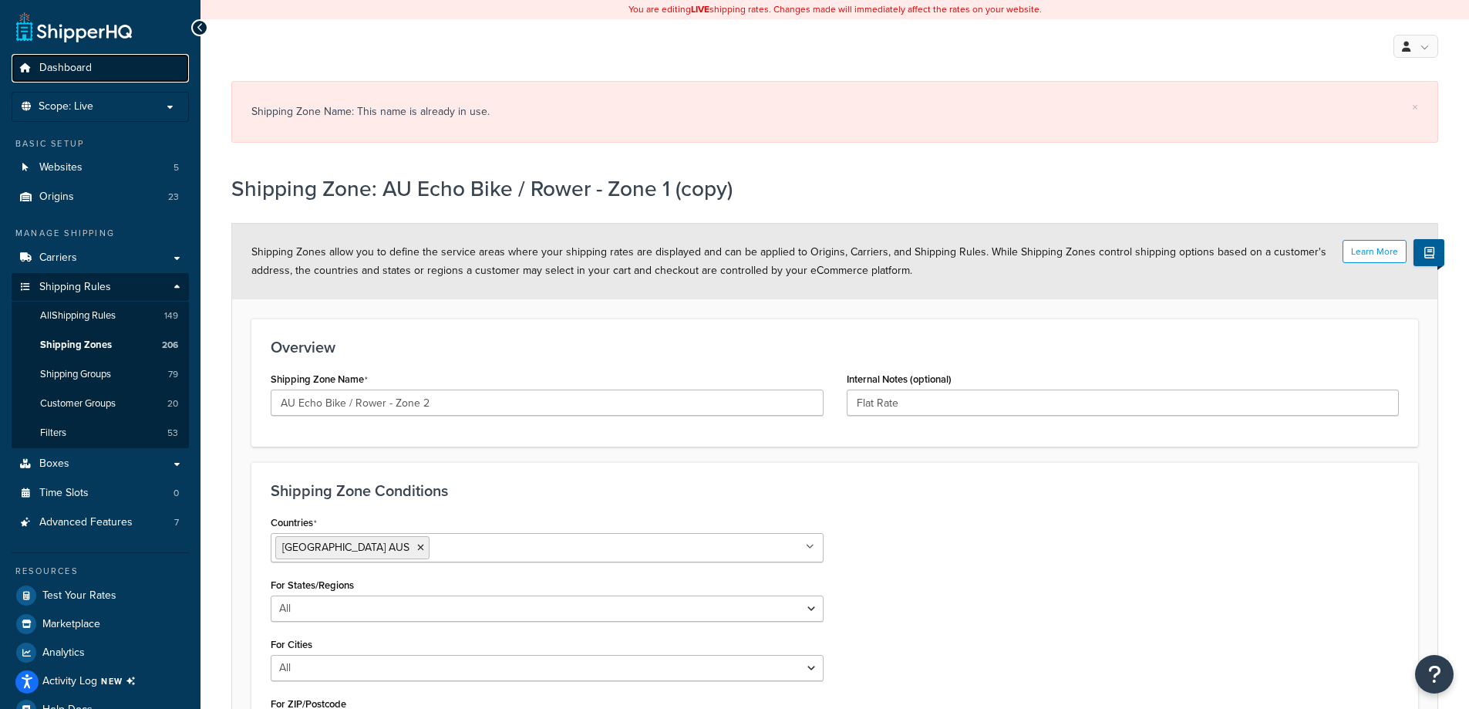
click at [88, 66] on span "Dashboard" at bounding box center [65, 68] width 52 height 13
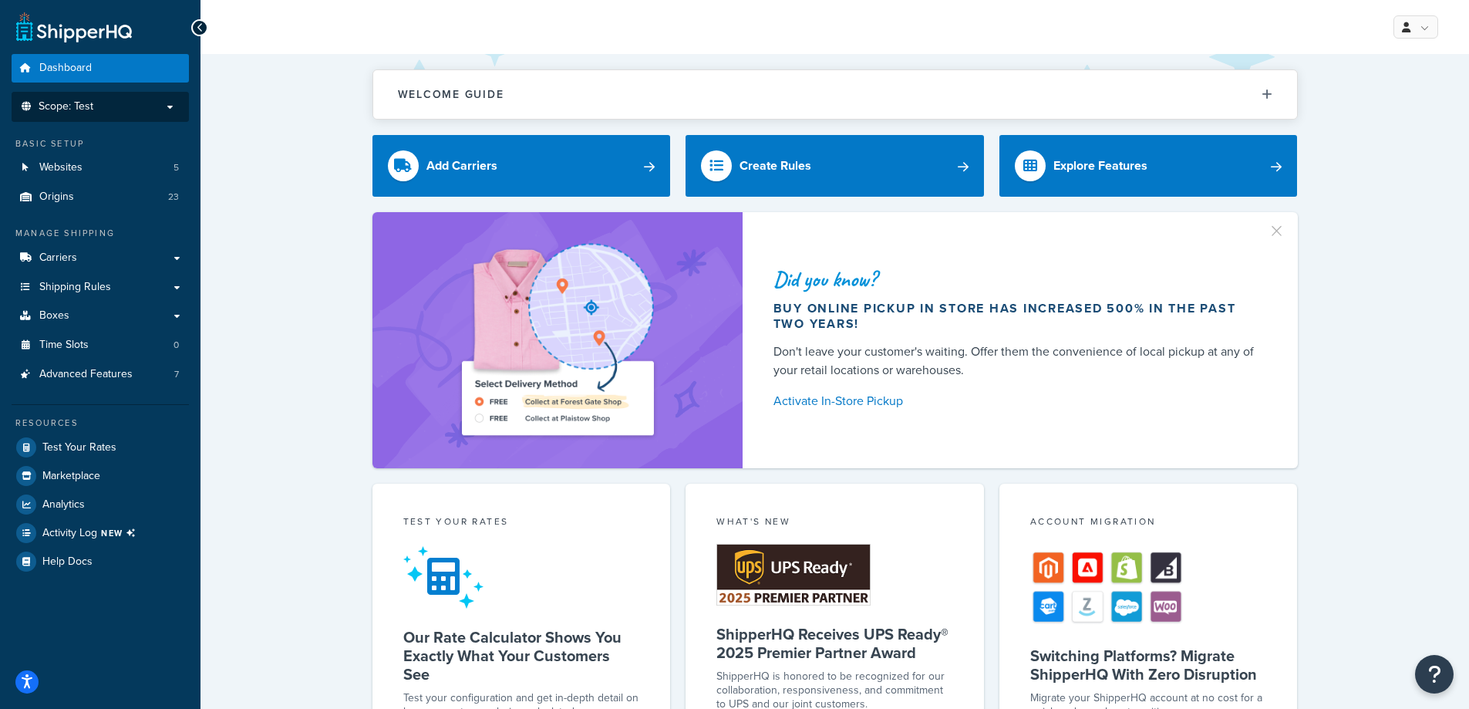
click at [113, 106] on p "Scope: Test" at bounding box center [100, 106] width 163 height 13
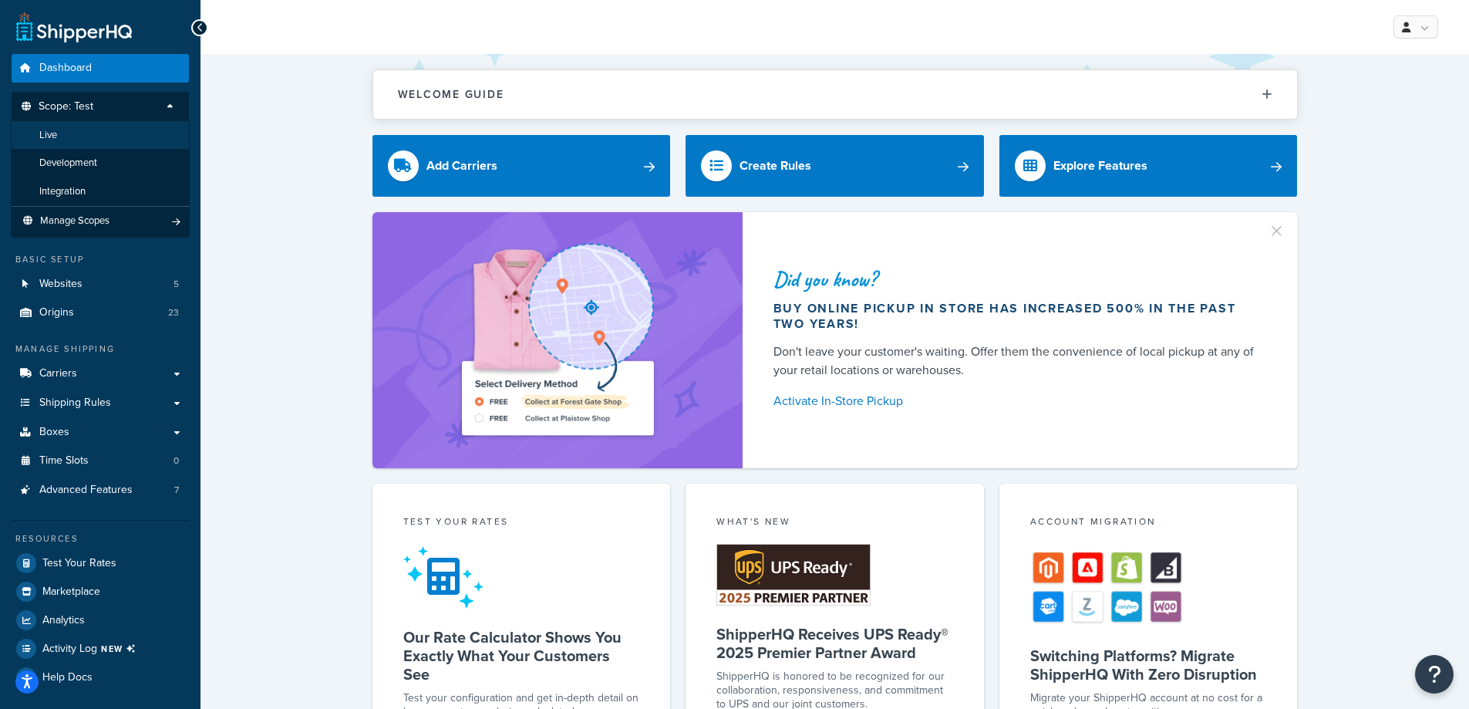
click at [119, 135] on li "Live" at bounding box center [100, 135] width 179 height 29
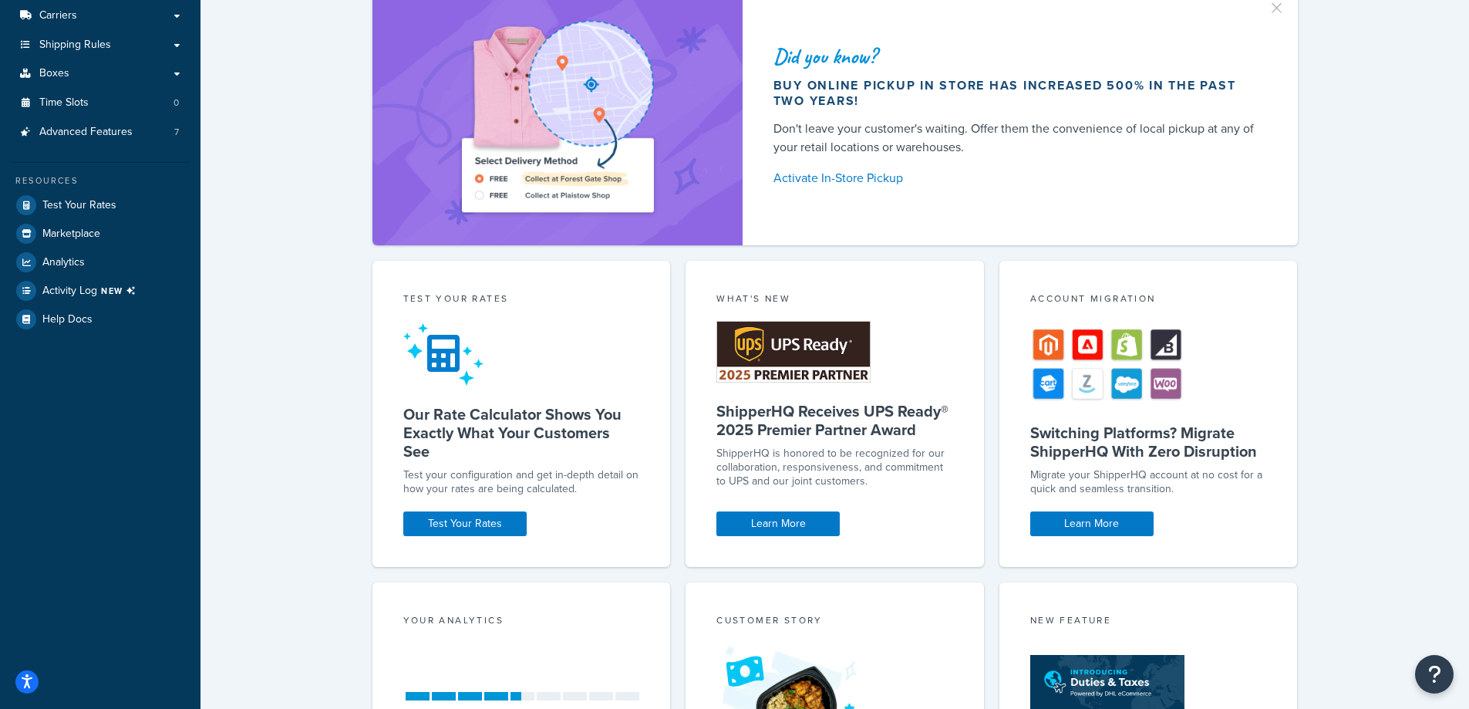
scroll to position [25, 0]
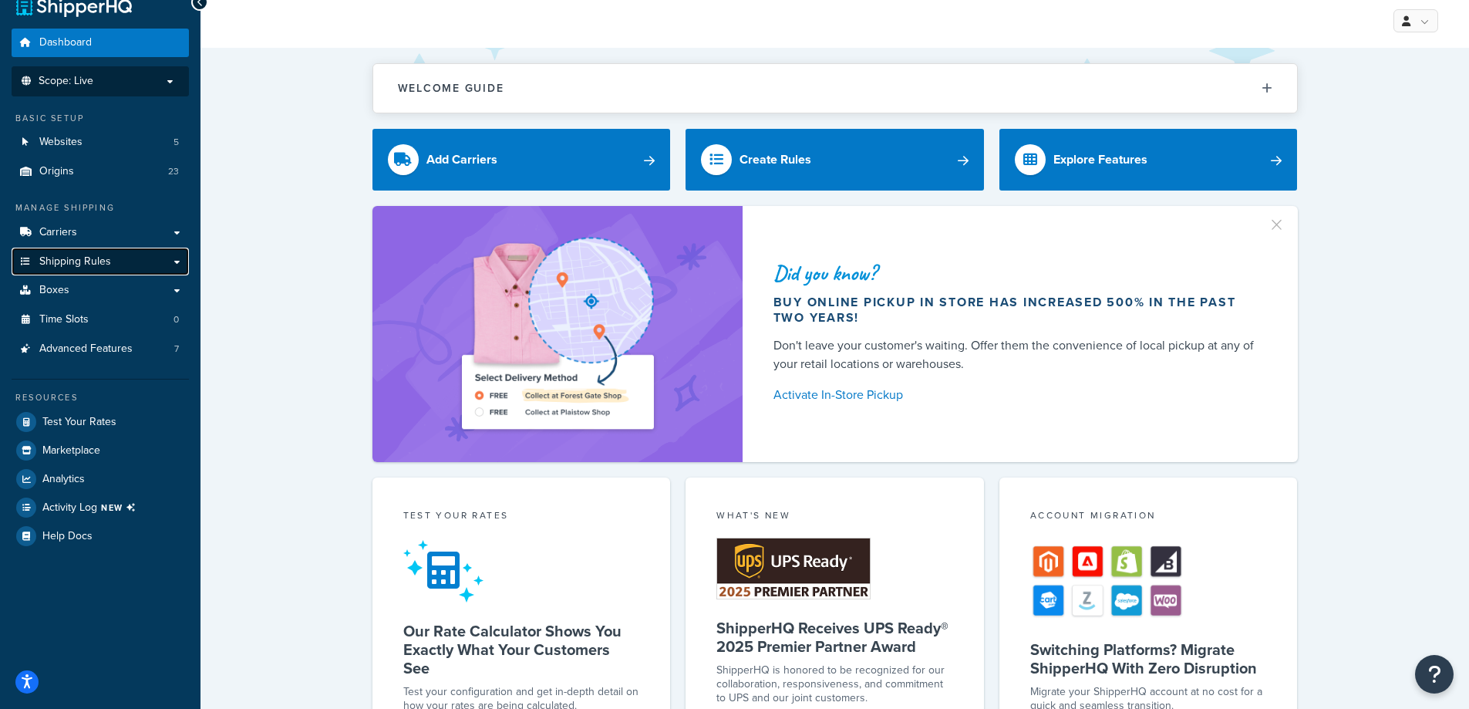
click at [170, 264] on link "Shipping Rules" at bounding box center [100, 261] width 177 height 29
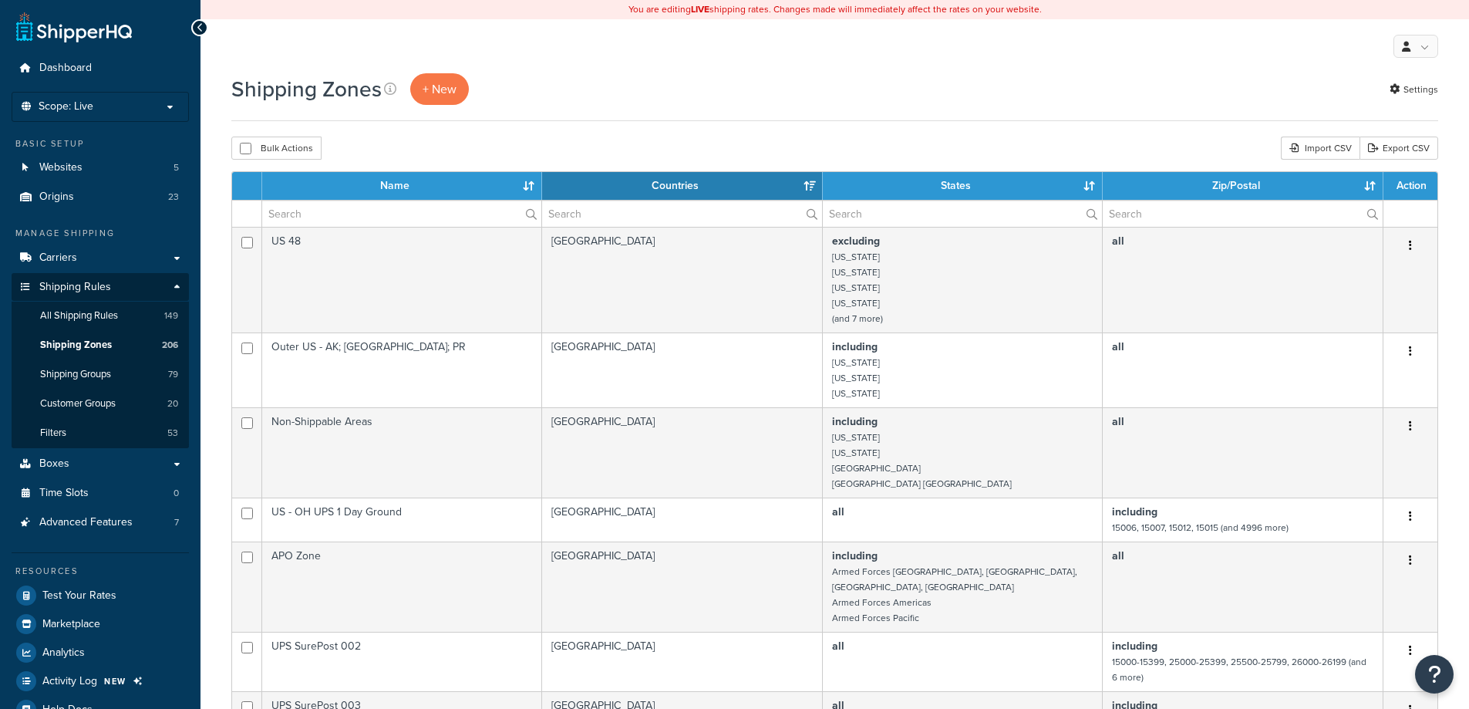
select select "15"
click at [162, 109] on p "Scope: Live" at bounding box center [100, 106] width 163 height 13
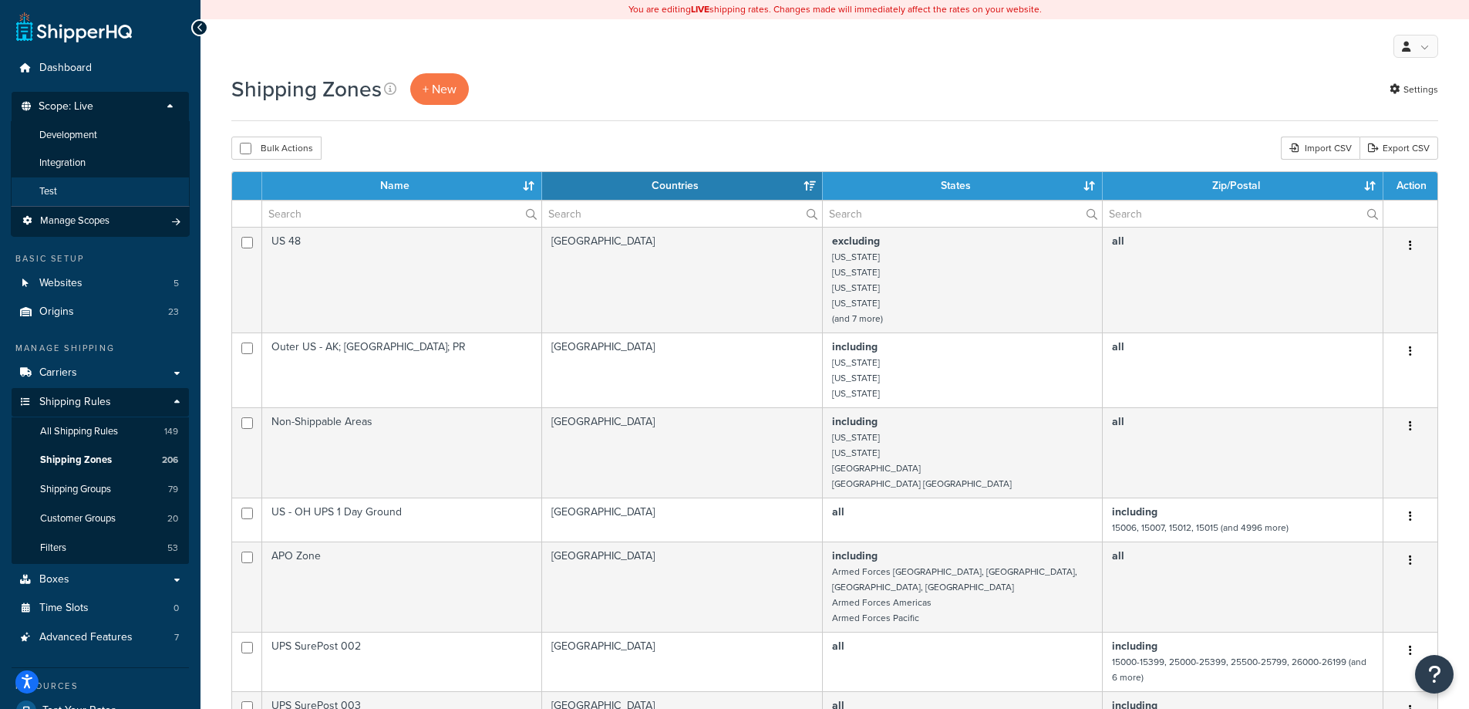
click at [126, 177] on li "Test" at bounding box center [100, 191] width 179 height 29
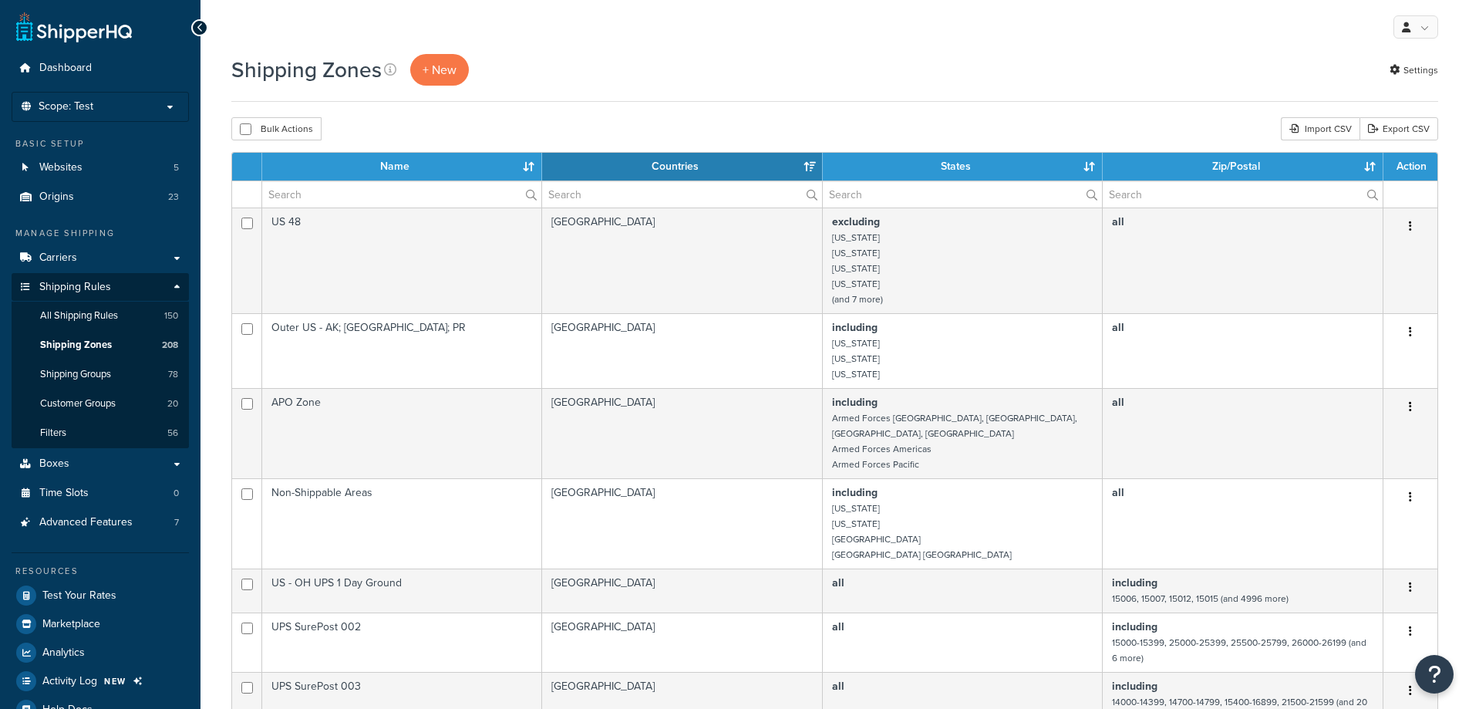
select select "15"
click at [314, 193] on input "text" at bounding box center [401, 194] width 279 height 26
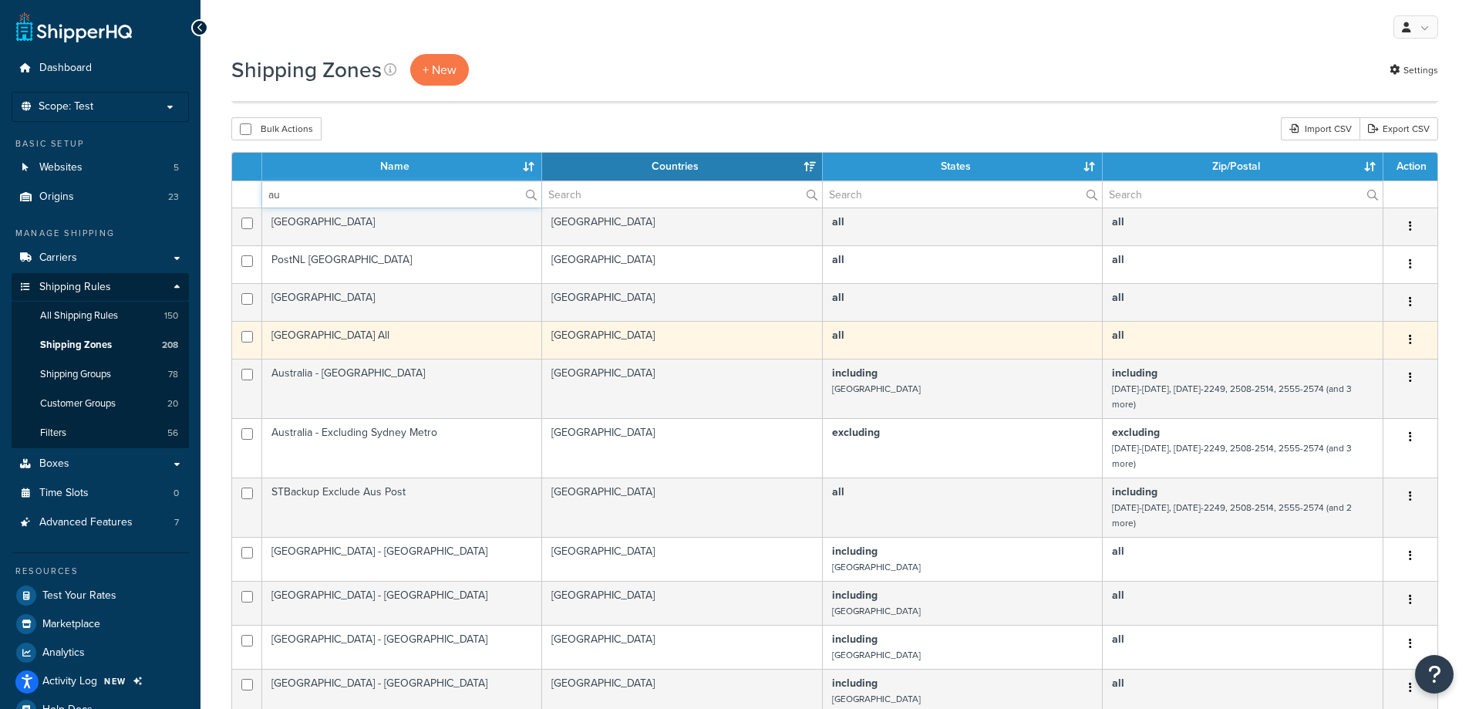
scroll to position [520, 0]
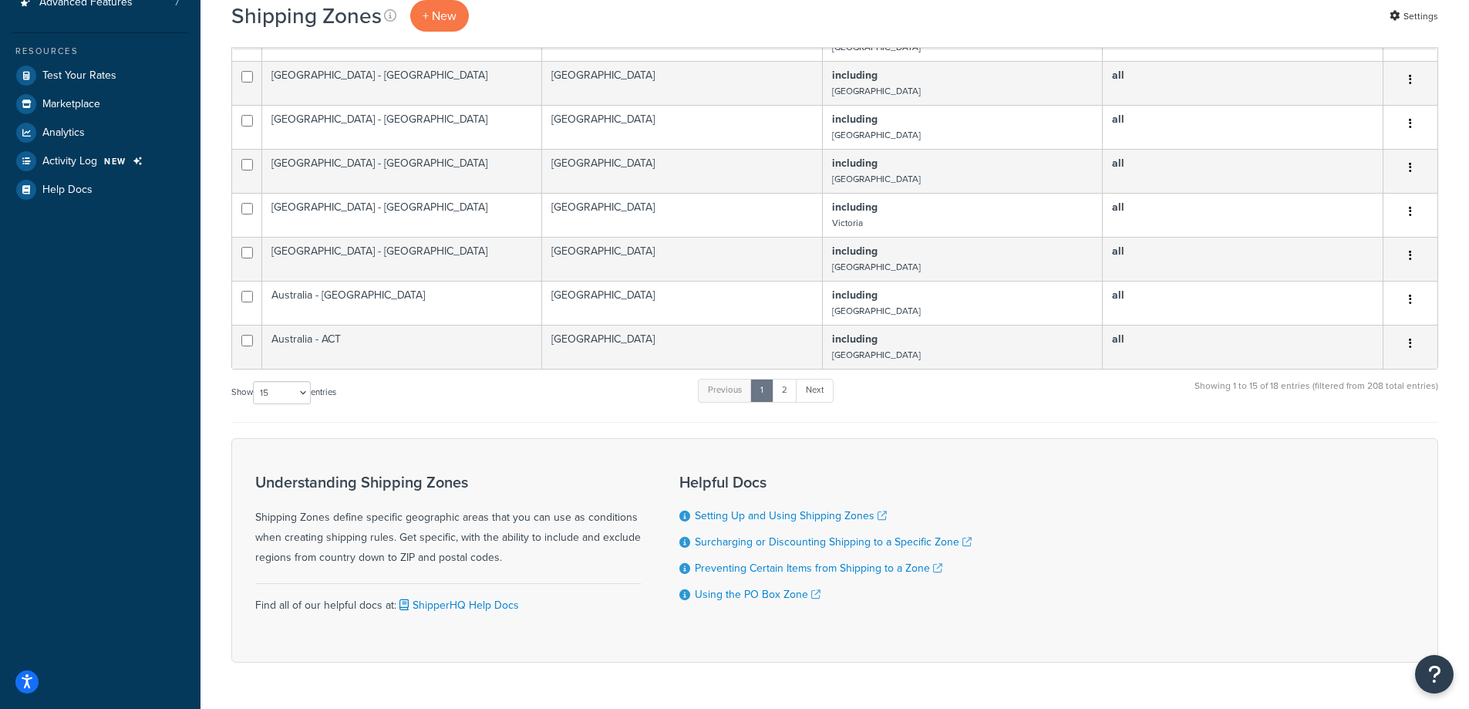
type input "au"
drag, startPoint x: 305, startPoint y: 346, endPoint x: 301, endPoint y: 355, distance: 9.3
click at [305, 381] on select "10 15 25 50 100" at bounding box center [282, 392] width 58 height 23
select select "100"
click at [254, 404] on select "10 15 25 50 100" at bounding box center [282, 392] width 58 height 23
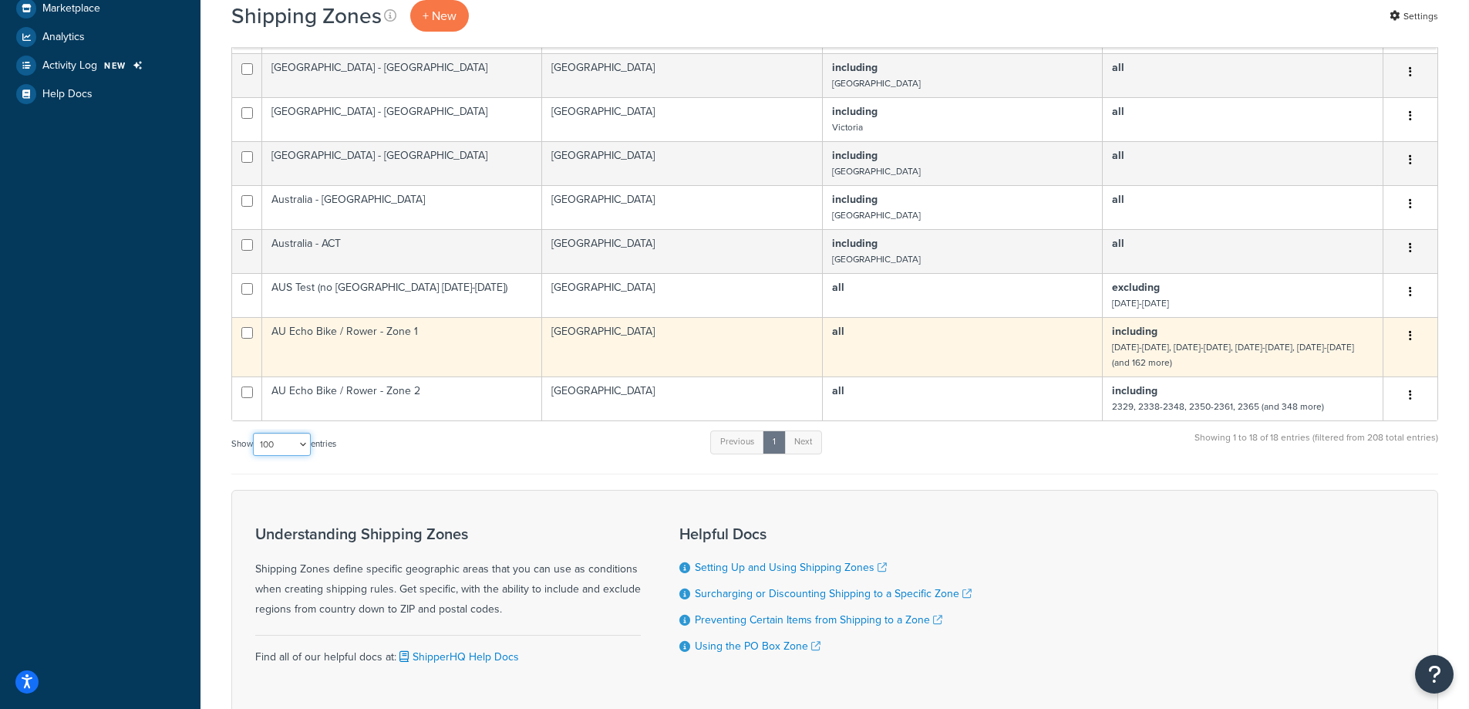
scroll to position [617, 0]
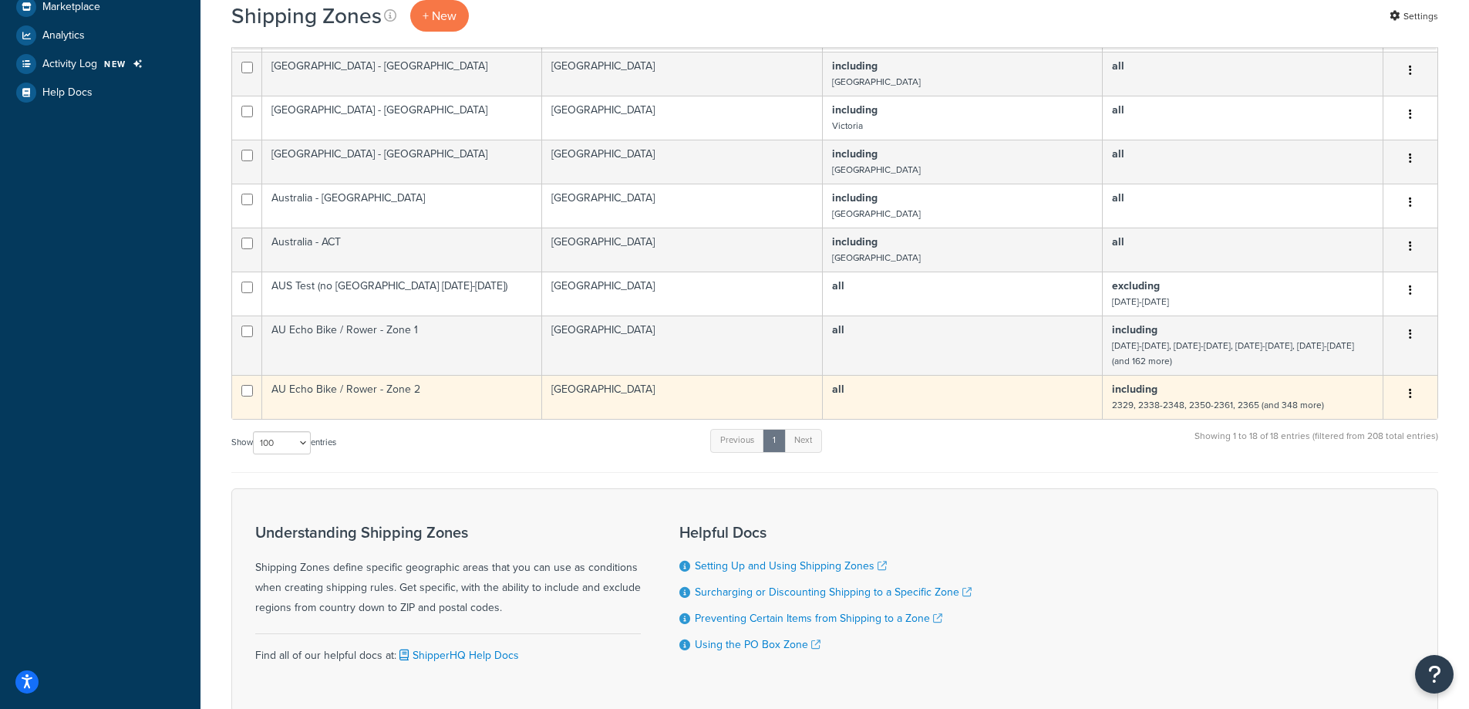
click at [446, 375] on td "AU Echo Bike / Rower - Zone 2" at bounding box center [402, 397] width 280 height 44
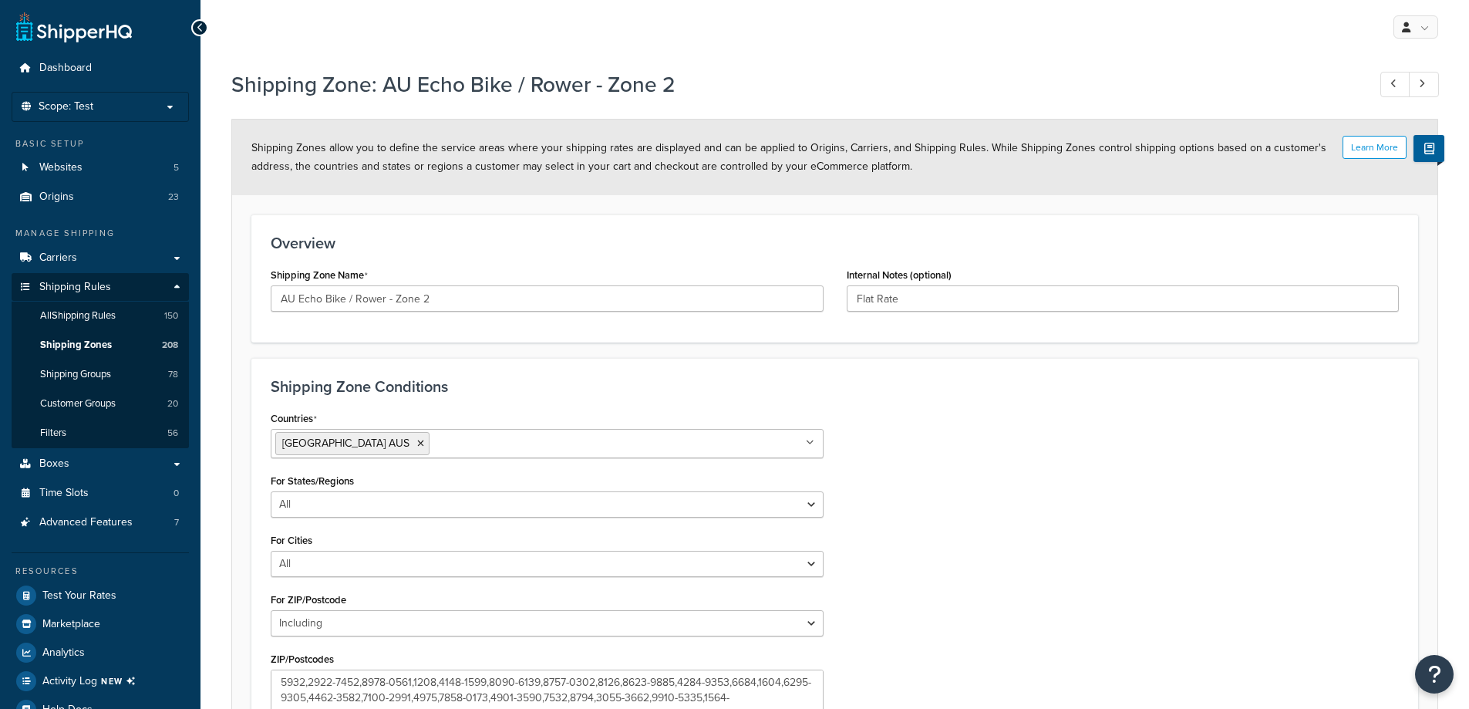
select select "including"
drag, startPoint x: 949, startPoint y: 299, endPoint x: 692, endPoint y: 272, distance: 258.9
click at [697, 273] on div "Shipping Zone Name AU Echo Bike / Rower - Zone 2 Internal Notes (optional) Flat…" at bounding box center [834, 293] width 1151 height 59
click at [1001, 520] on div "Countries Australia AUS All Countries ALL United States USA Afghanistan AFG Alb…" at bounding box center [834, 581] width 1151 height 348
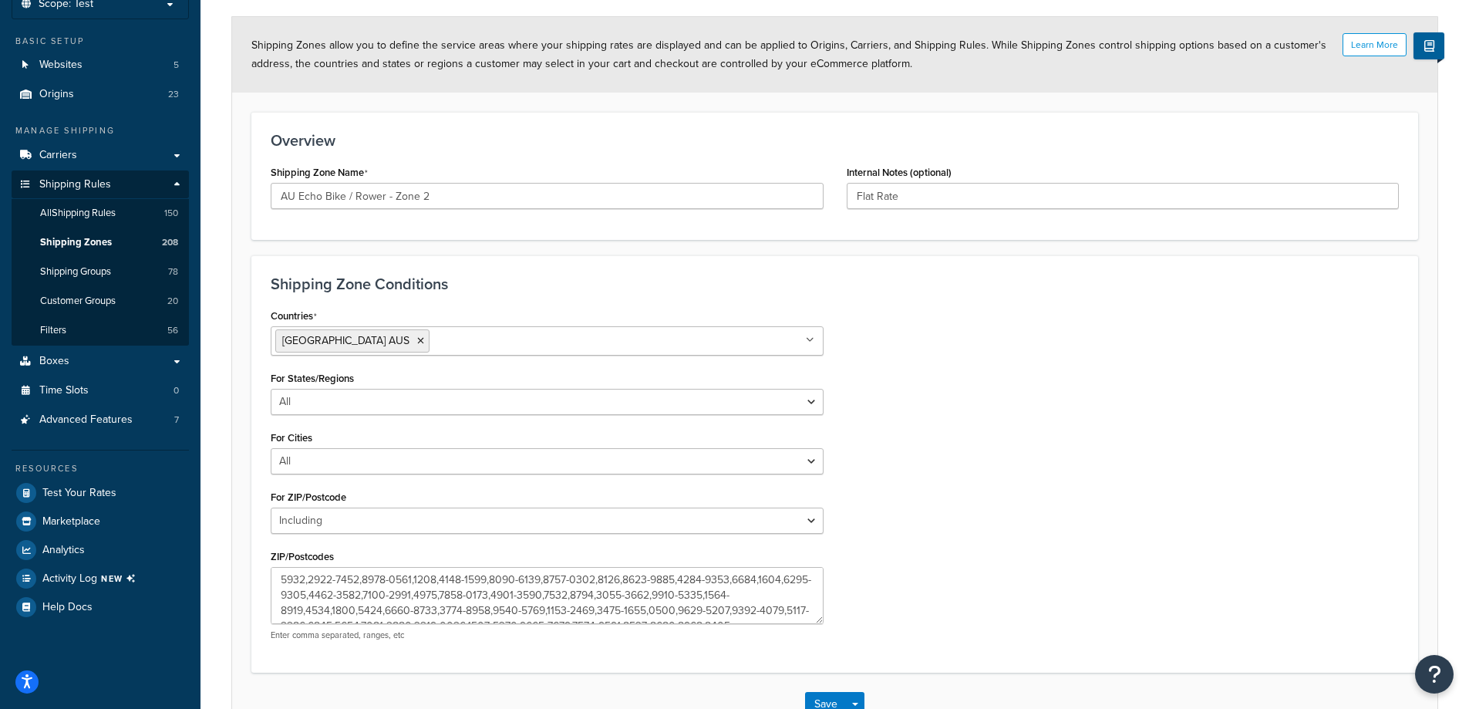
scroll to position [207, 0]
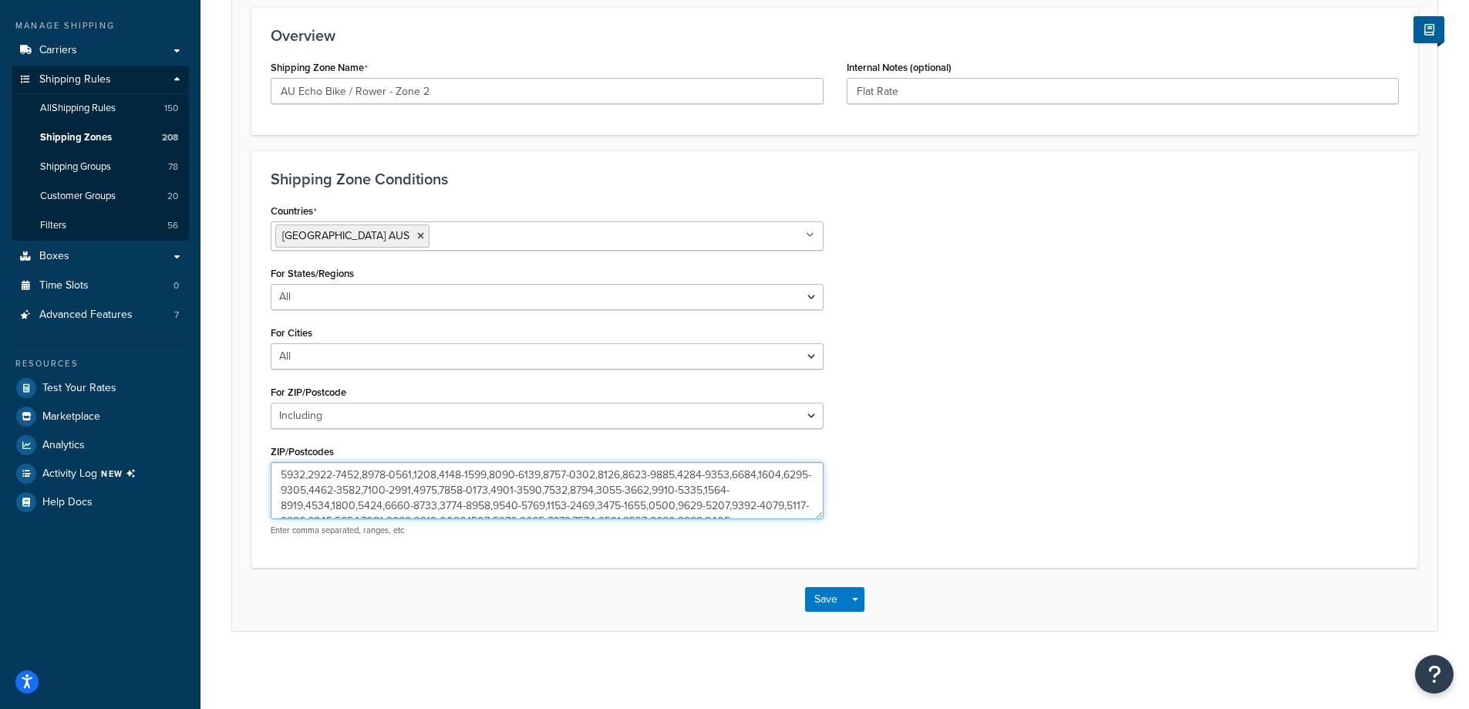
click at [482, 503] on textarea "ZIP/Postcodes" at bounding box center [547, 490] width 553 height 57
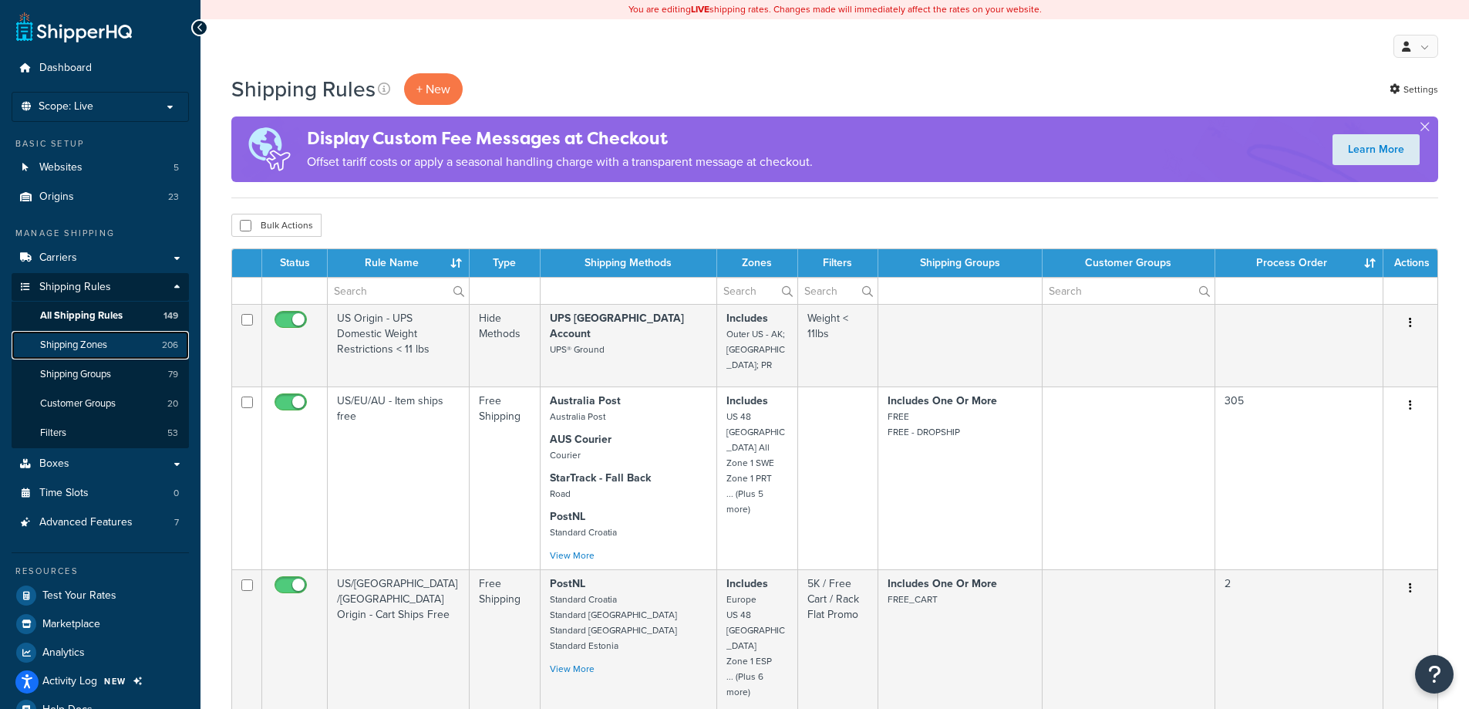
click at [163, 352] on link "Shipping Zones 206" at bounding box center [100, 345] width 177 height 29
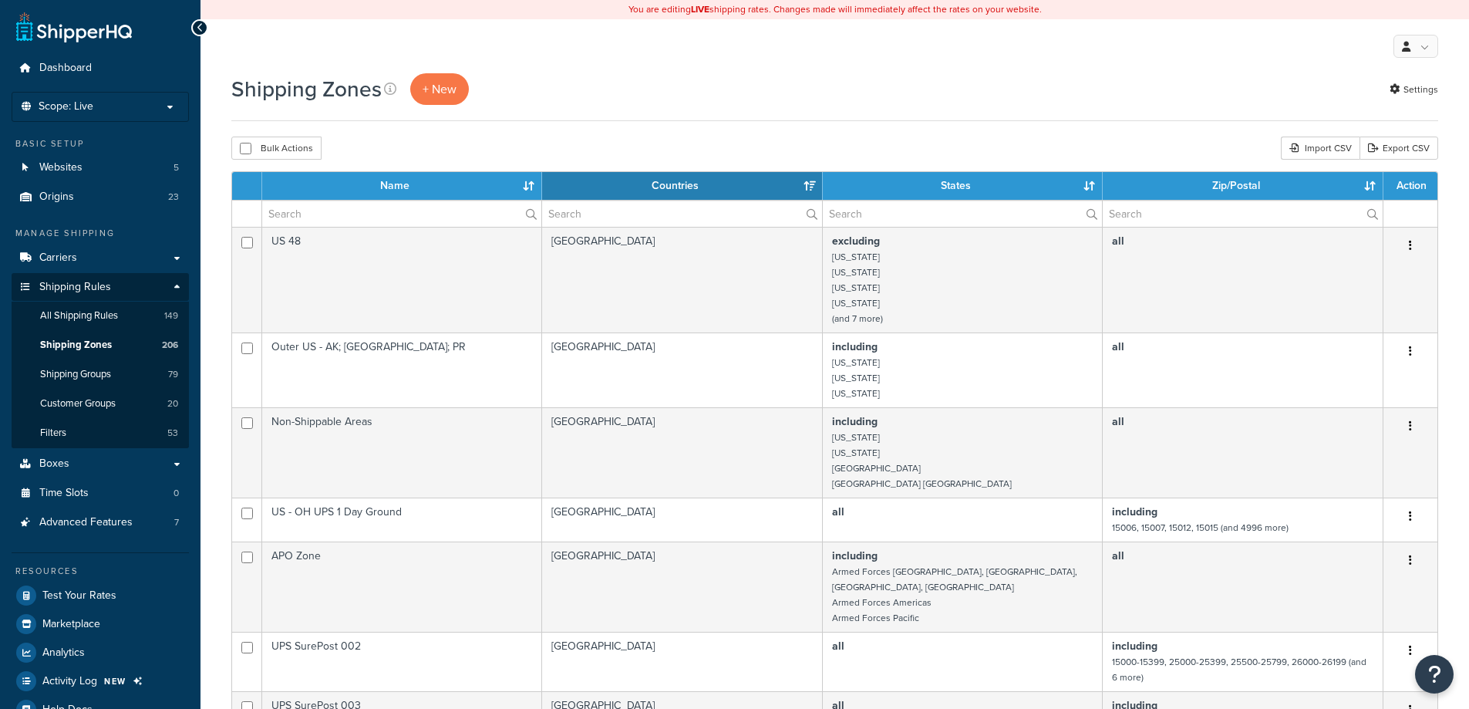
select select "15"
click at [377, 213] on input "text" at bounding box center [401, 213] width 279 height 26
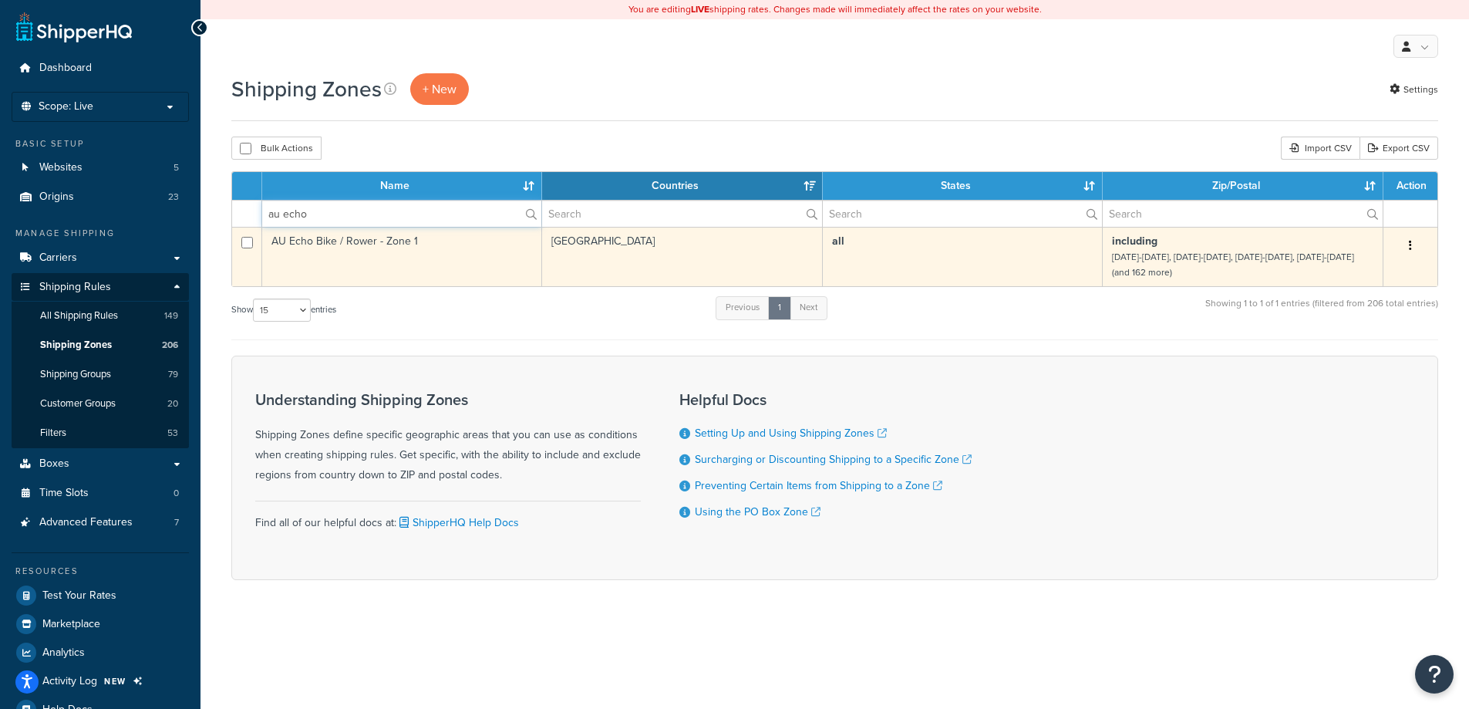
type input "au echo"
click at [447, 255] on td "AU Echo Bike / Rower - Zone 1" at bounding box center [402, 256] width 280 height 59
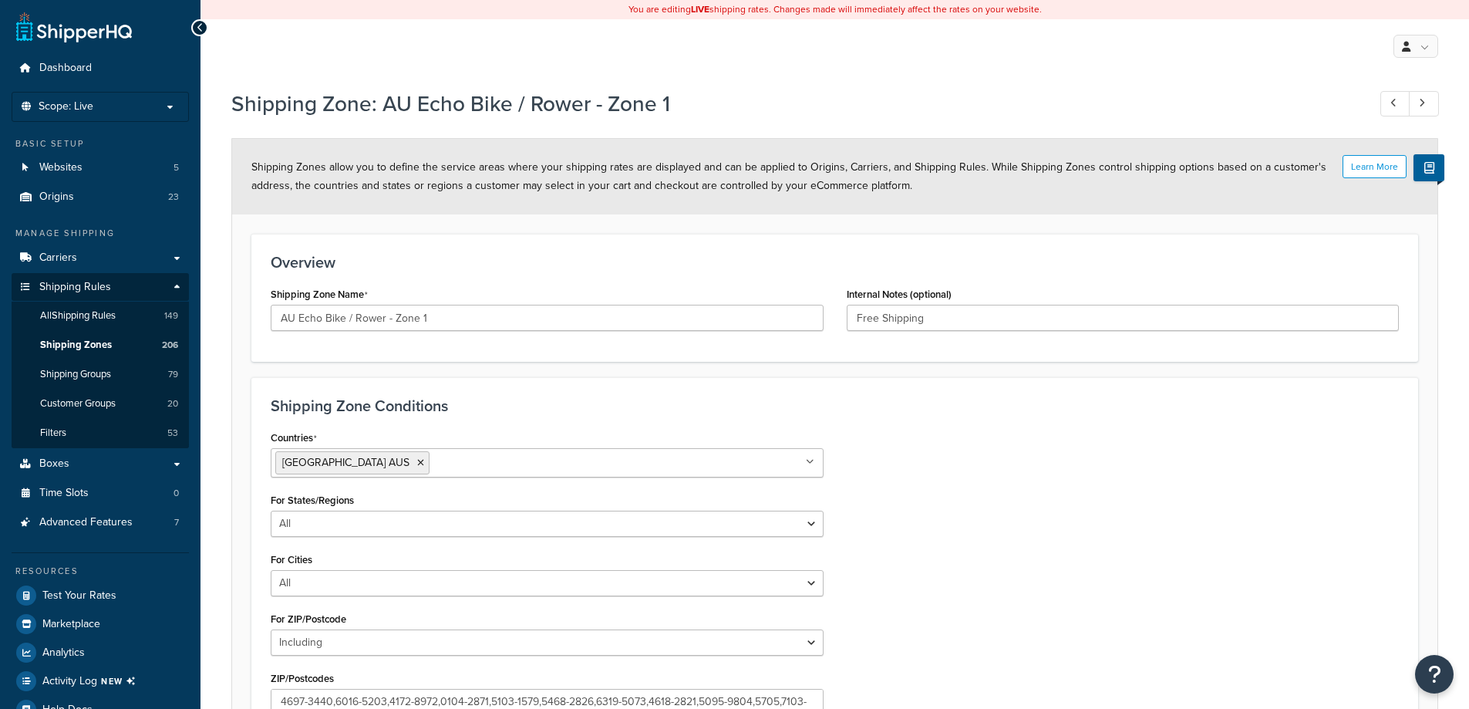
select select "including"
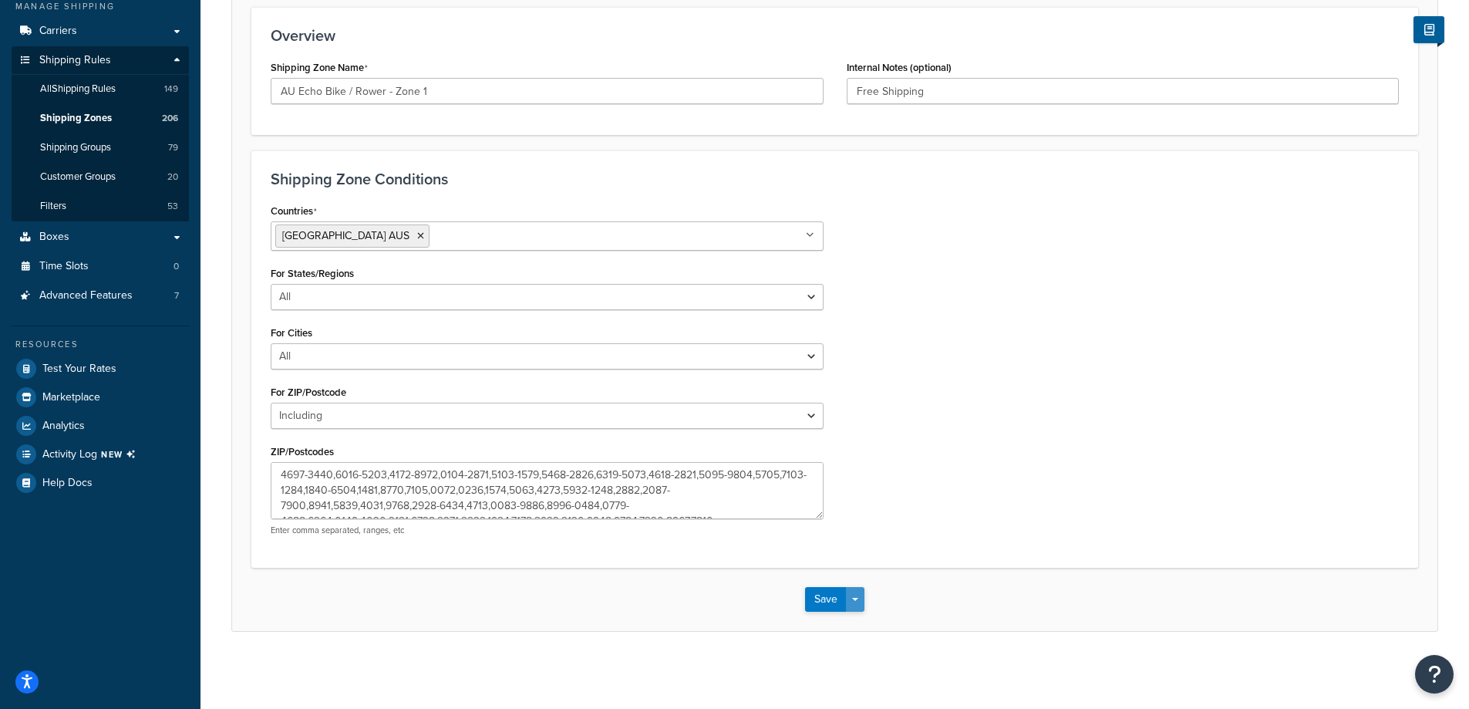
click at [860, 599] on button "Save Dropdown" at bounding box center [855, 599] width 19 height 25
click at [887, 658] on button "Save and Duplicate" at bounding box center [879, 659] width 149 height 32
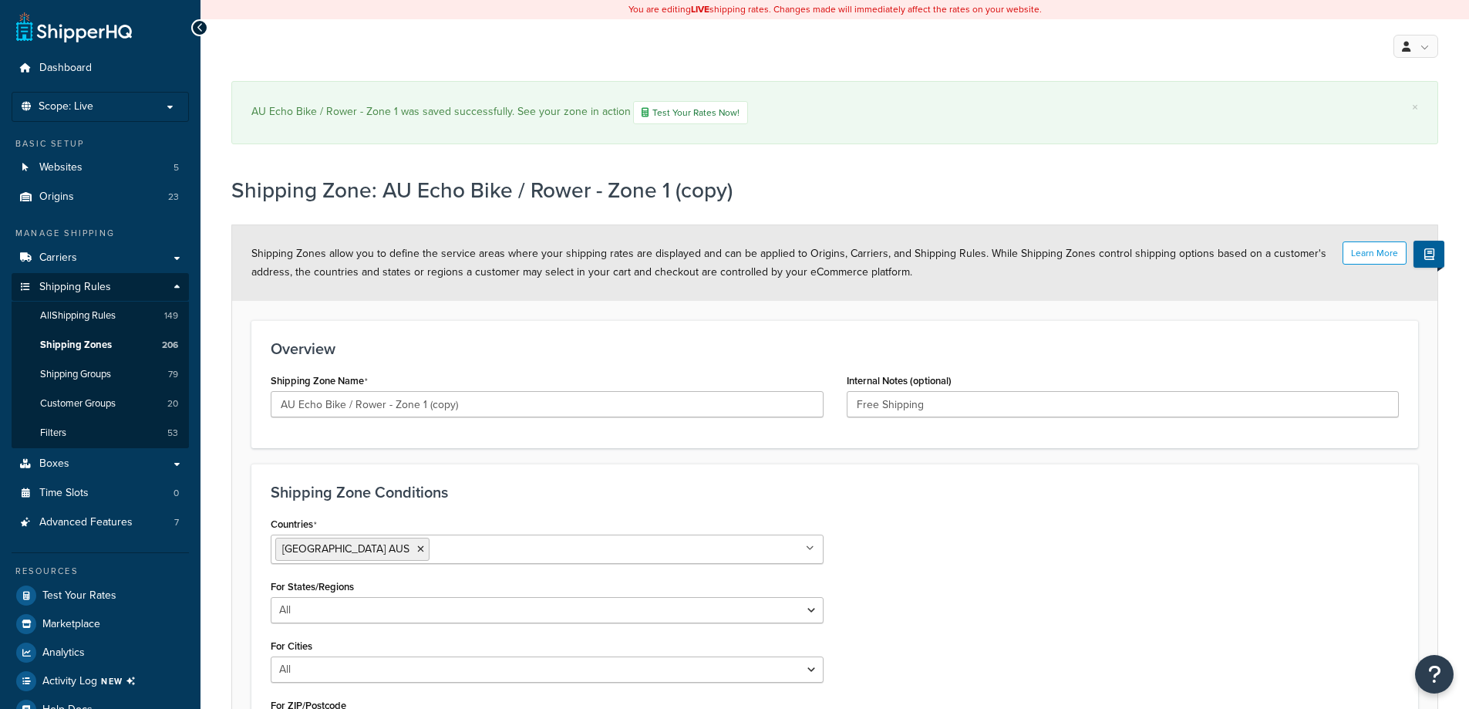
select select "including"
drag, startPoint x: 422, startPoint y: 407, endPoint x: 631, endPoint y: 418, distance: 209.2
click at [627, 417] on input "AU Echo Bike / Rower - Zone 1 (copy)" at bounding box center [547, 404] width 553 height 26
type input "AU Echo Bike / Rower - Zone 2"
click at [857, 413] on input "Free Shipping" at bounding box center [1123, 404] width 553 height 26
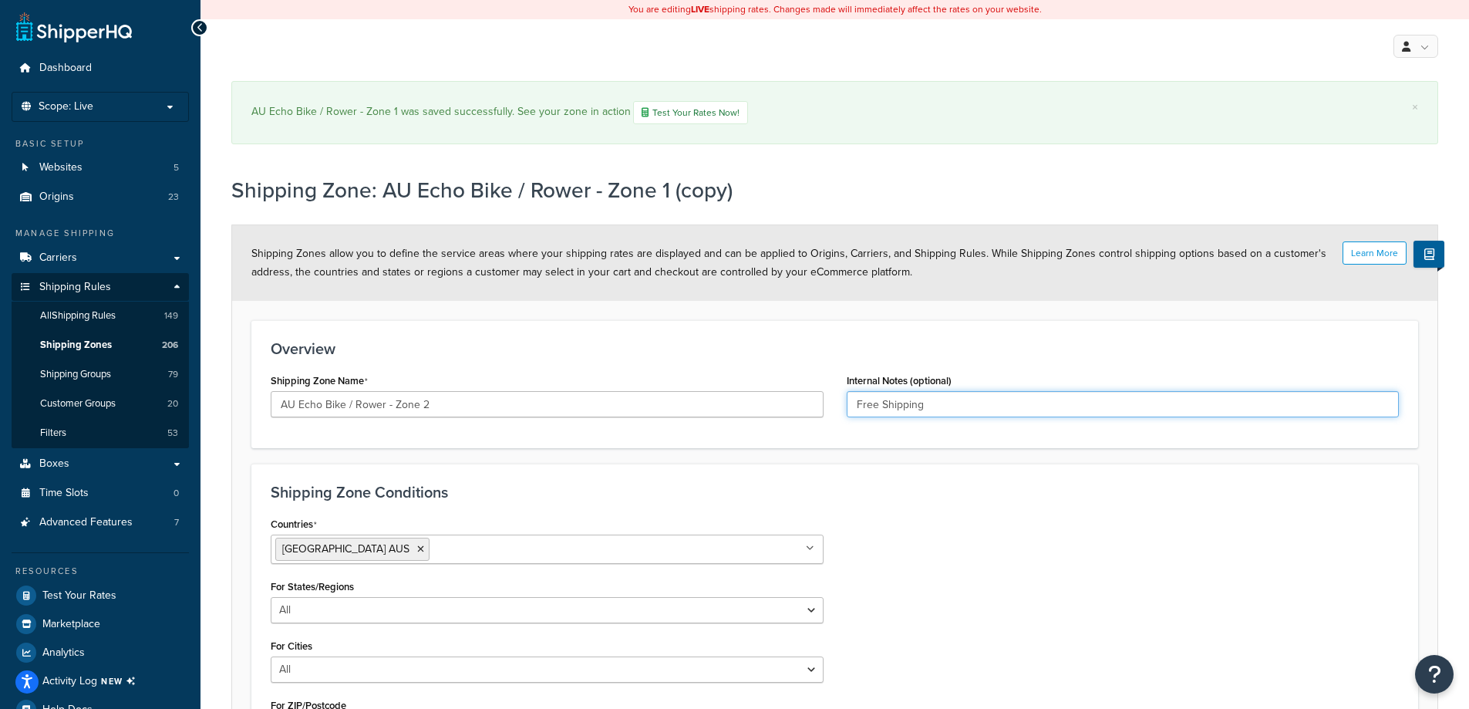
drag, startPoint x: 857, startPoint y: 413, endPoint x: 1194, endPoint y: 421, distance: 337.8
click at [1193, 421] on div "Internal Notes (optional) Free Shipping" at bounding box center [1123, 398] width 576 height 59
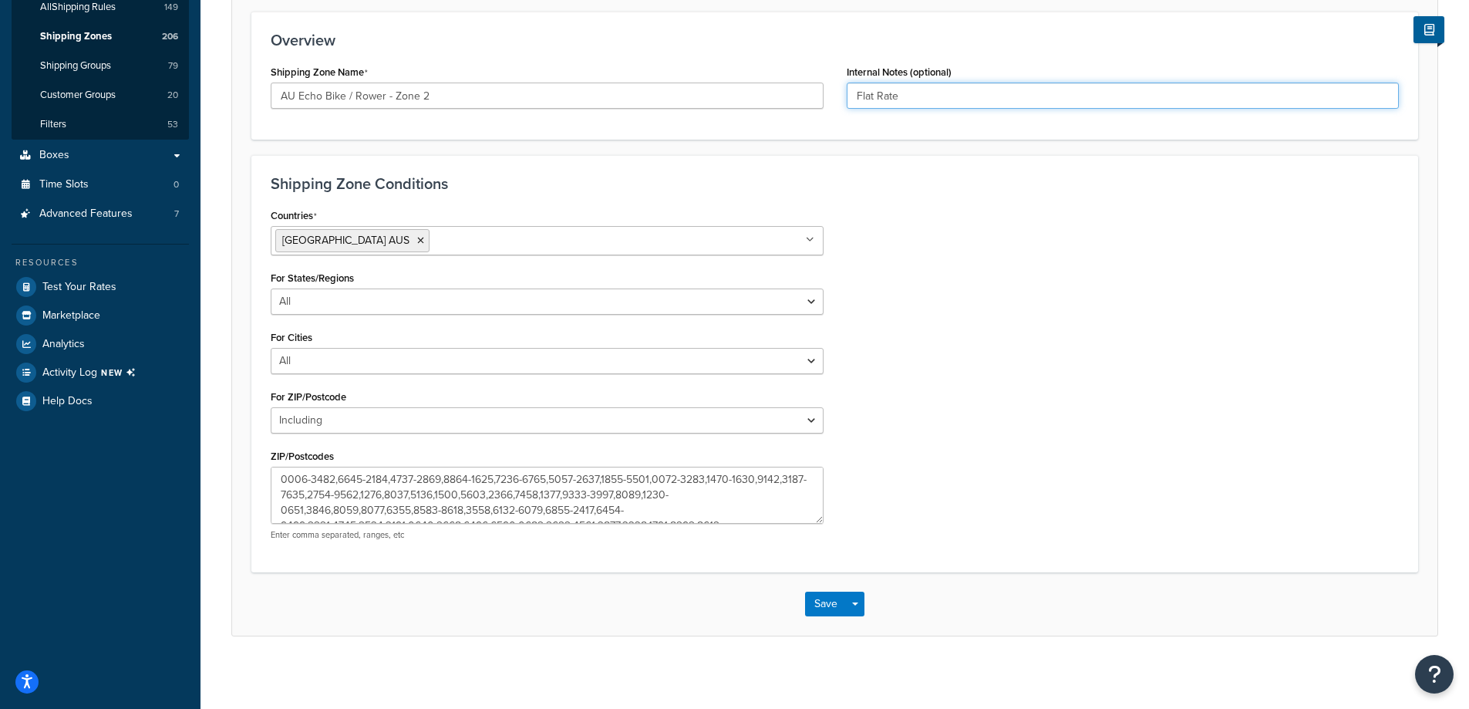
type input "Flat Rate"
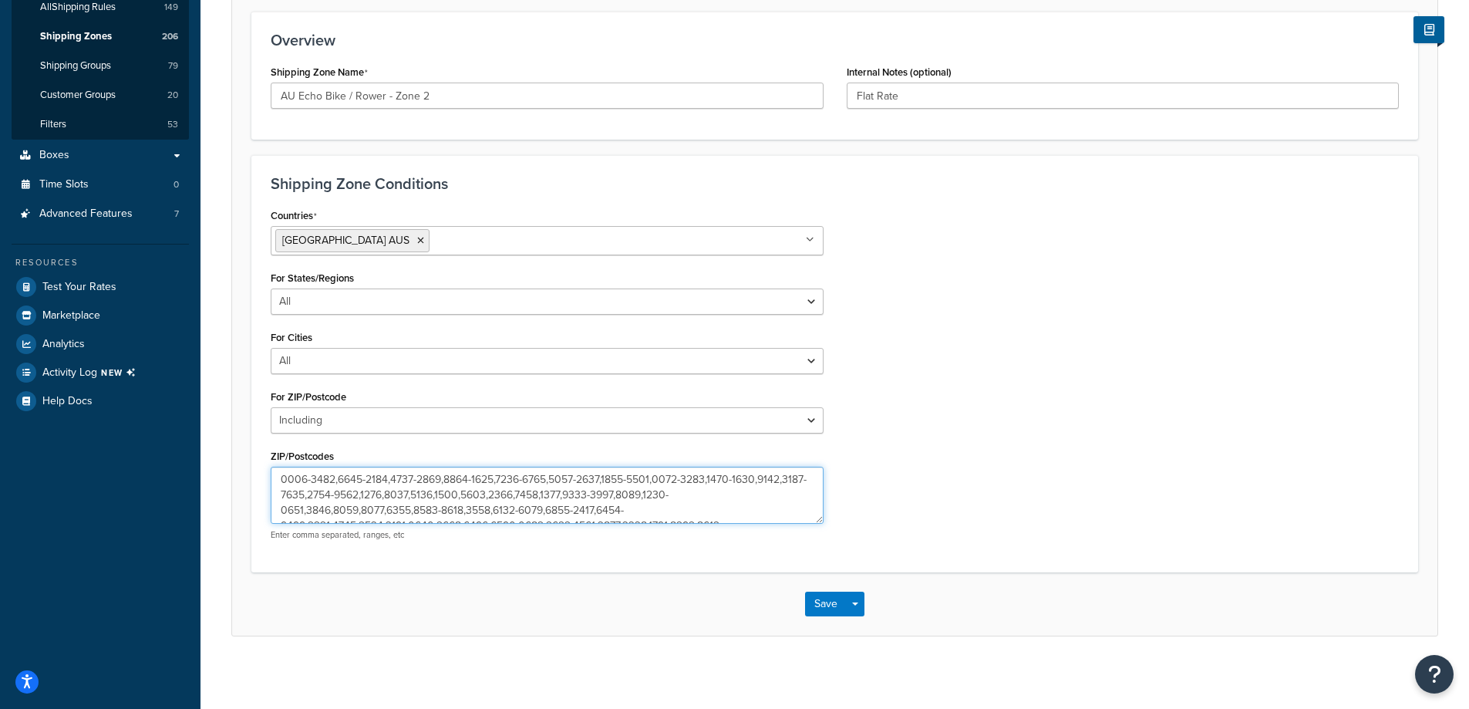
click at [592, 483] on textarea "ZIP/Postcodes" at bounding box center [547, 494] width 553 height 57
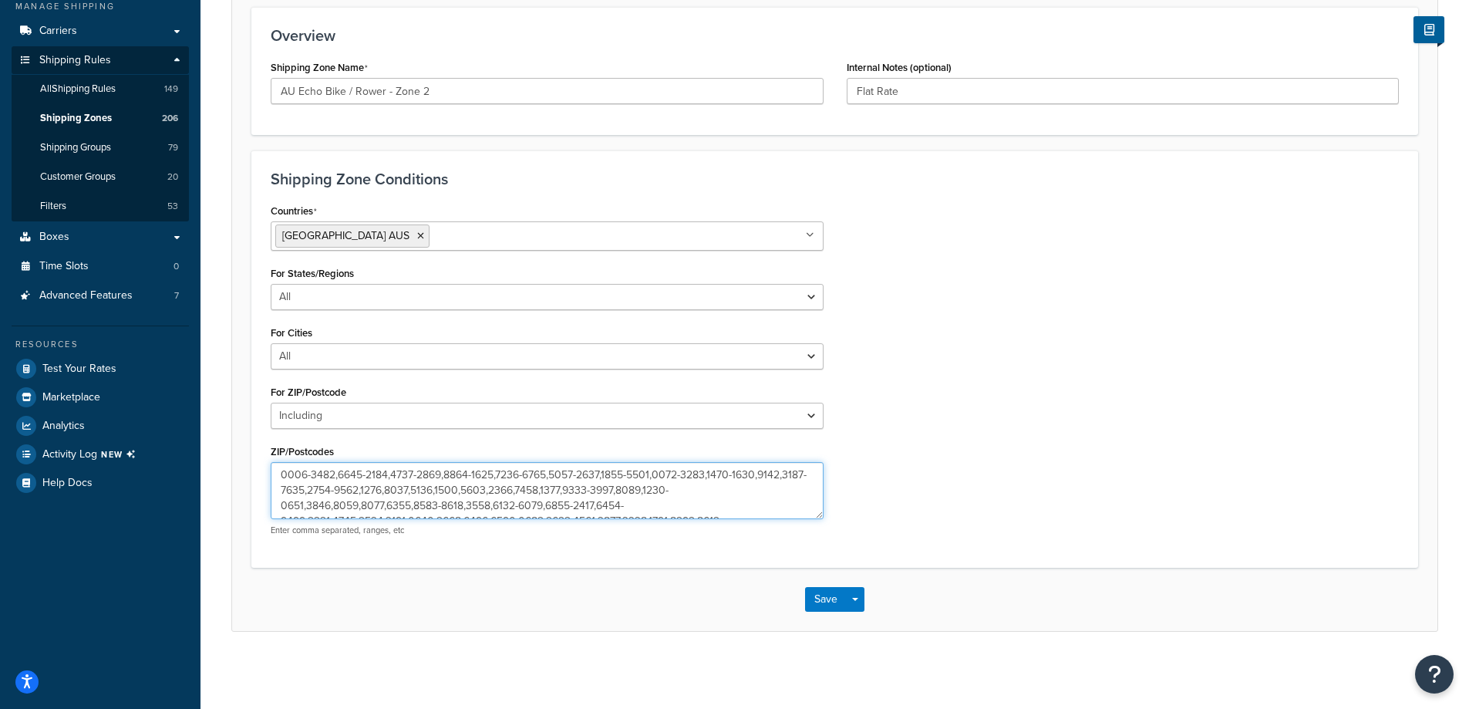
scroll to position [227, 0]
paste textarea "2329,2338-2348,2350-2361,2365,2369-2372,2379-2382,2386-2388,2390,2395-2406,2408…"
type textarea "2329,2338-2348,2350-2361,2365,2369-2372,2379-2382,2386-2388,2390,2395-2406,2408…"
click at [860, 603] on button "Save Dropdown" at bounding box center [855, 599] width 19 height 25
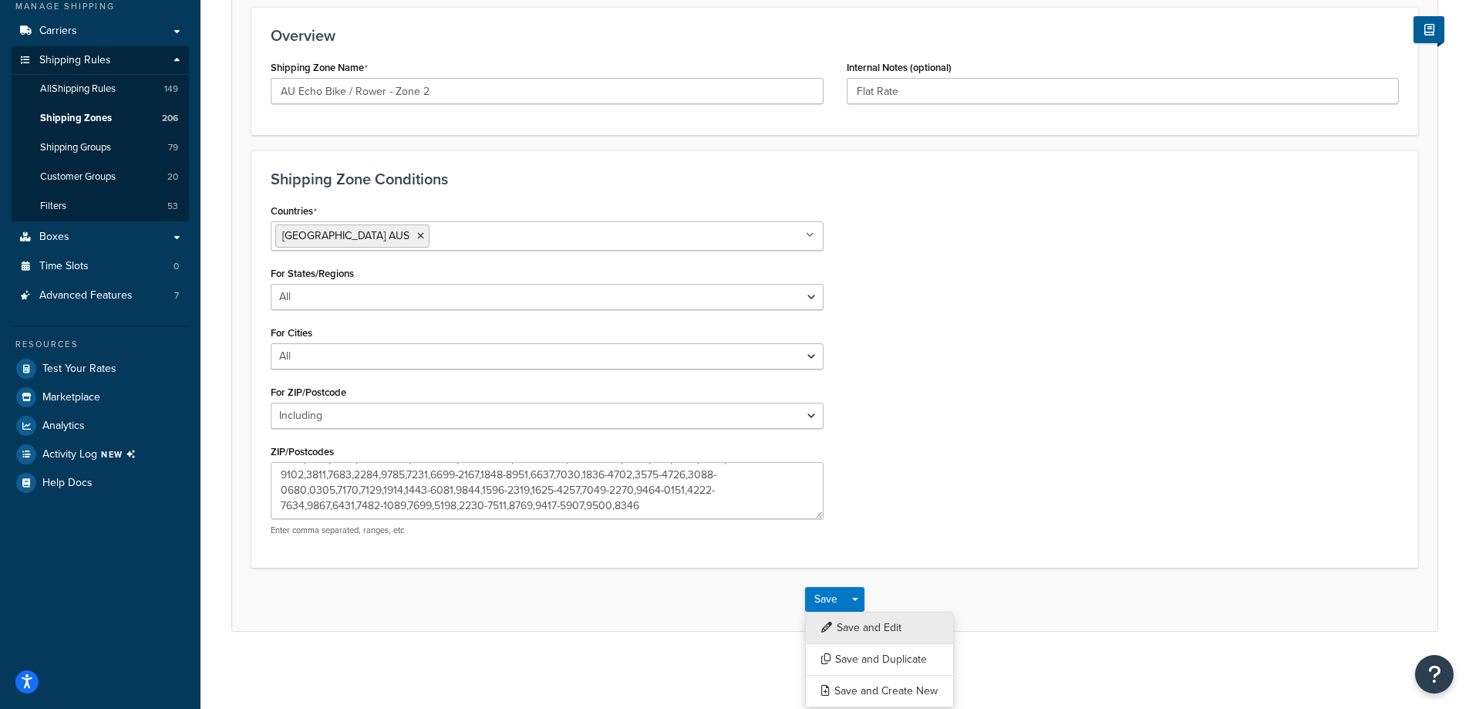
click at [867, 621] on button "Save and Edit" at bounding box center [879, 627] width 149 height 32
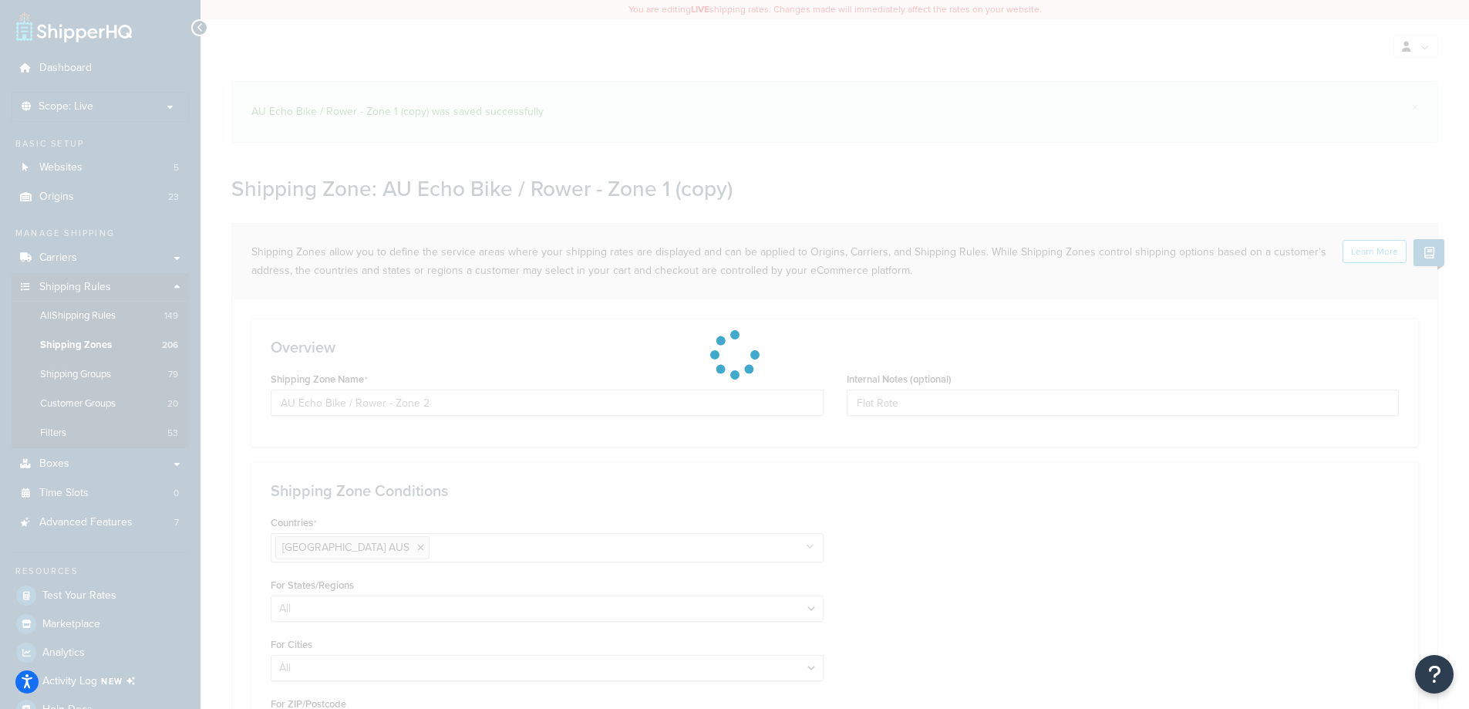
select select "including"
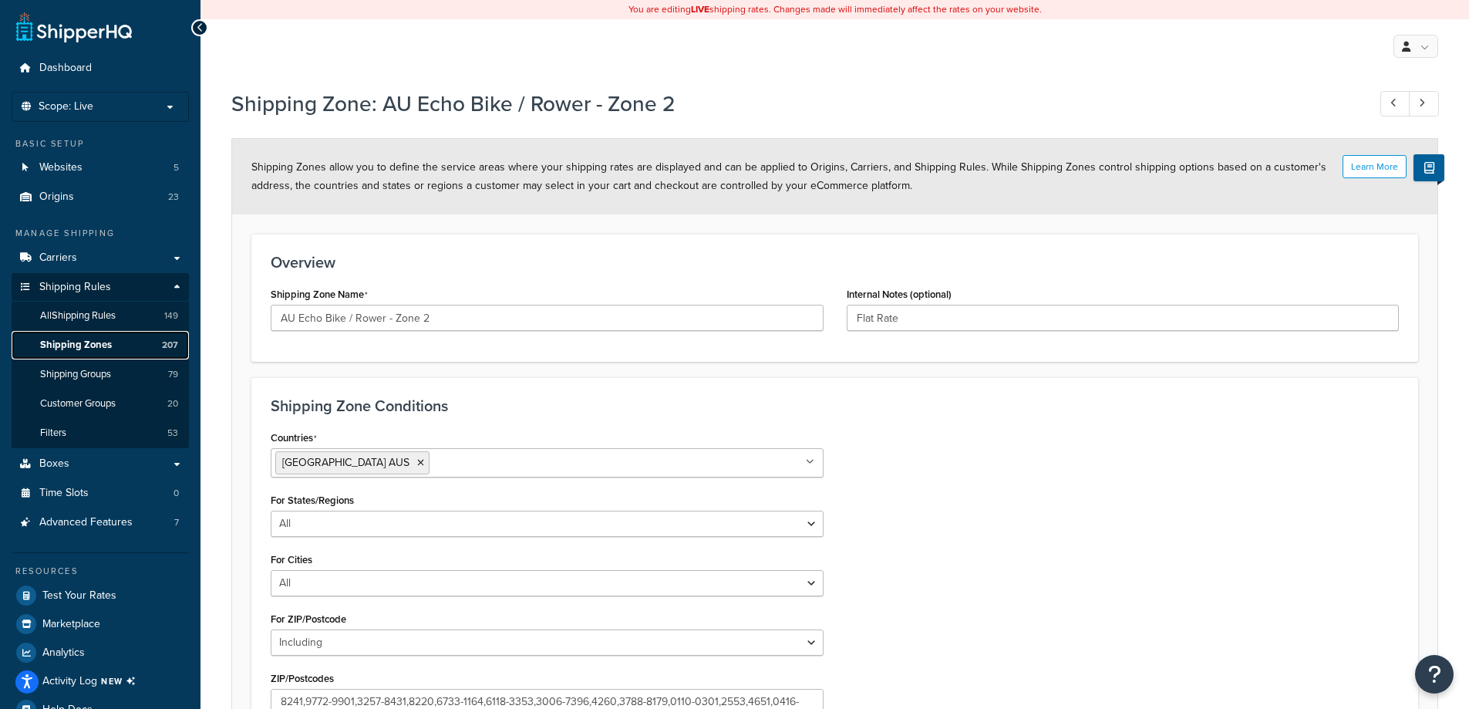
click at [142, 345] on link "Shipping Zones 207" at bounding box center [100, 345] width 177 height 29
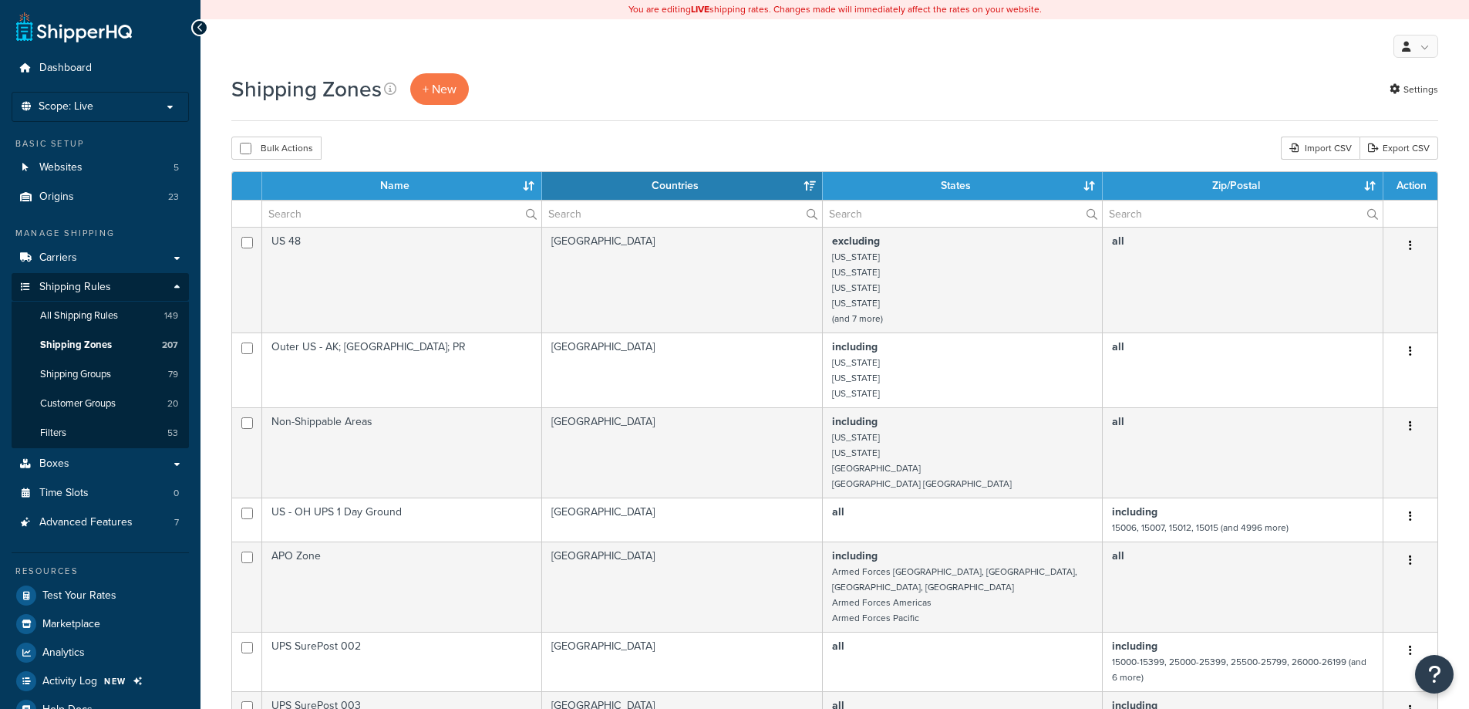
select select "15"
click at [338, 217] on input "text" at bounding box center [401, 213] width 279 height 26
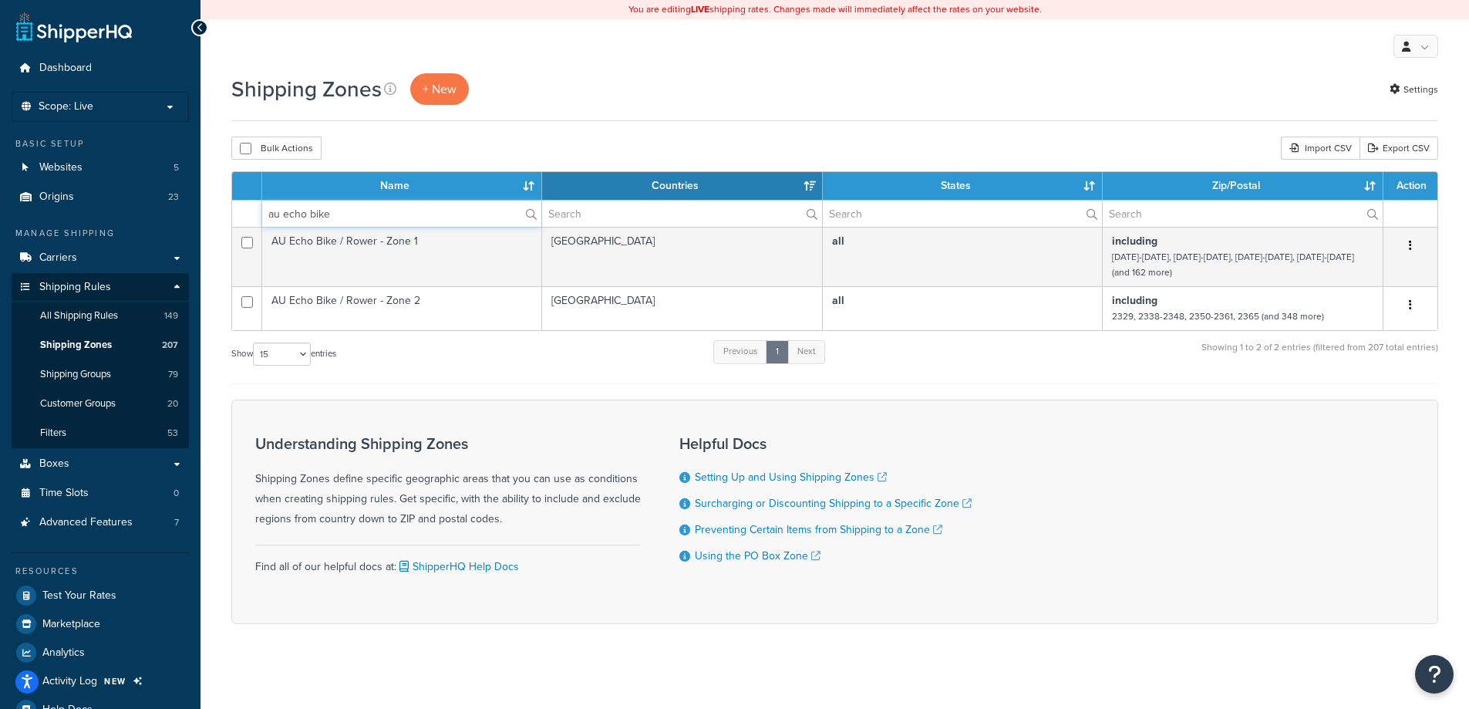
type input "au echo bike"
